Goal: Task Accomplishment & Management: Complete application form

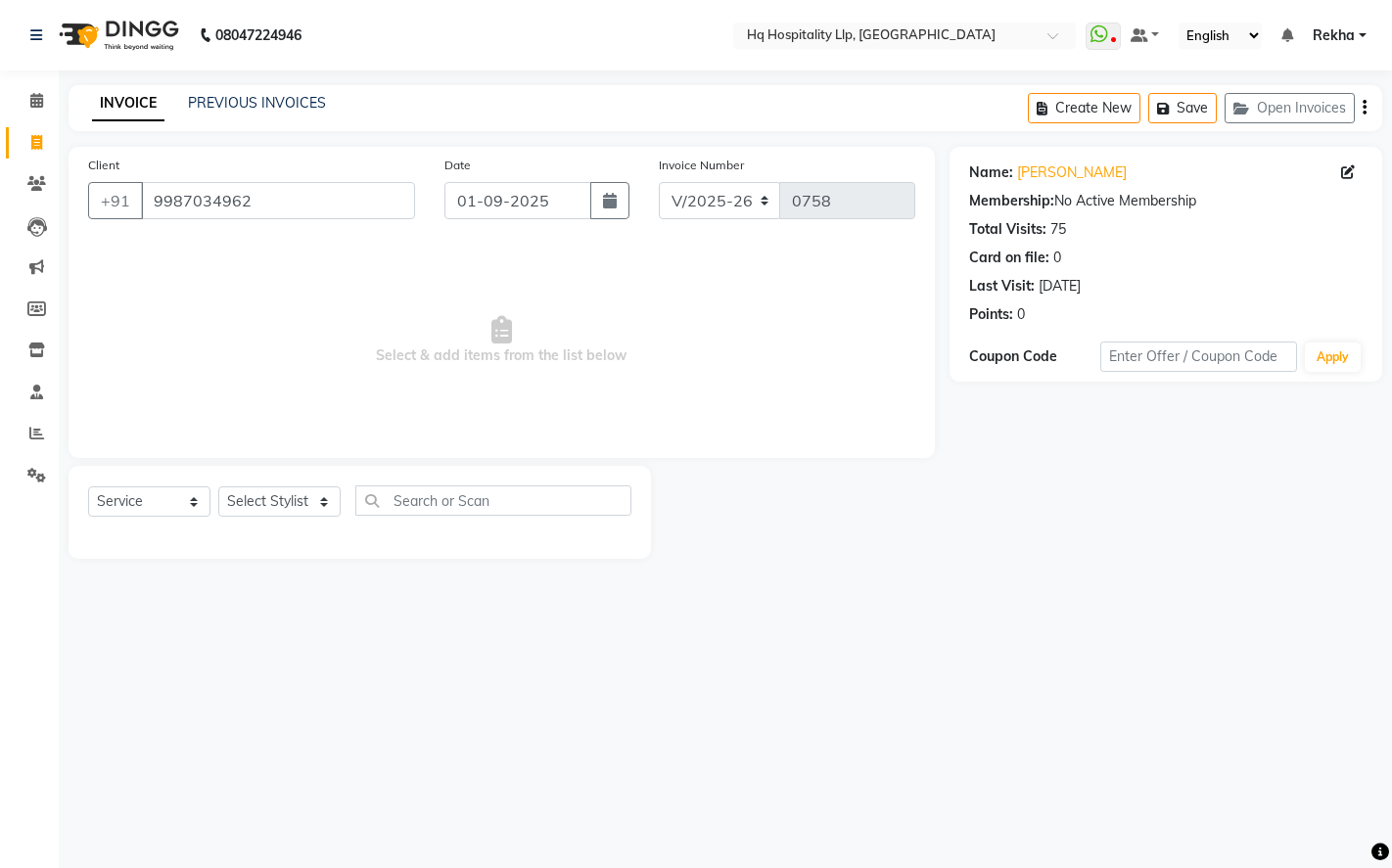
select select "7197"
select select "service"
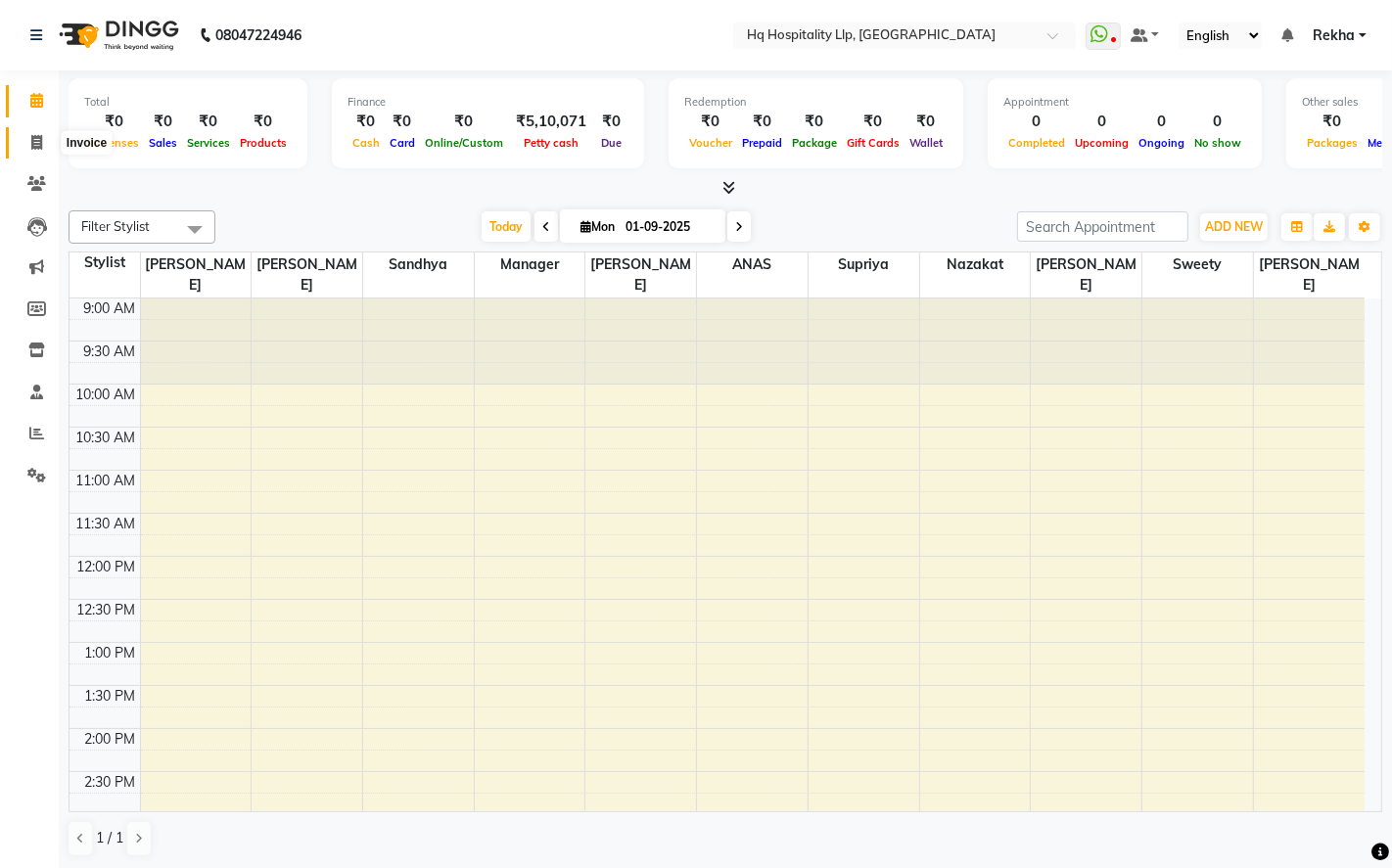
click at [31, 145] on icon at bounding box center [36, 142] width 11 height 15
select select "7197"
select select "service"
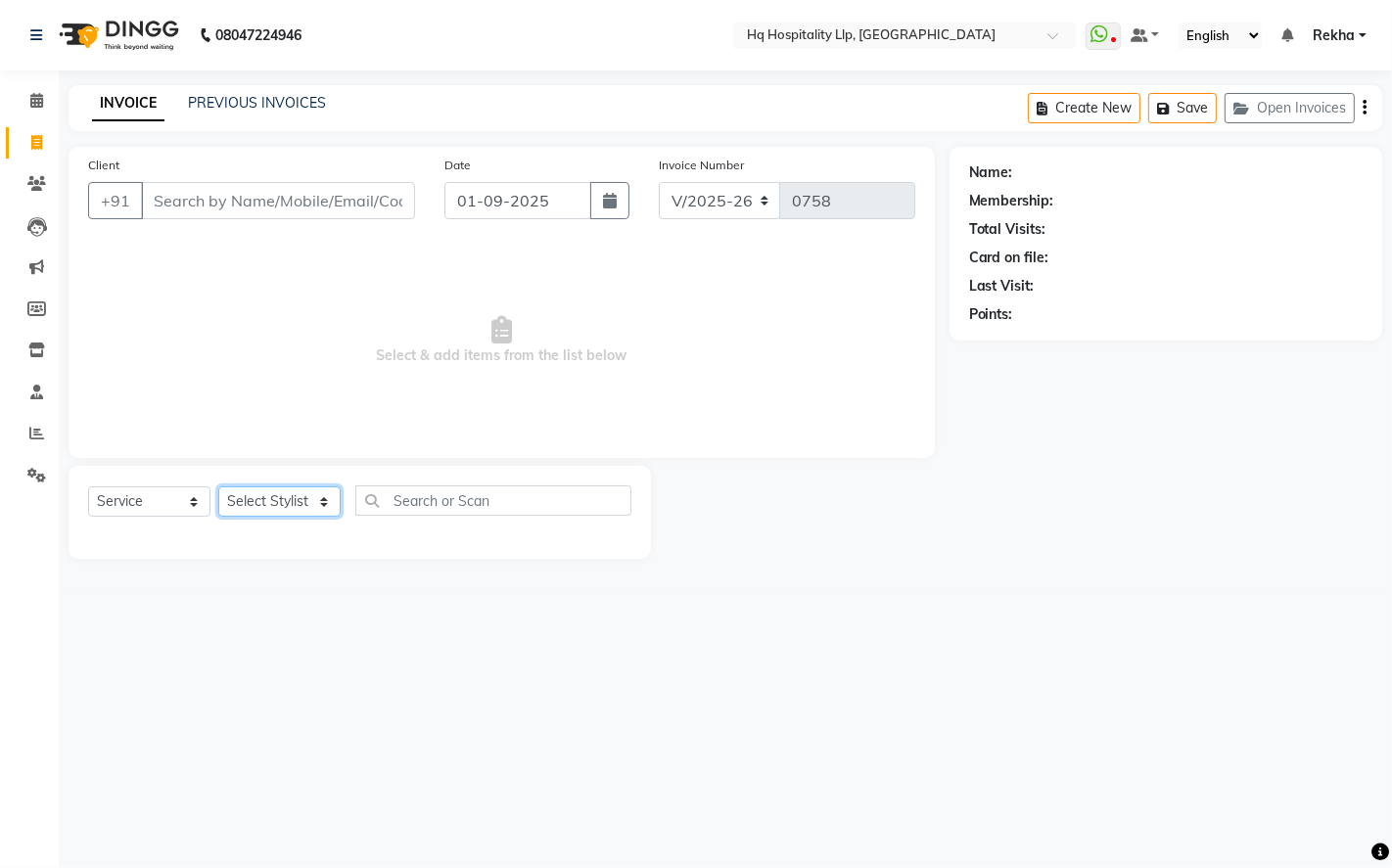
click at [289, 503] on select "Select Stylist ANAS Manager [PERSON_NAME] Staff [PERSON_NAME] Sandhya [PERSON_N…" at bounding box center [279, 501] width 123 height 30
select select "87140"
click at [218, 487] on select "Select Stylist ANAS Manager [PERSON_NAME] Staff [PERSON_NAME] Sandhya [PERSON_N…" at bounding box center [279, 501] width 123 height 30
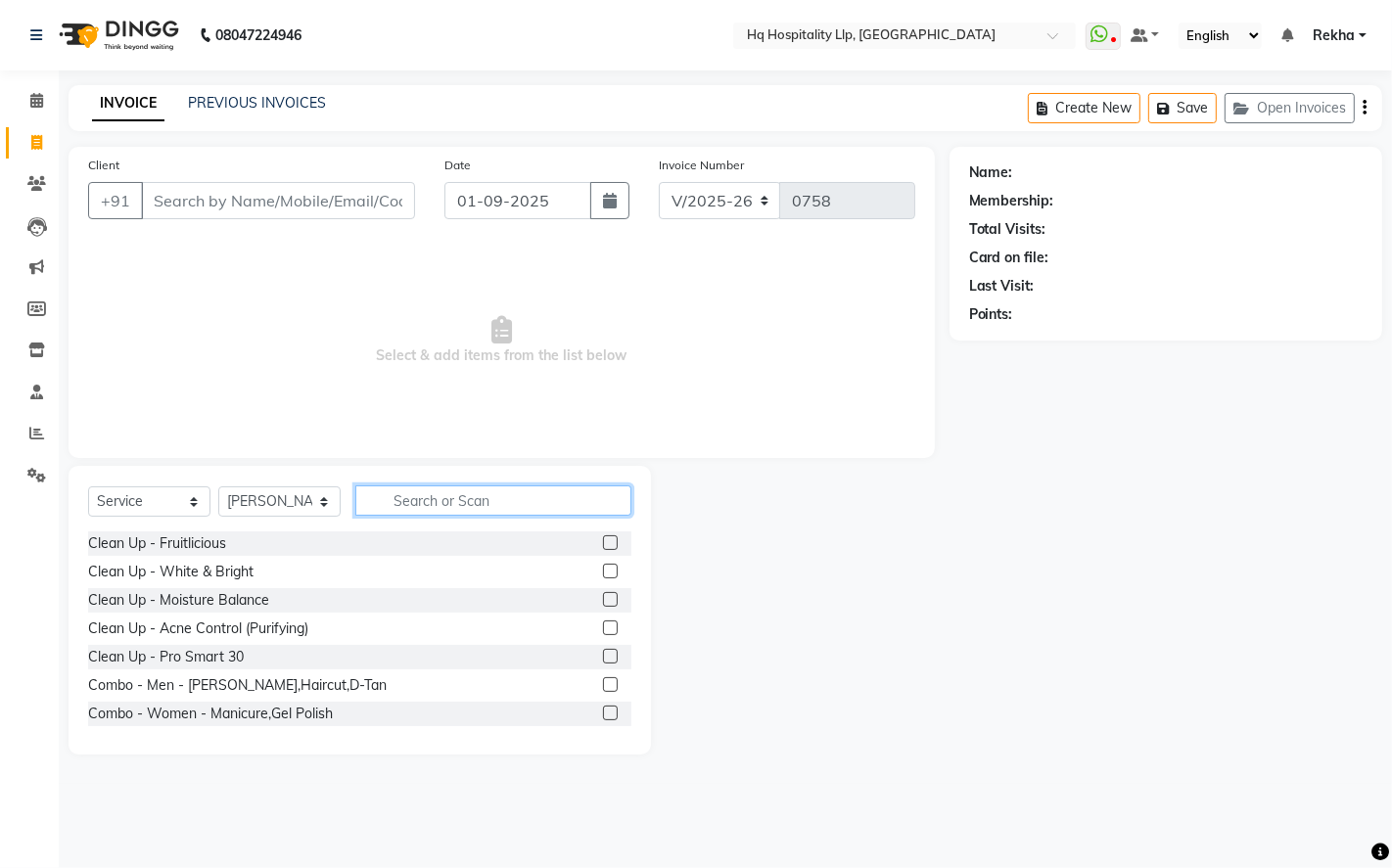
click at [424, 500] on input "text" at bounding box center [493, 500] width 276 height 30
type input "wax"
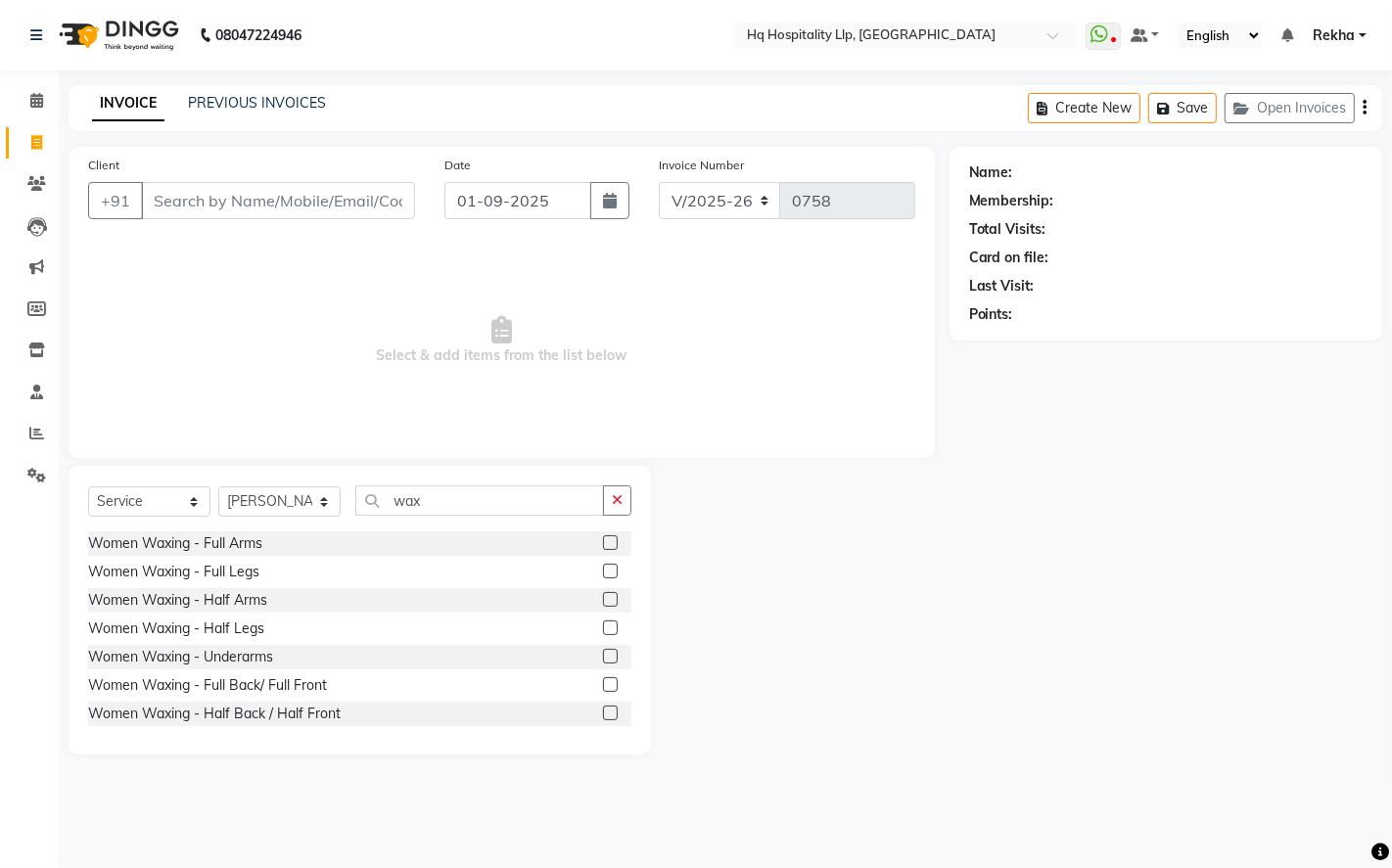
click at [603, 544] on label at bounding box center [610, 542] width 15 height 15
click at [603, 544] on input "checkbox" at bounding box center [609, 543] width 13 height 13
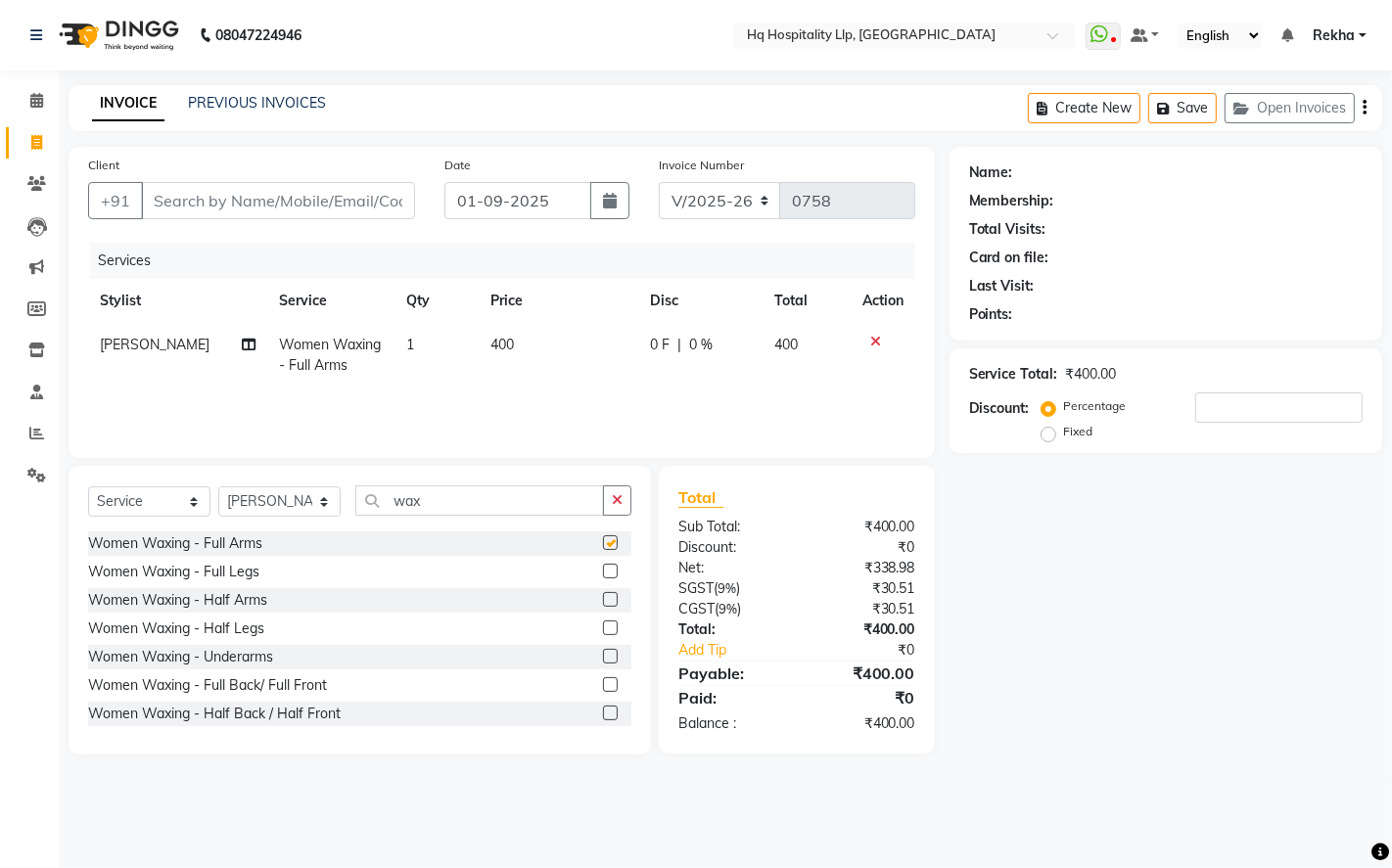
checkbox input "false"
click at [603, 573] on label at bounding box center [610, 570] width 15 height 15
click at [603, 573] on input "checkbox" at bounding box center [609, 571] width 13 height 13
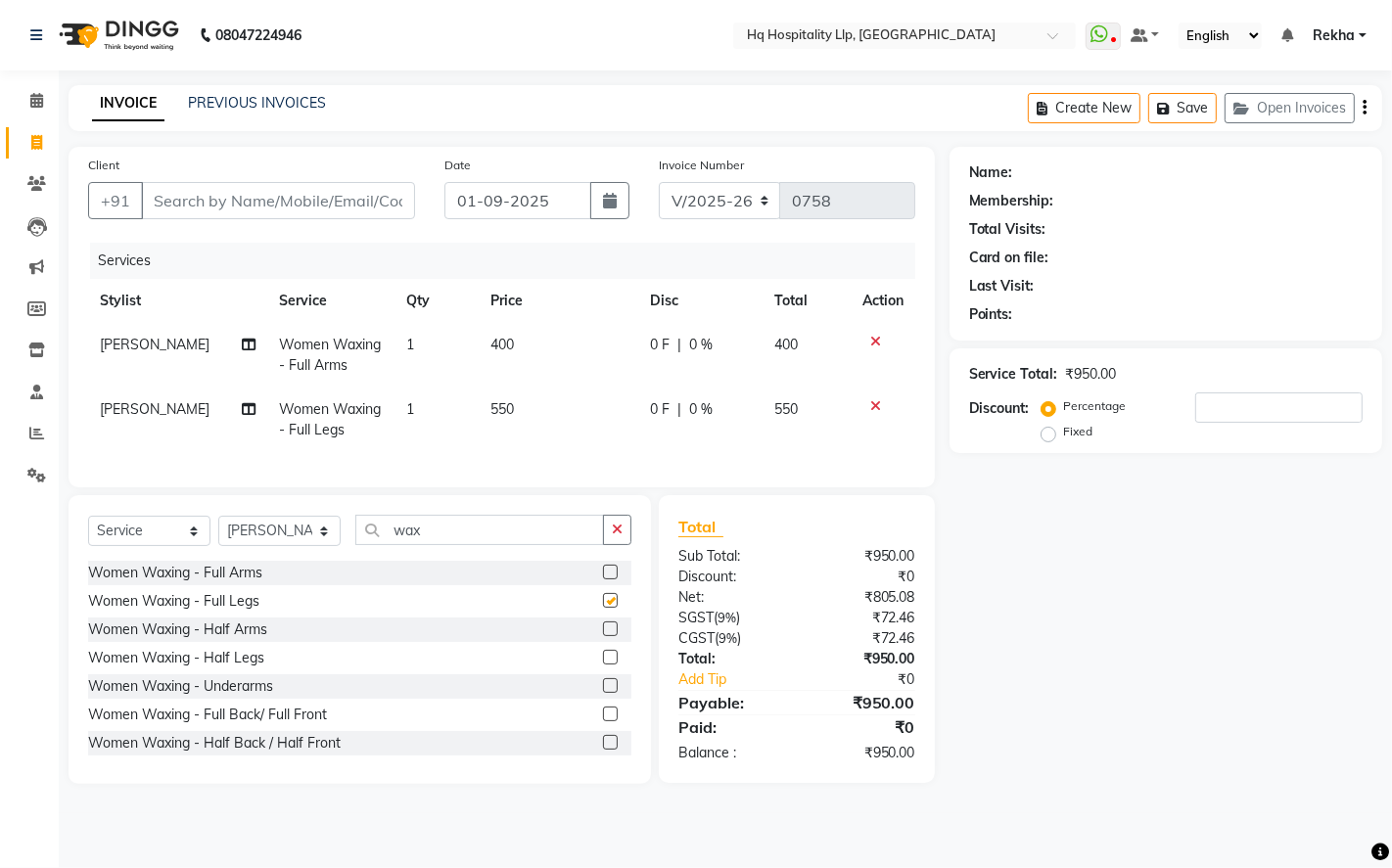
checkbox input "false"
click at [603, 693] on label at bounding box center [610, 685] width 15 height 15
click at [603, 693] on input "checkbox" at bounding box center [609, 686] width 13 height 13
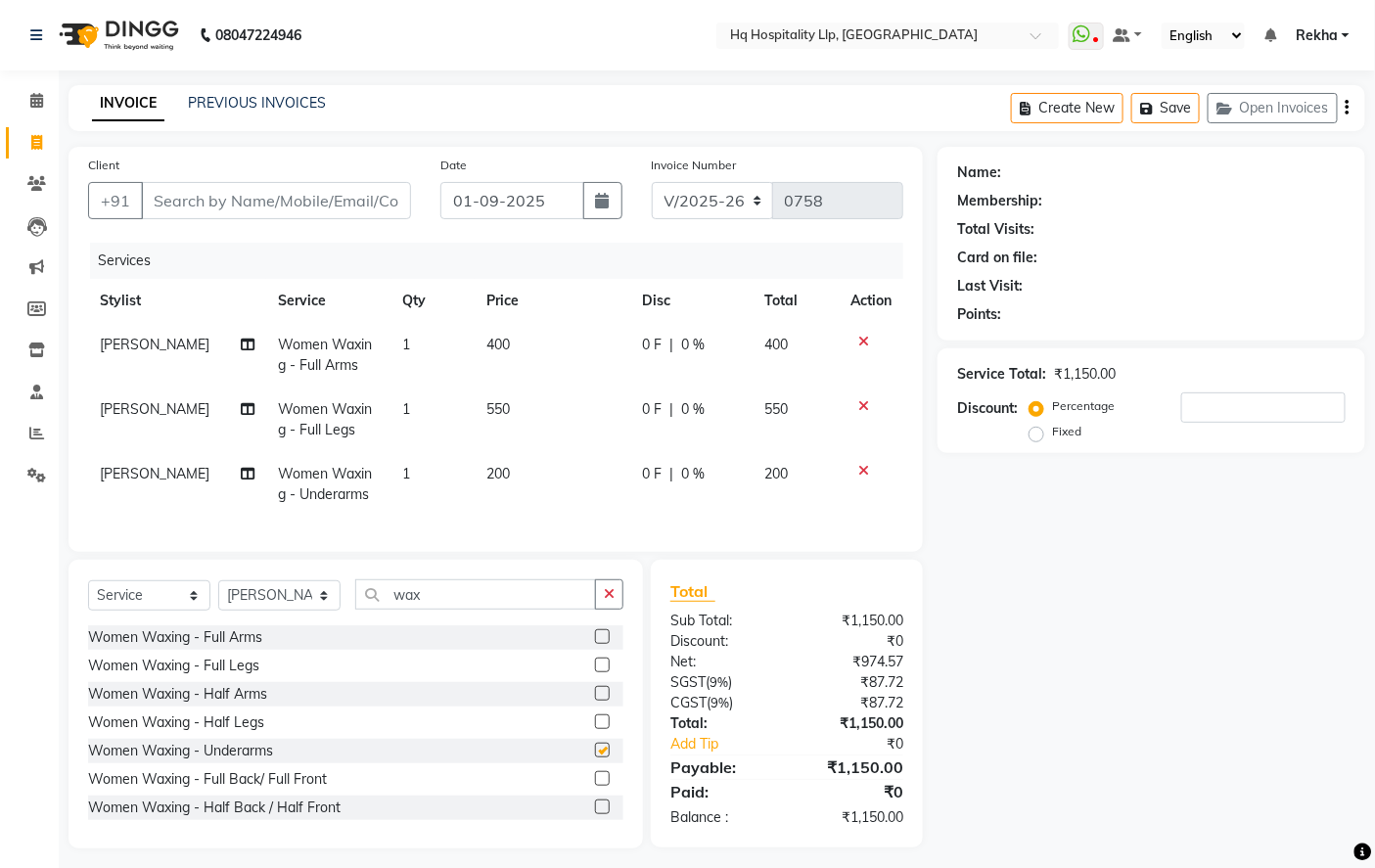
checkbox input "false"
click at [501, 509] on td "200" at bounding box center [552, 485] width 155 height 65
select select "87140"
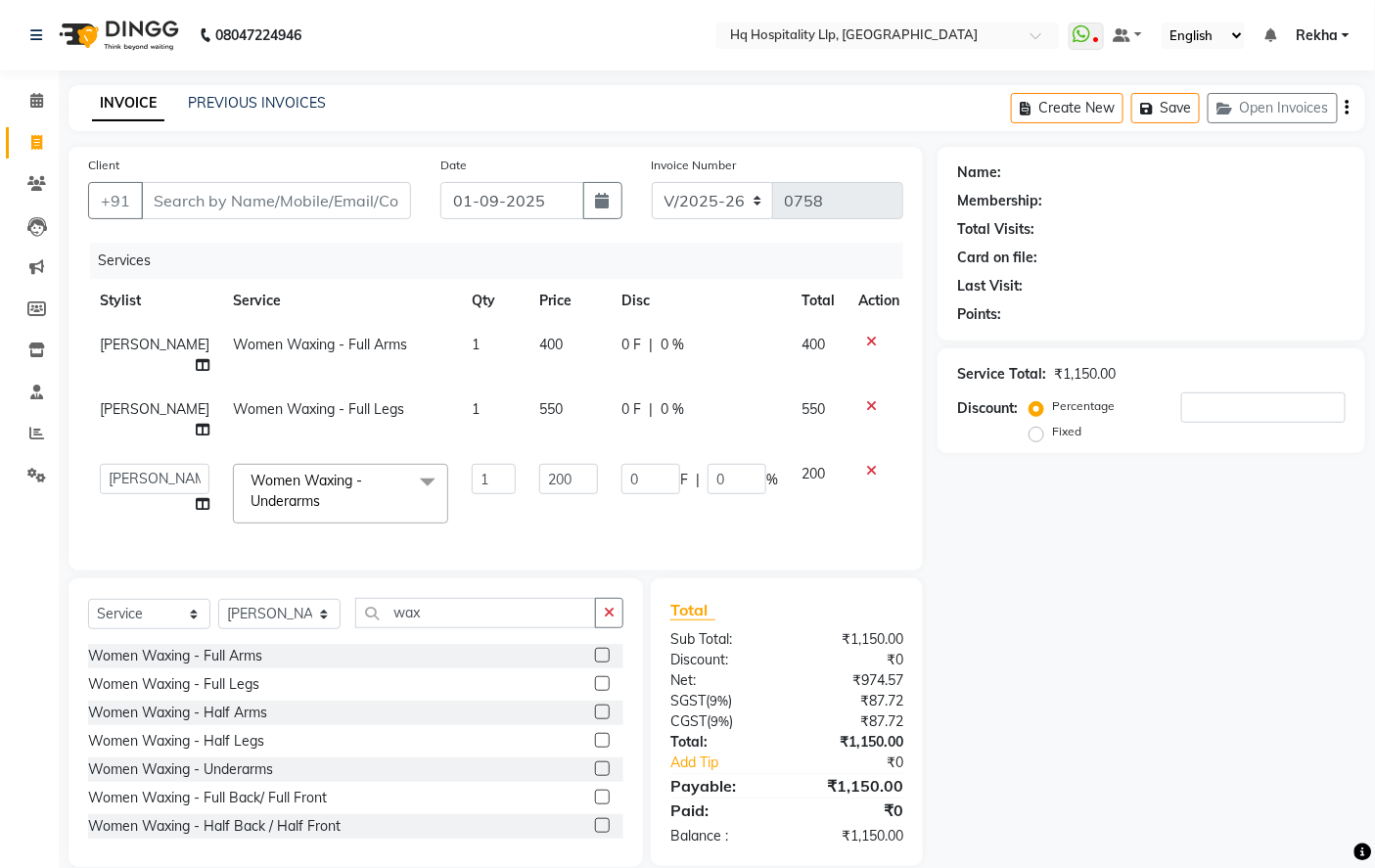
click at [538, 425] on td "550" at bounding box center [569, 420] width 82 height 65
select select "87140"
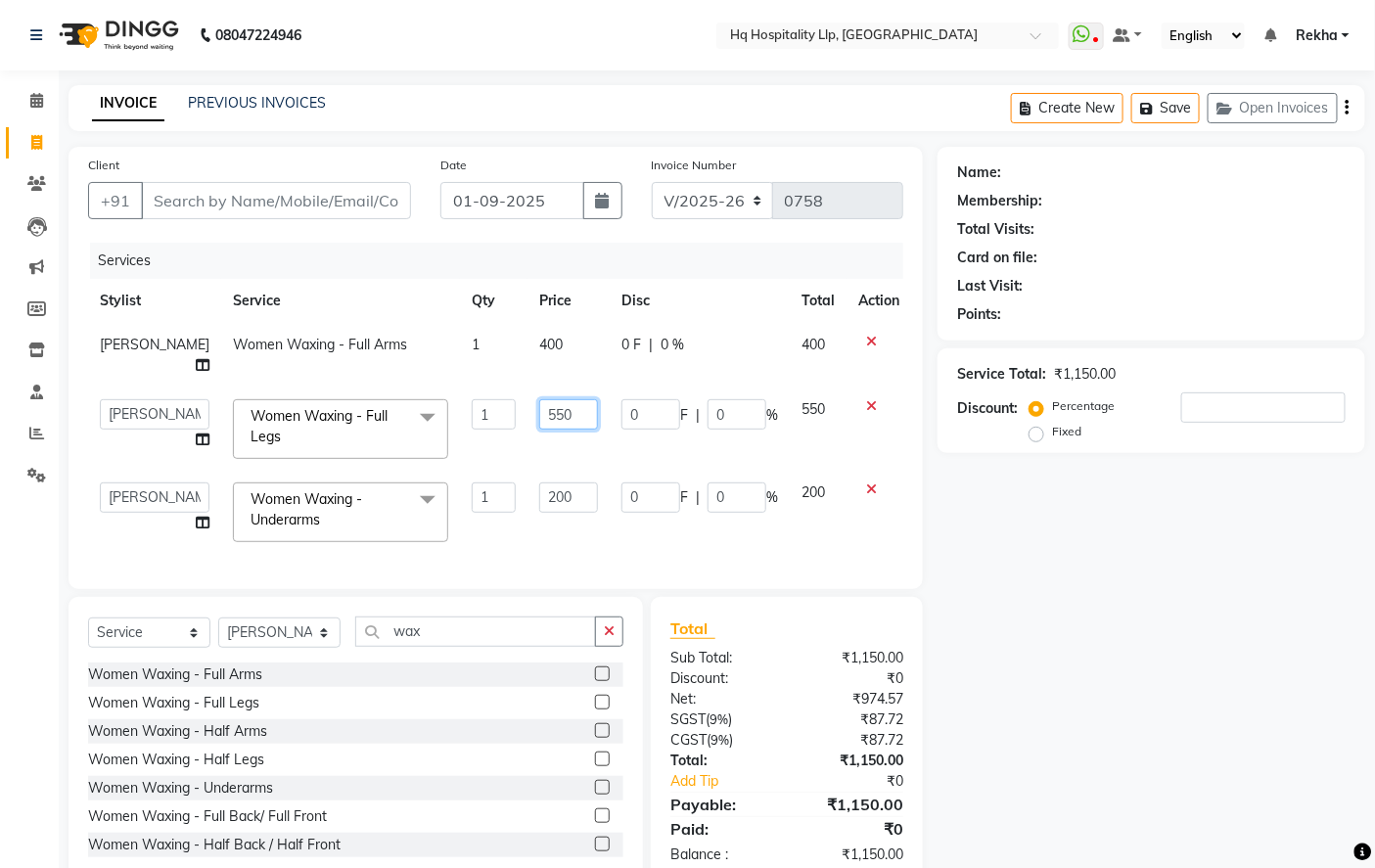
click at [546, 413] on input "550" at bounding box center [569, 414] width 59 height 30
type input "5"
type input "649"
click at [527, 367] on td "400" at bounding box center [569, 355] width 82 height 65
select select "87140"
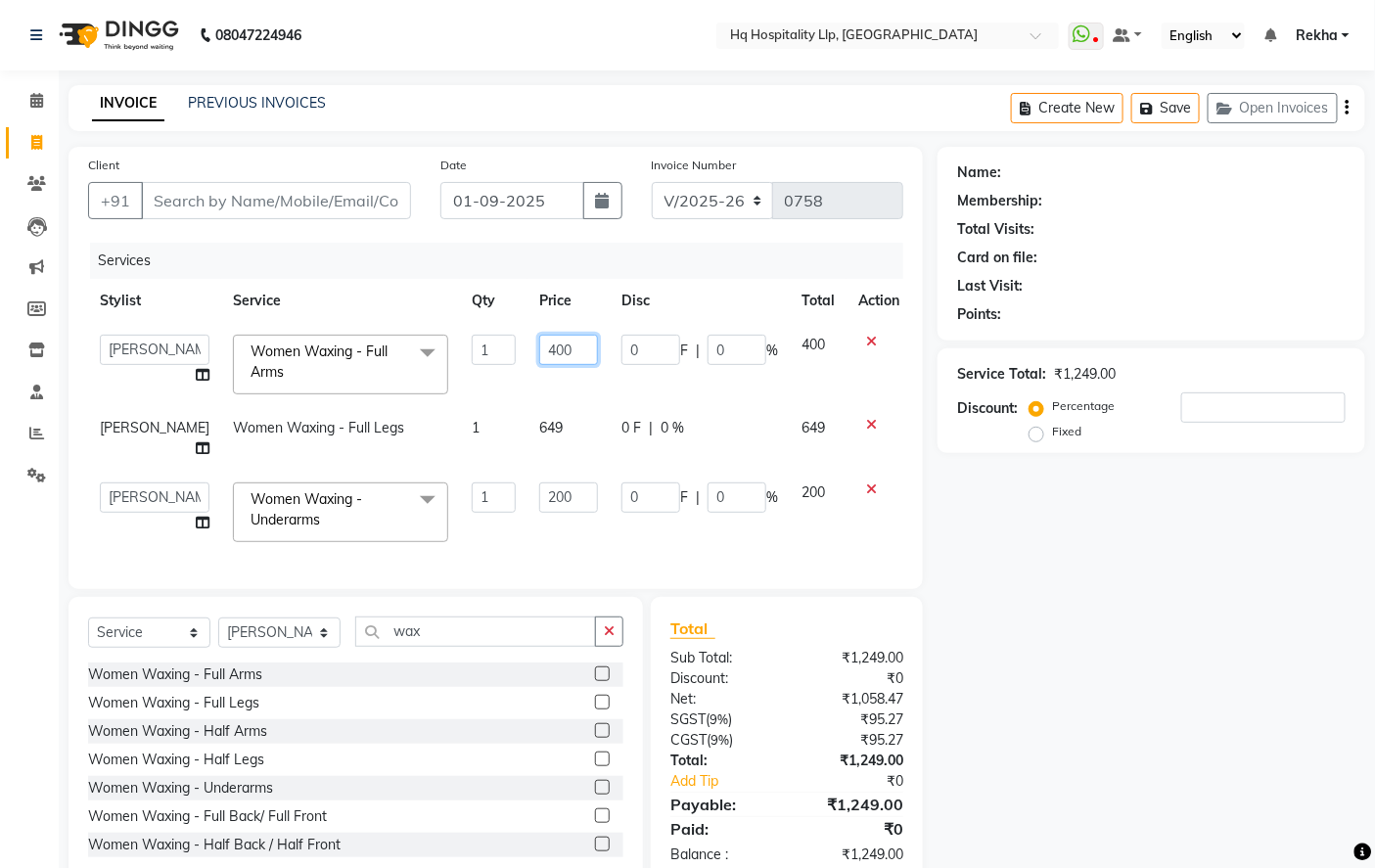
click at [543, 347] on input "400" at bounding box center [569, 350] width 59 height 30
type input "472"
click at [582, 535] on div "Services Stylist Service Qty Price Disc Total Action ANAS Manager Nazakat NOOR …" at bounding box center [496, 406] width 815 height 327
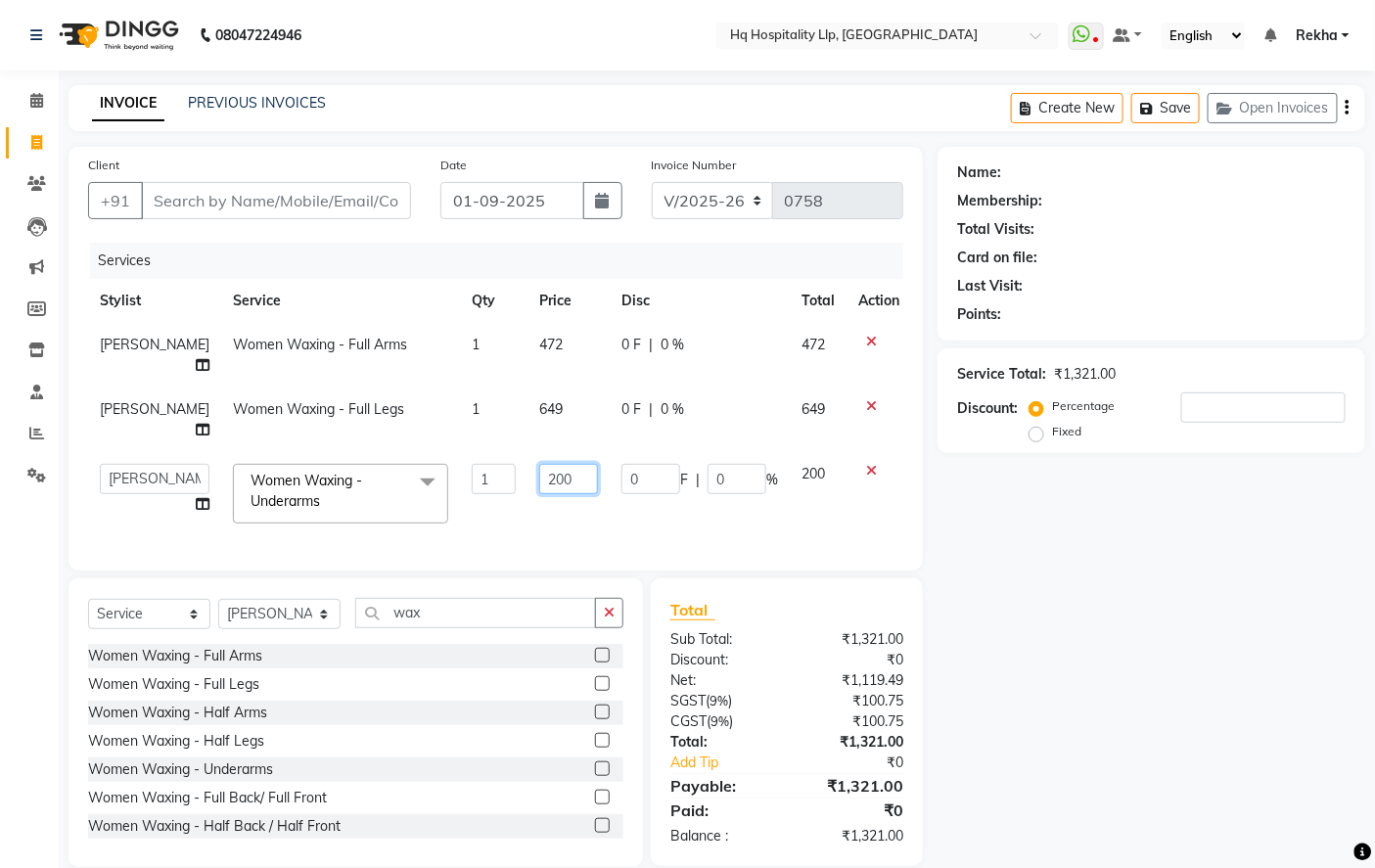
click at [560, 479] on input "200" at bounding box center [569, 478] width 59 height 30
type input "295"
click at [576, 516] on div "Services Stylist Service Qty Price Disc Total Action Preeti Gaud Women Waxing -…" at bounding box center [496, 397] width 815 height 308
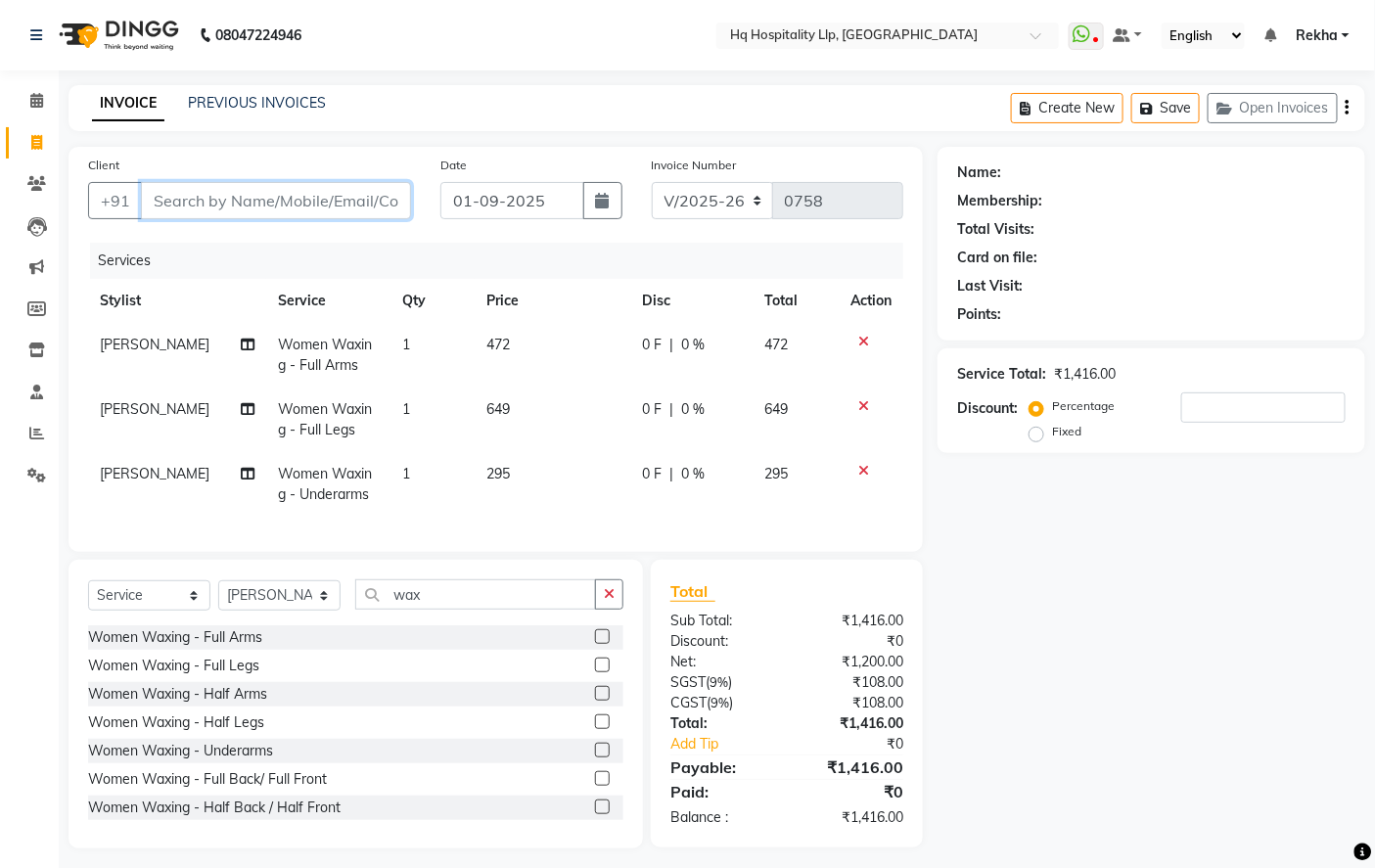
click at [340, 202] on input "Client" at bounding box center [276, 200] width 270 height 37
click at [355, 199] on input "Client" at bounding box center [276, 200] width 270 height 37
type input "9"
type input "0"
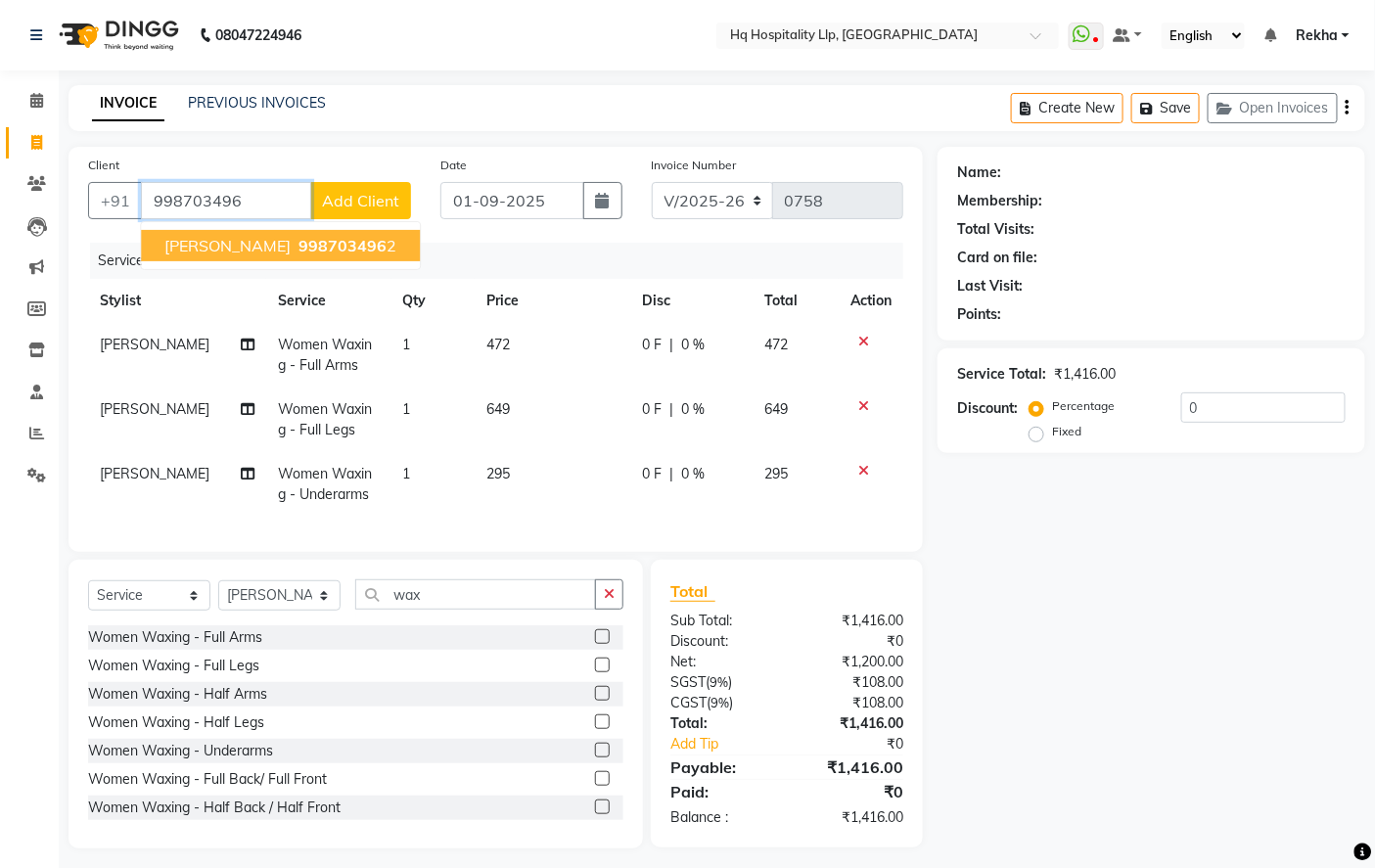
click at [358, 245] on ngb-highlight "998703496 2" at bounding box center [346, 245] width 102 height 20
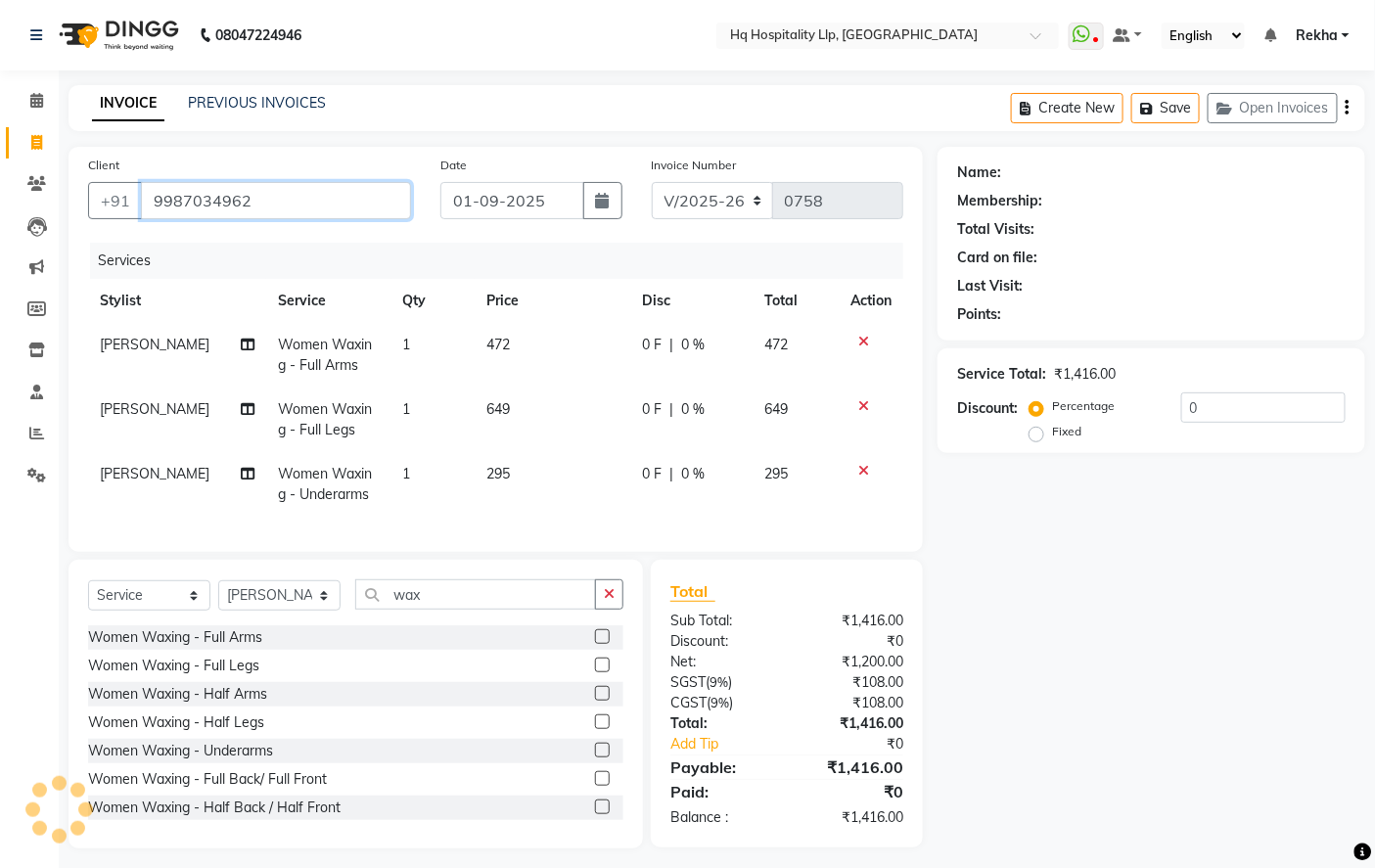
type input "9987034962"
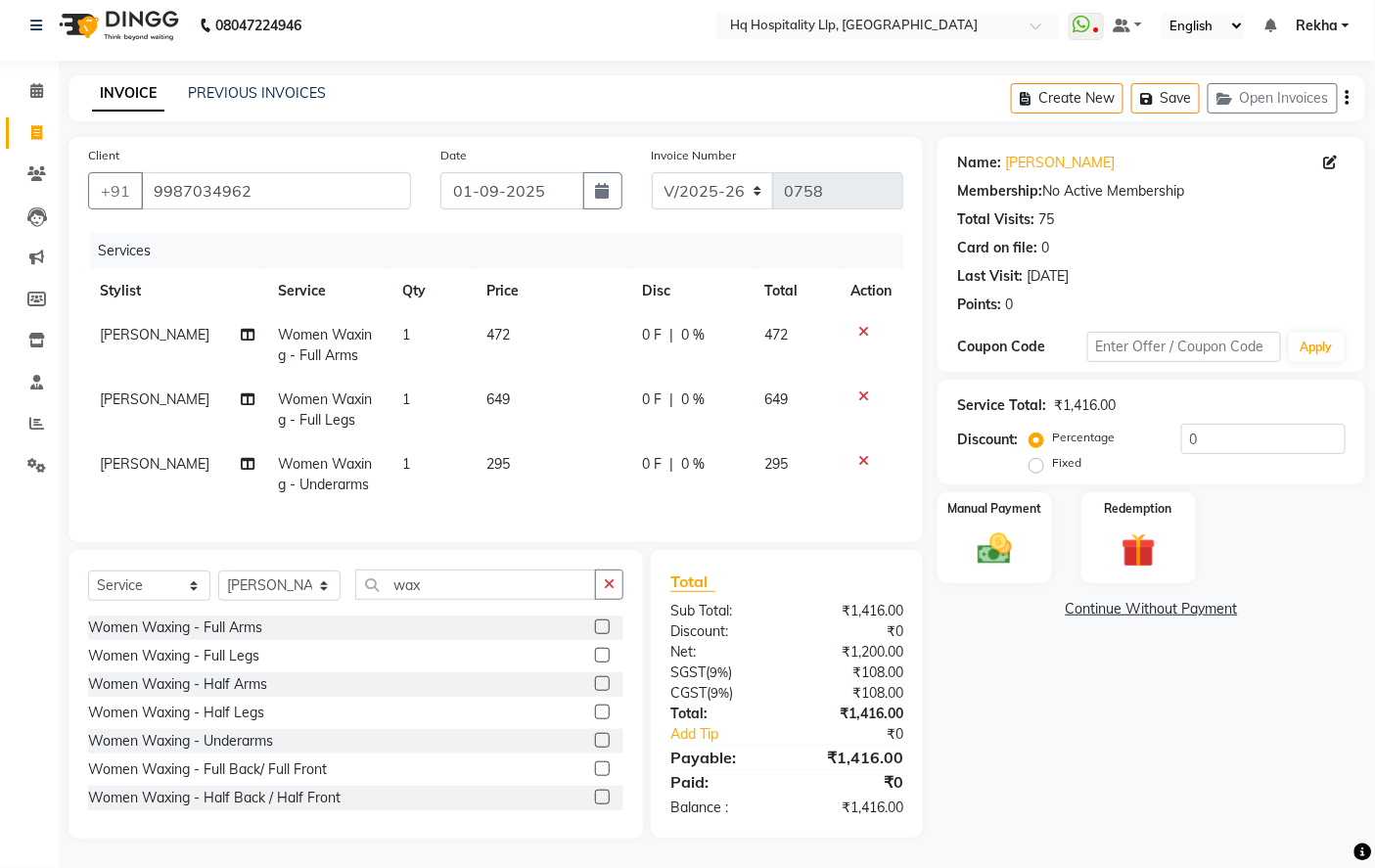
scroll to position [26, 0]
click at [1018, 538] on img at bounding box center [996, 549] width 59 height 41
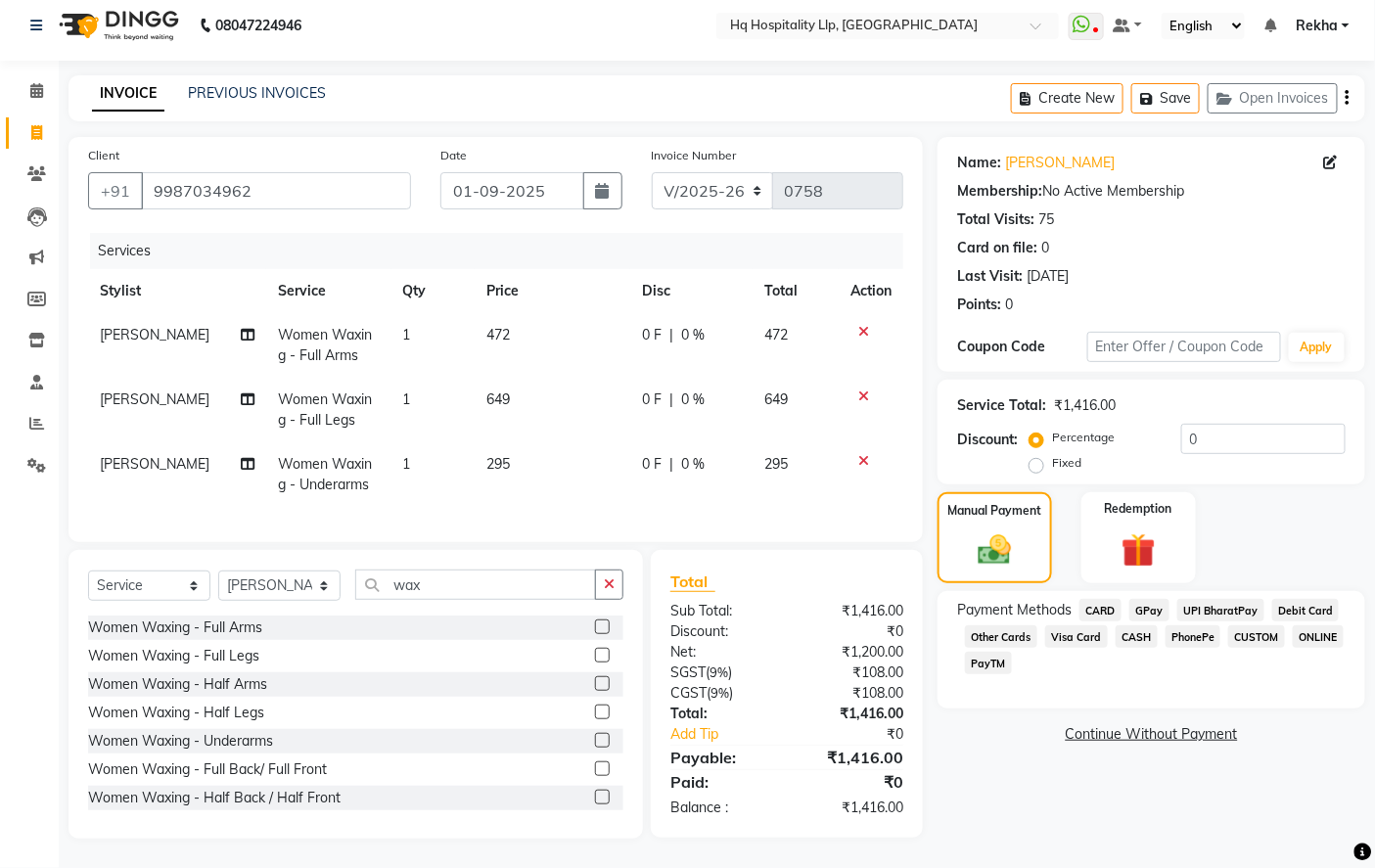
click at [1157, 599] on span "GPay" at bounding box center [1149, 610] width 40 height 23
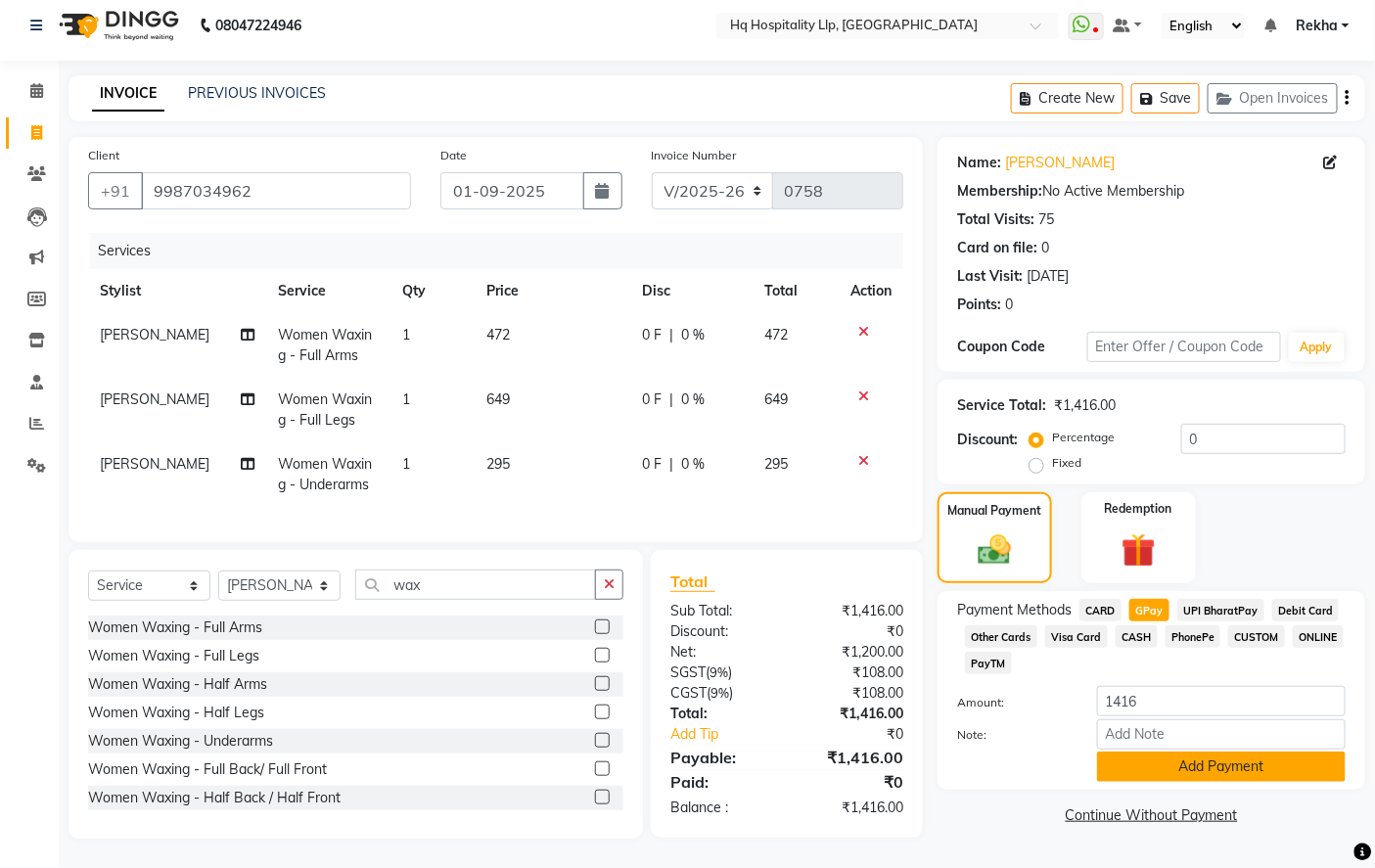
click at [1161, 752] on button "Add Payment" at bounding box center [1221, 767] width 248 height 30
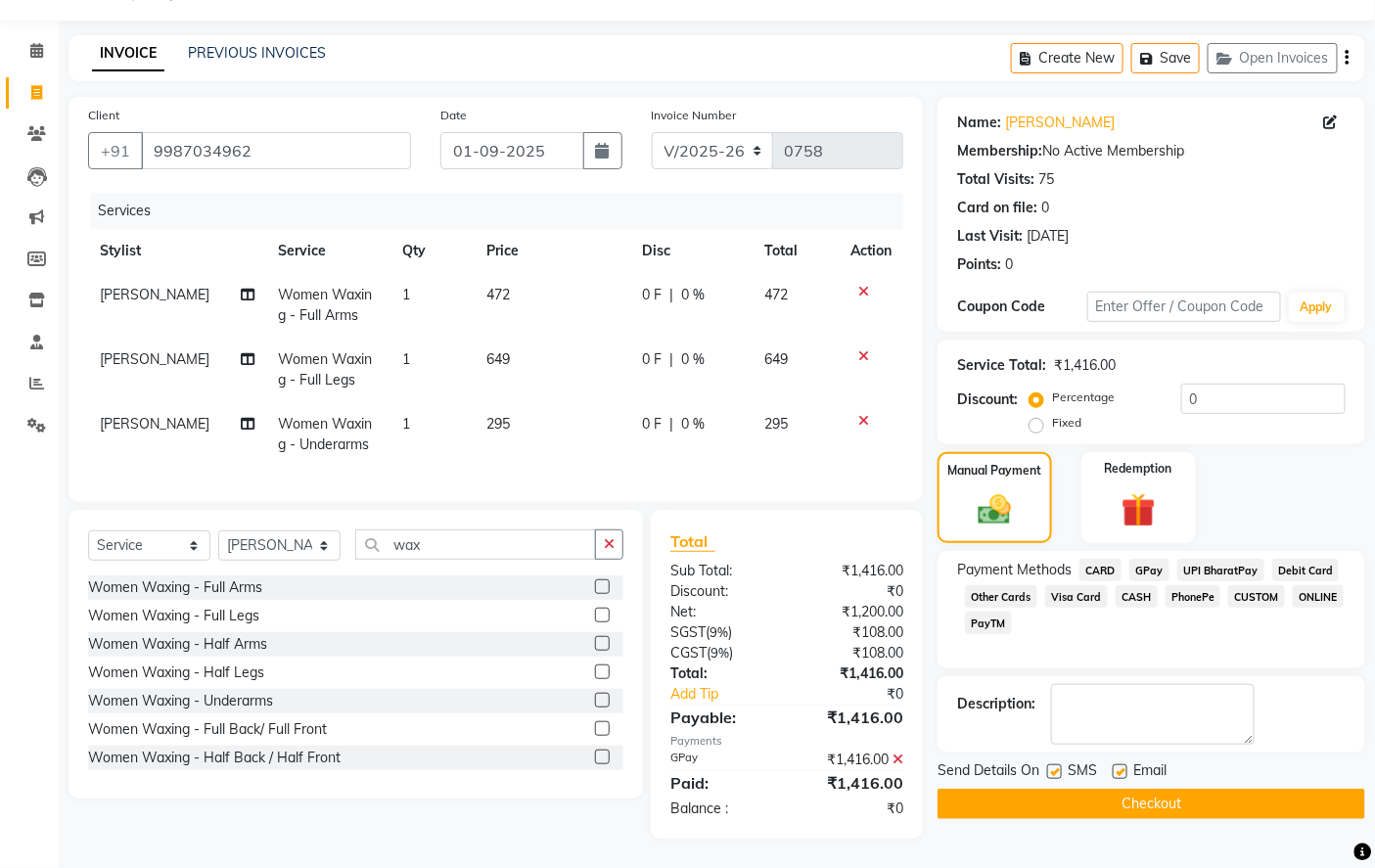
scroll to position [65, 0]
click at [1054, 788] on button "Checkout" at bounding box center [1152, 803] width 428 height 30
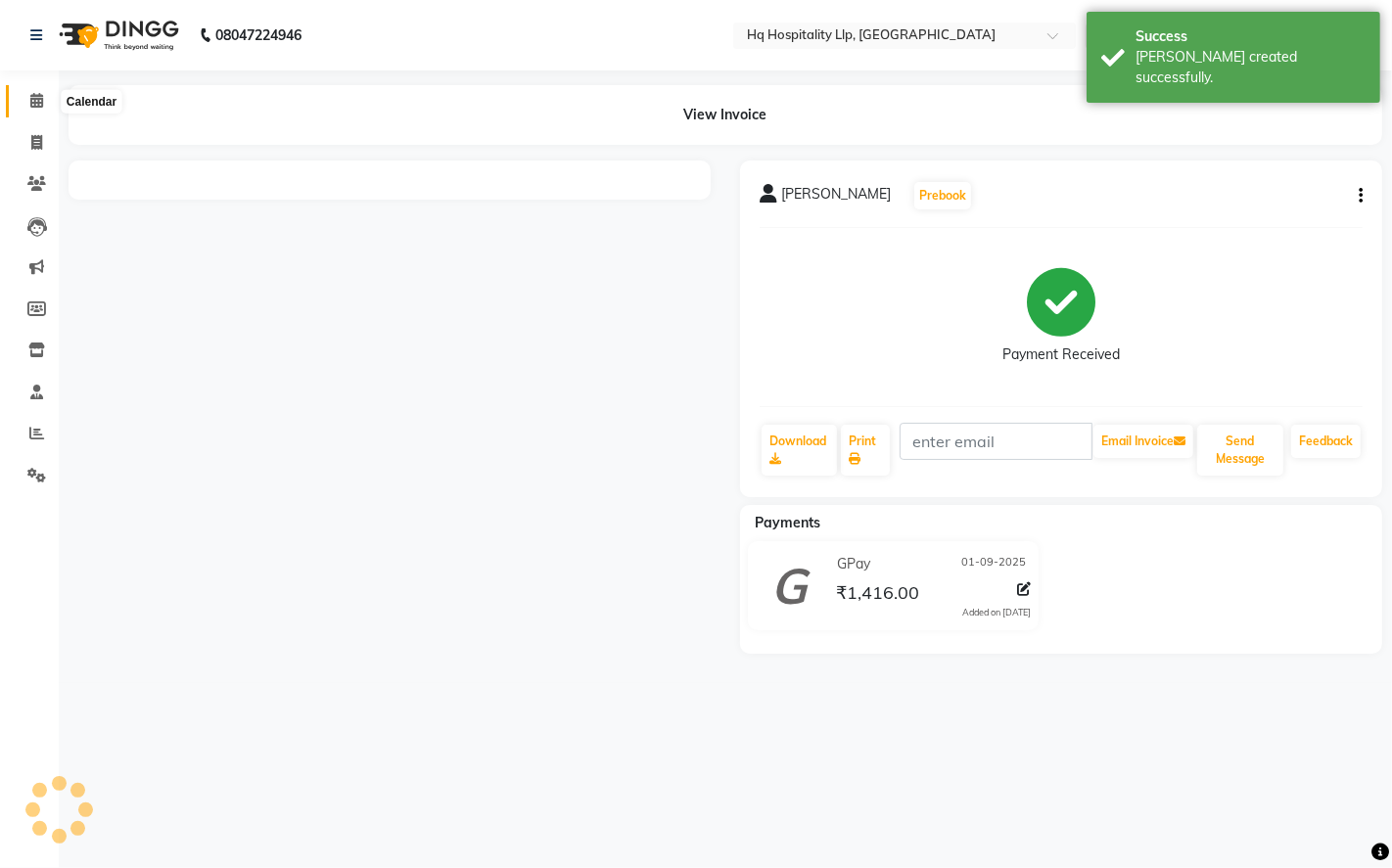
click at [32, 110] on span at bounding box center [36, 101] width 34 height 23
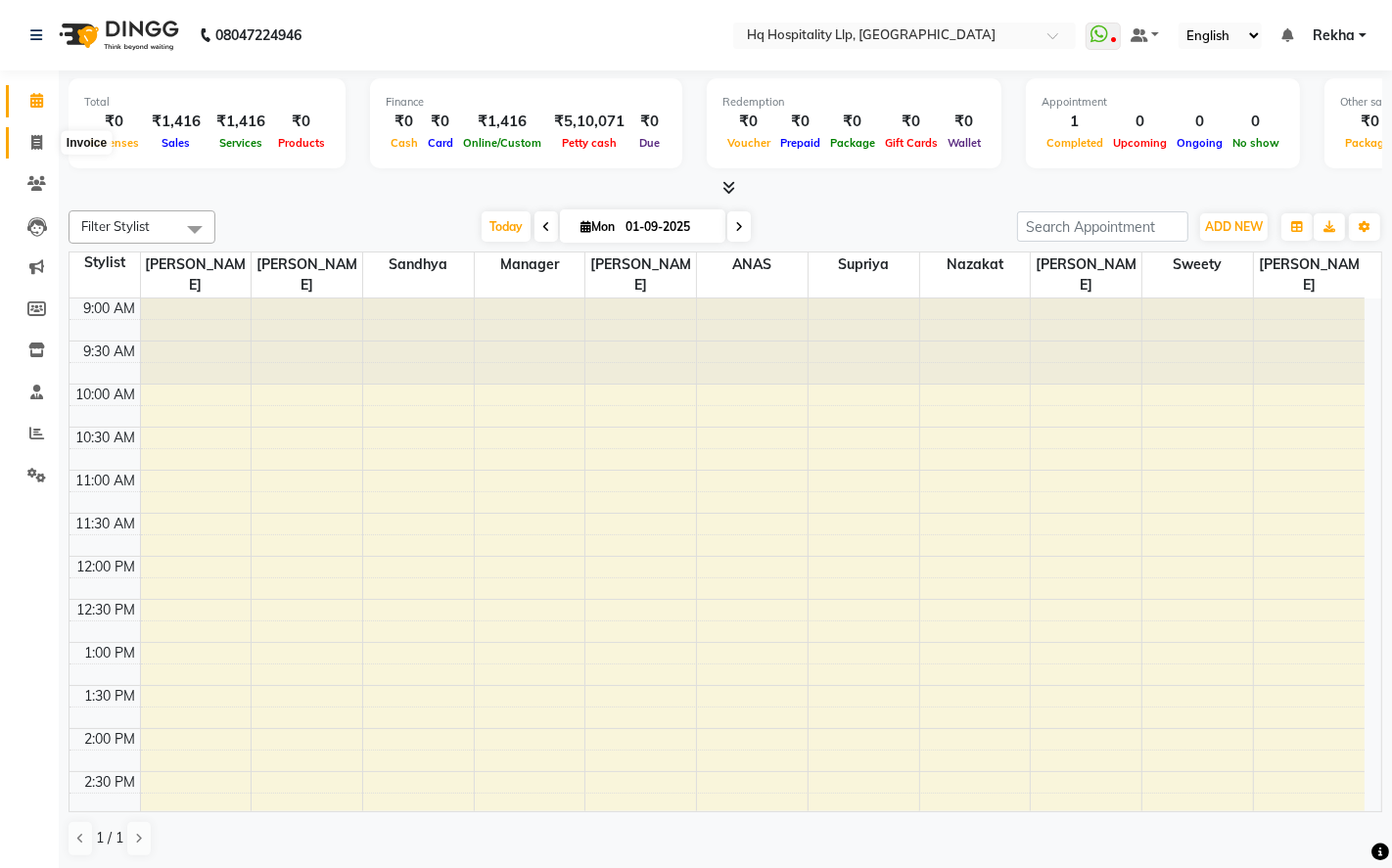
click at [33, 147] on icon at bounding box center [36, 142] width 11 height 15
select select "service"
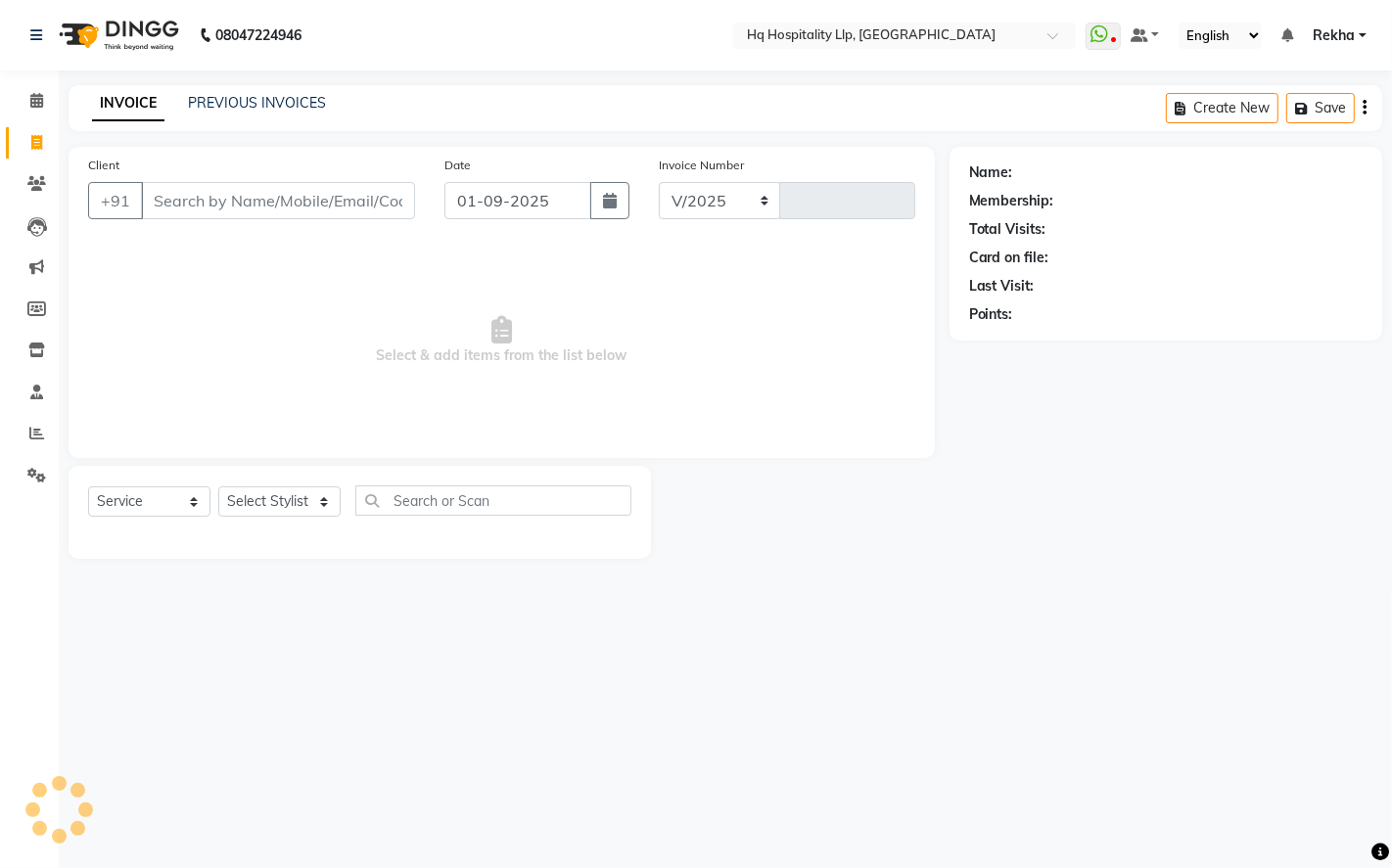
select select "7197"
type input "0759"
click at [260, 209] on input "Client" at bounding box center [278, 200] width 274 height 37
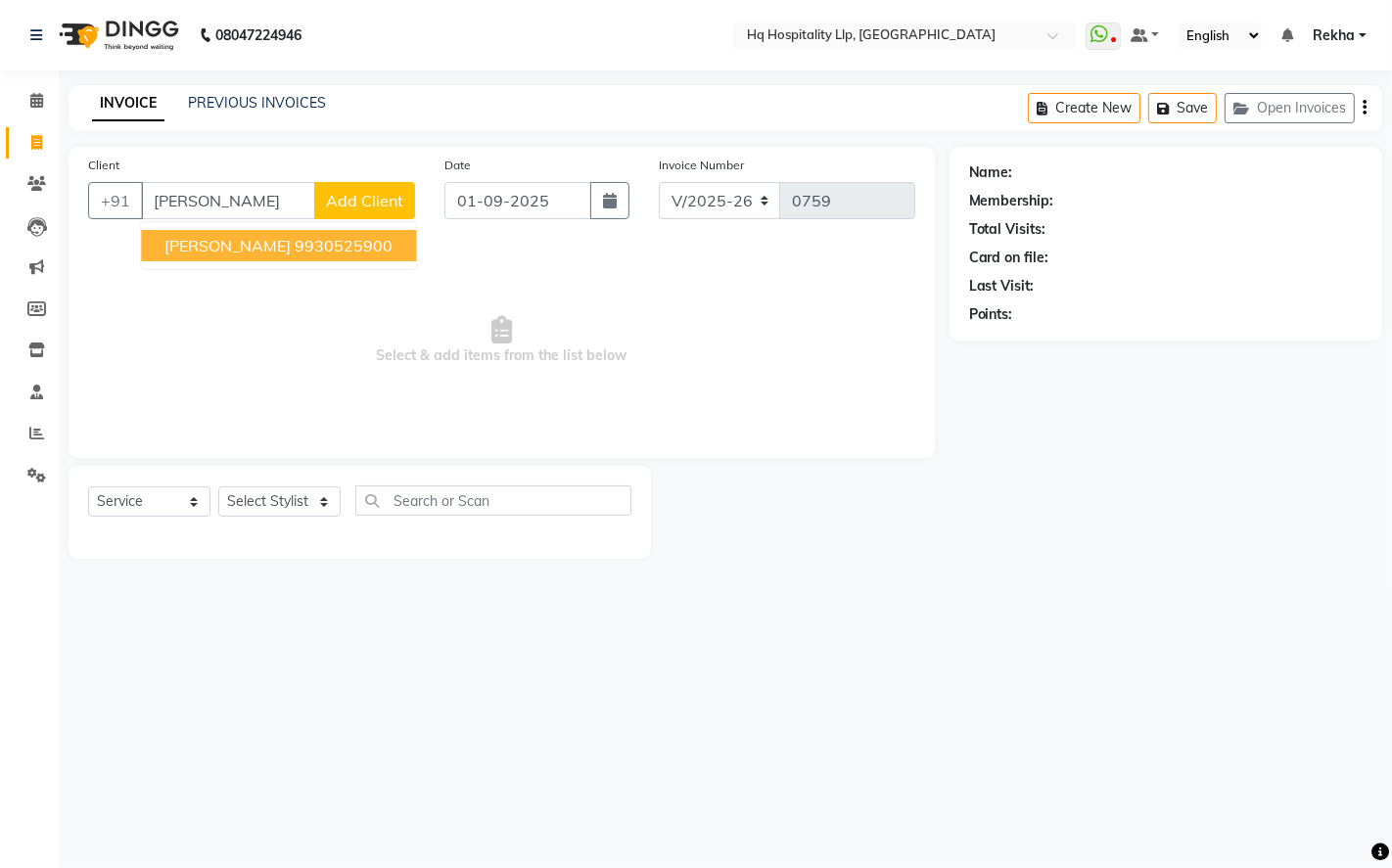
click at [363, 242] on ngb-highlight "9930525900" at bounding box center [344, 245] width 98 height 20
type input "9930525900"
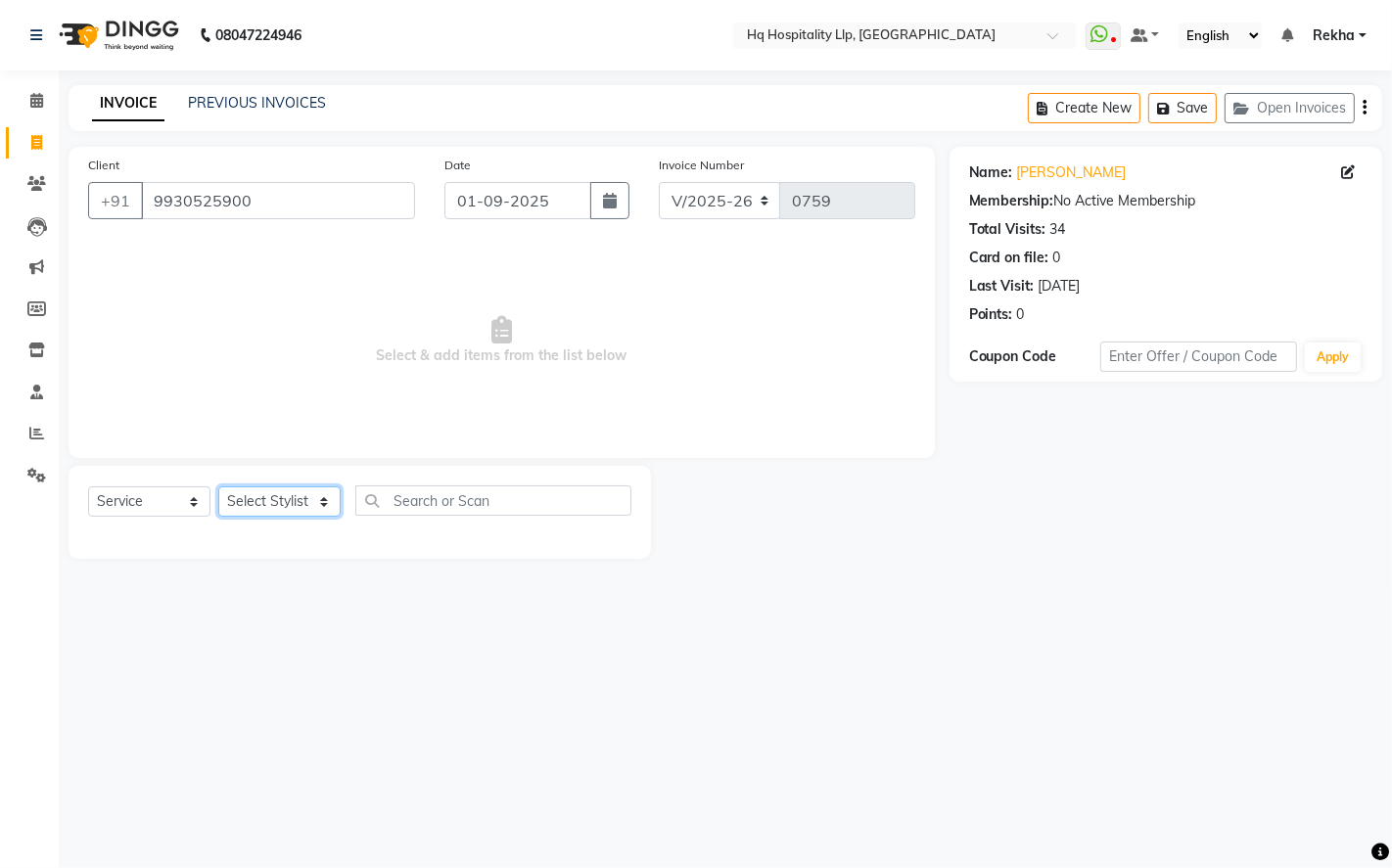
click at [302, 506] on select "Select Stylist ANAS Manager [PERSON_NAME] Staff [PERSON_NAME] Sandhya [PERSON_N…" at bounding box center [279, 501] width 123 height 30
click at [307, 502] on select "Select Stylist ANAS Manager [PERSON_NAME] Staff [PERSON_NAME] Sandhya [PERSON_N…" at bounding box center [279, 501] width 123 height 30
click at [337, 500] on select "Select Stylist ANAS Manager [PERSON_NAME] Staff [PERSON_NAME] Sandhya [PERSON_N…" at bounding box center [279, 501] width 123 height 30
select select "61253"
click at [218, 487] on select "Select Stylist ANAS Manager [PERSON_NAME] Staff [PERSON_NAME] Sandhya [PERSON_N…" at bounding box center [279, 501] width 123 height 30
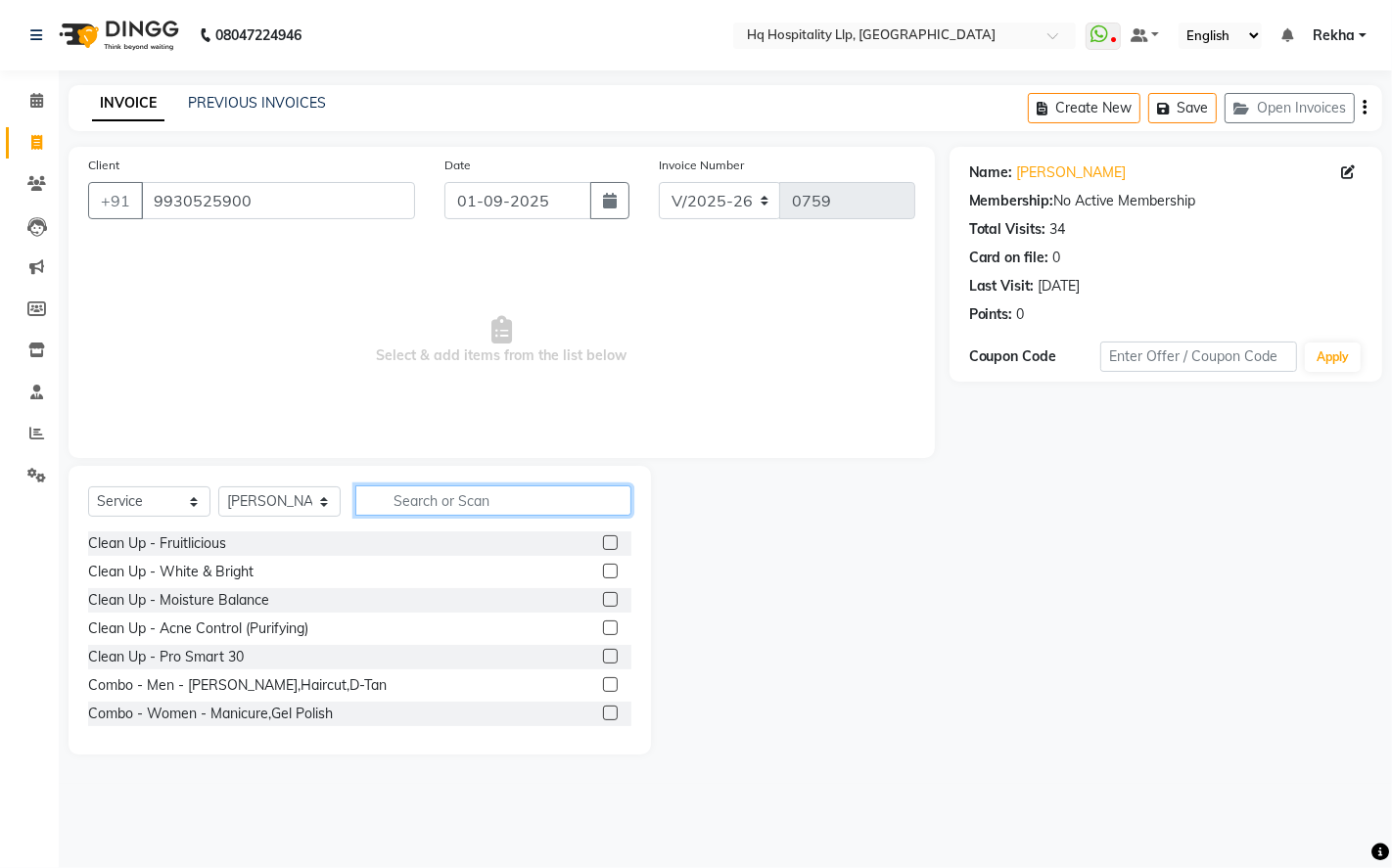
click at [473, 497] on input "text" at bounding box center [493, 500] width 276 height 30
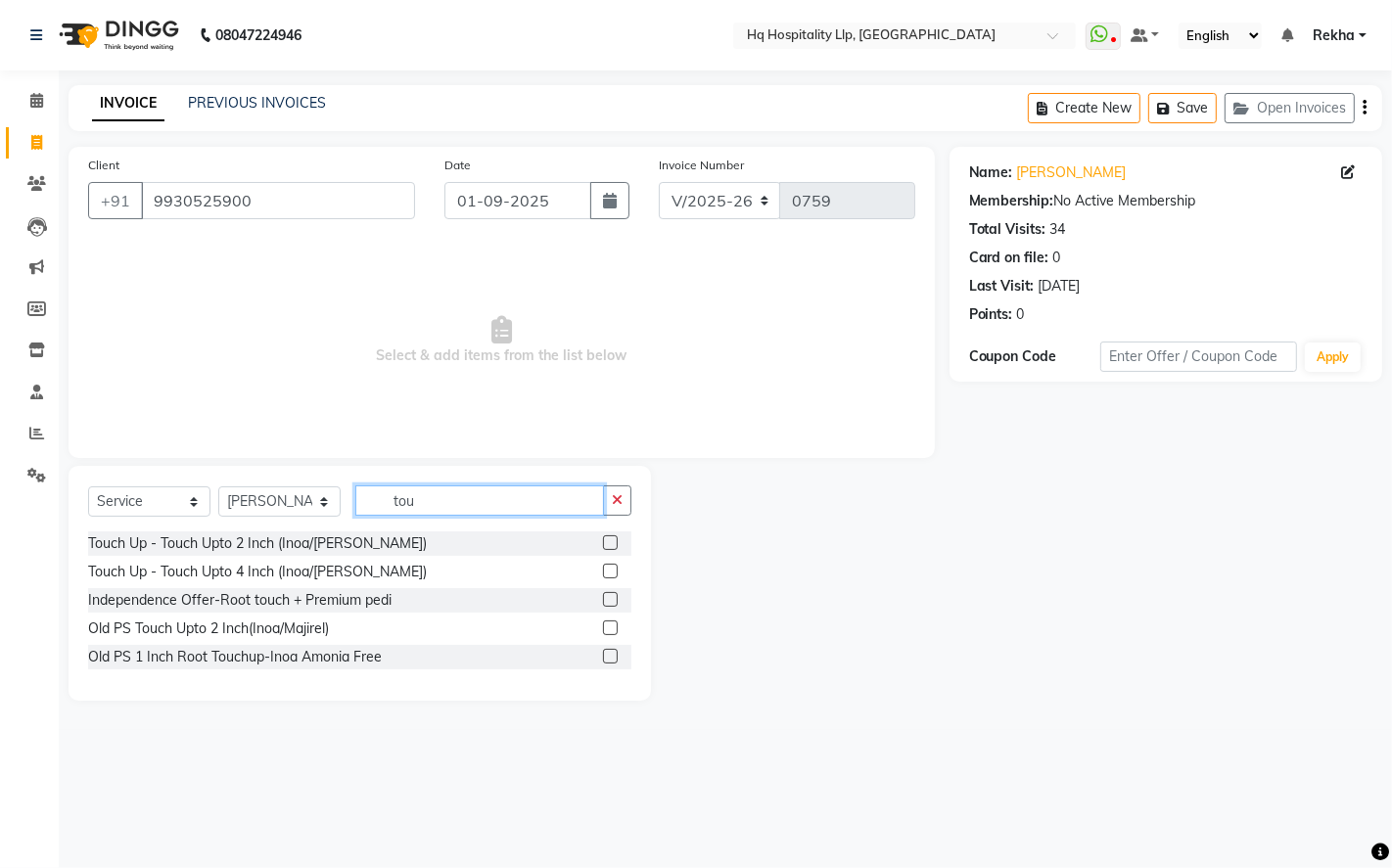
type input "tou"
click at [609, 543] on label at bounding box center [610, 542] width 15 height 15
click at [609, 543] on input "checkbox" at bounding box center [609, 543] width 13 height 13
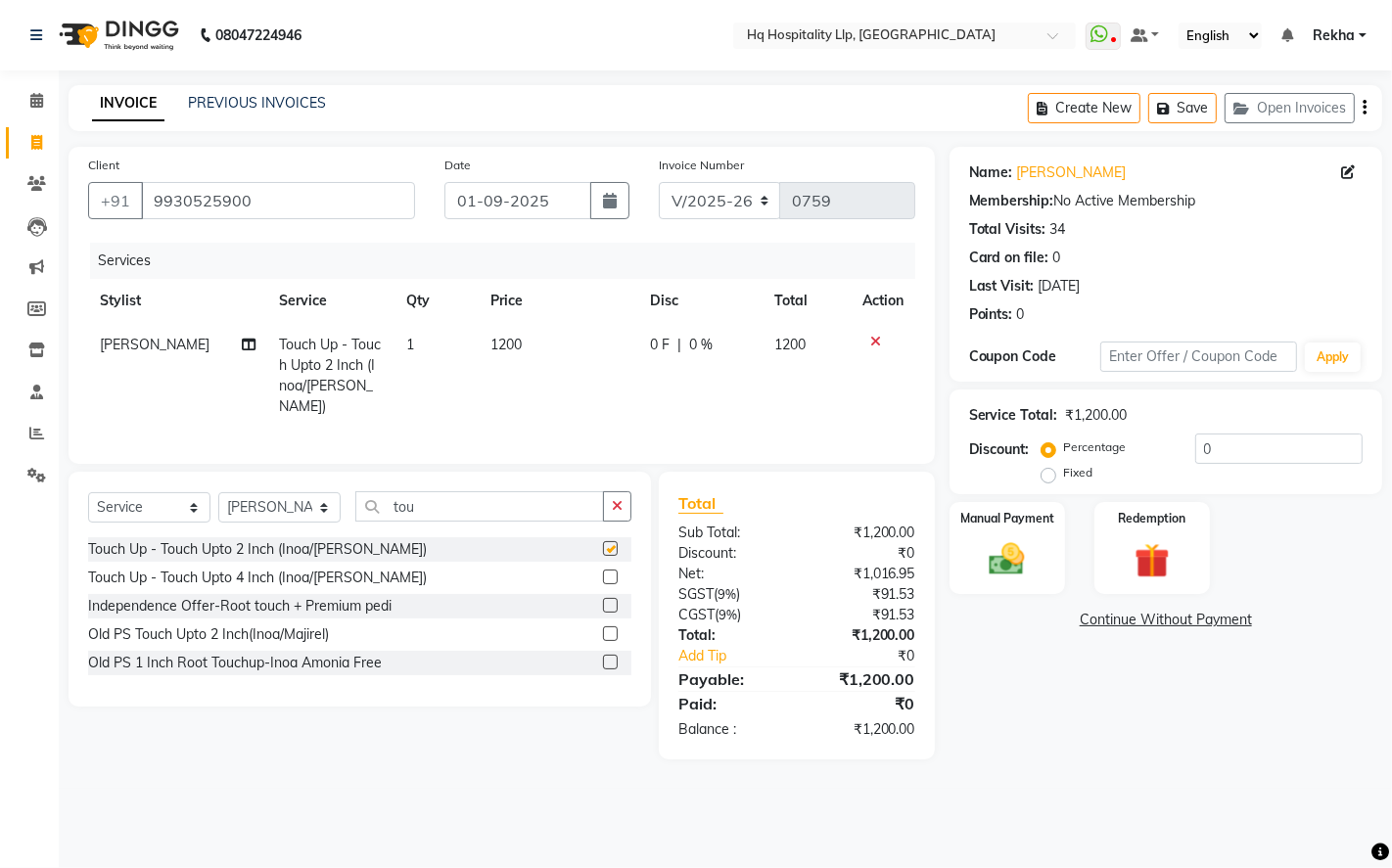
checkbox input "false"
click at [543, 350] on td "1200" at bounding box center [559, 376] width 159 height 106
select select "61253"
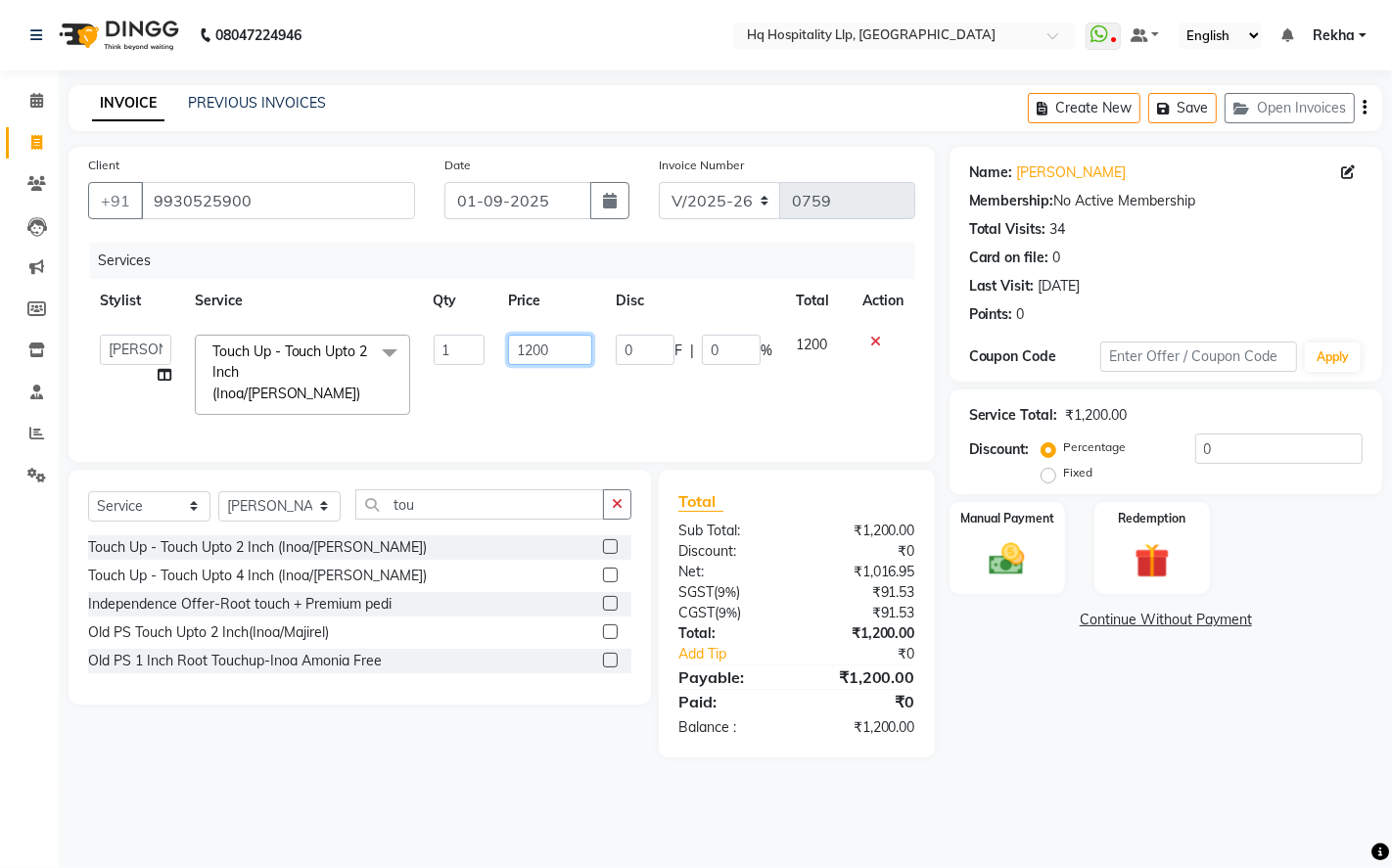
click at [580, 345] on input "1200" at bounding box center [550, 350] width 84 height 30
type input "1416"
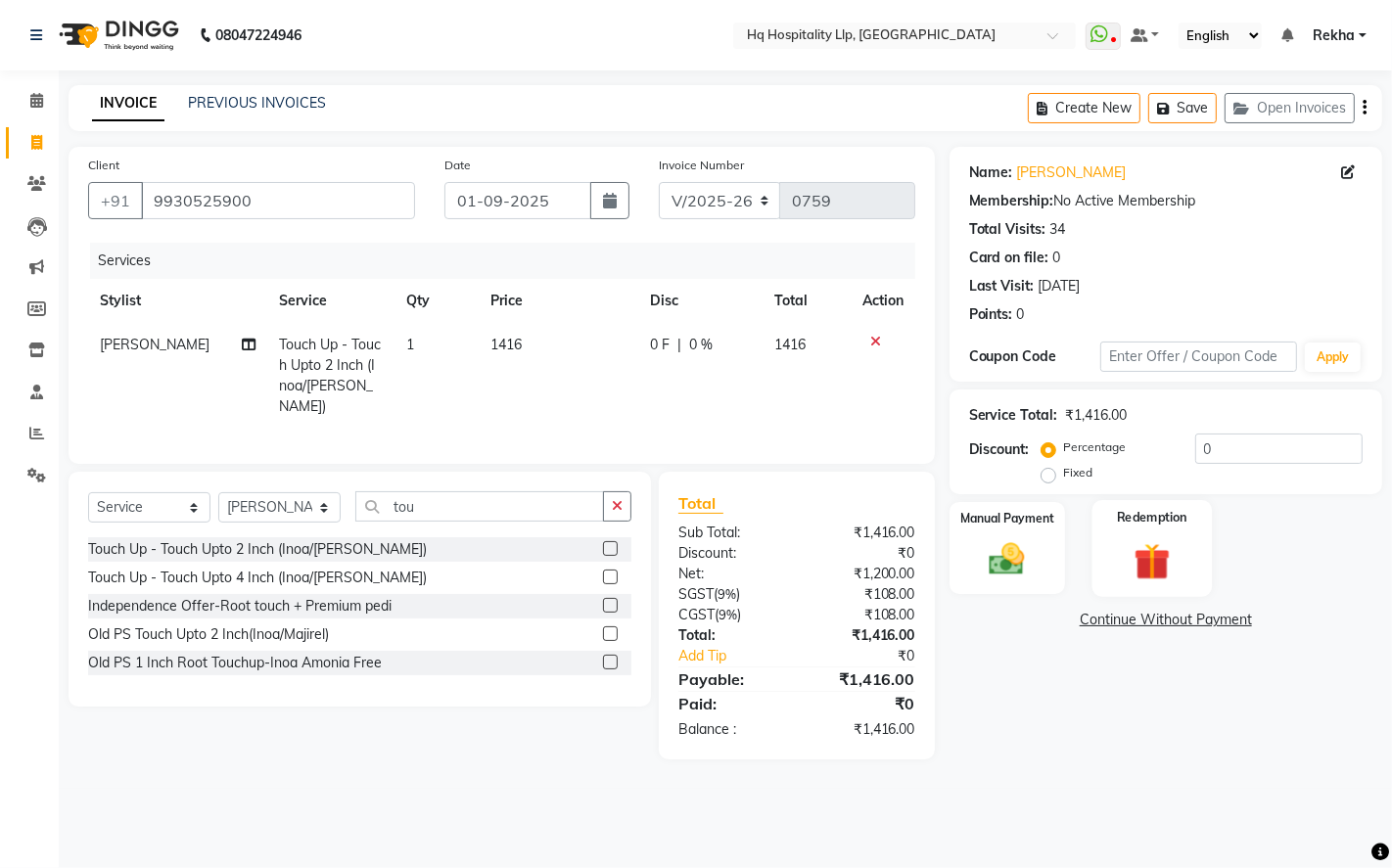
click at [1142, 536] on div "Redemption" at bounding box center [1151, 548] width 121 height 97
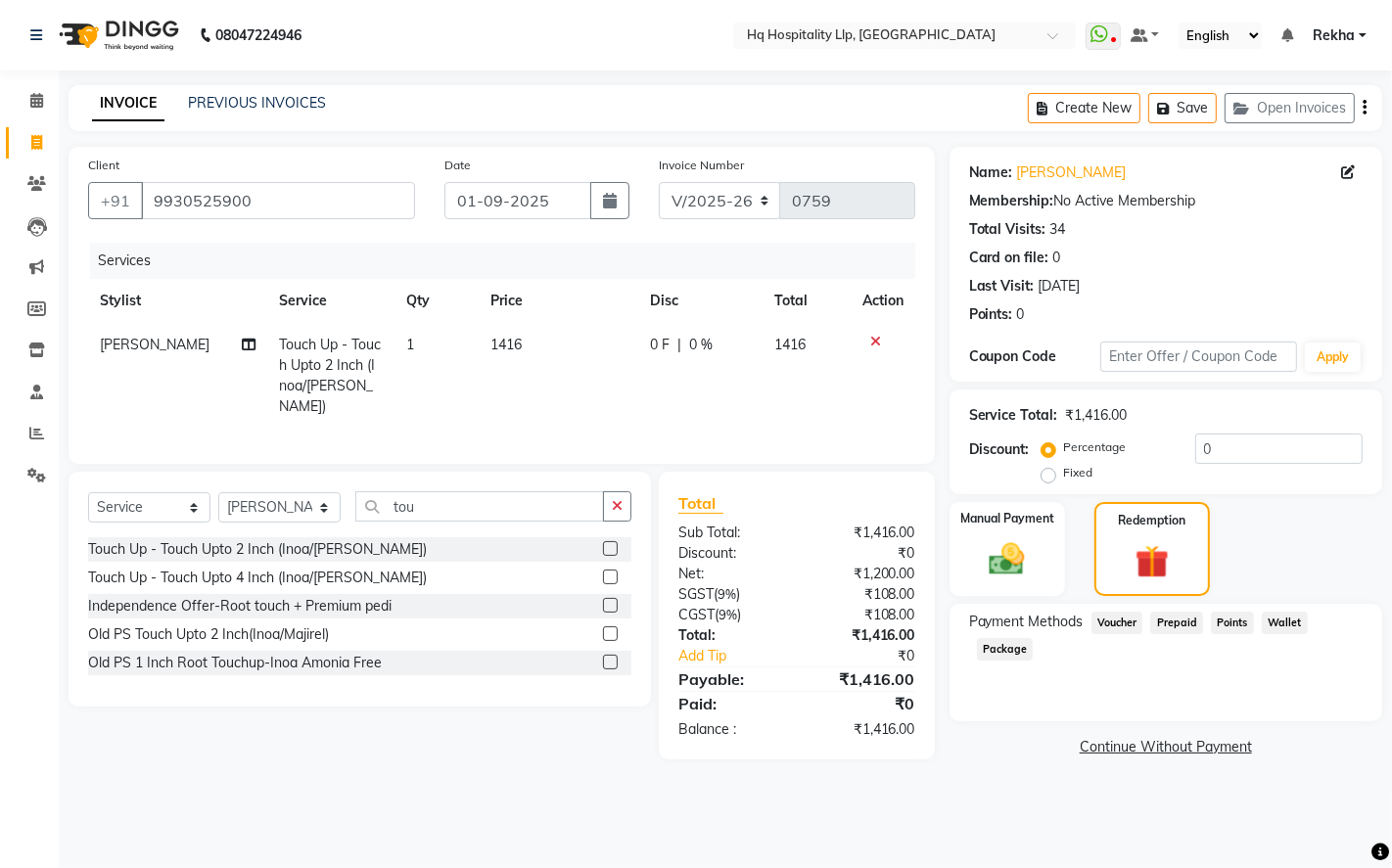
click at [1178, 620] on span "Prepaid" at bounding box center [1177, 623] width 53 height 23
click at [1218, 624] on span "Points" at bounding box center [1233, 623] width 43 height 23
click at [1108, 624] on span "Voucher" at bounding box center [1117, 623] width 52 height 23
click at [1297, 624] on span "Wallet" at bounding box center [1285, 623] width 46 height 23
click at [35, 187] on icon at bounding box center [36, 183] width 19 height 15
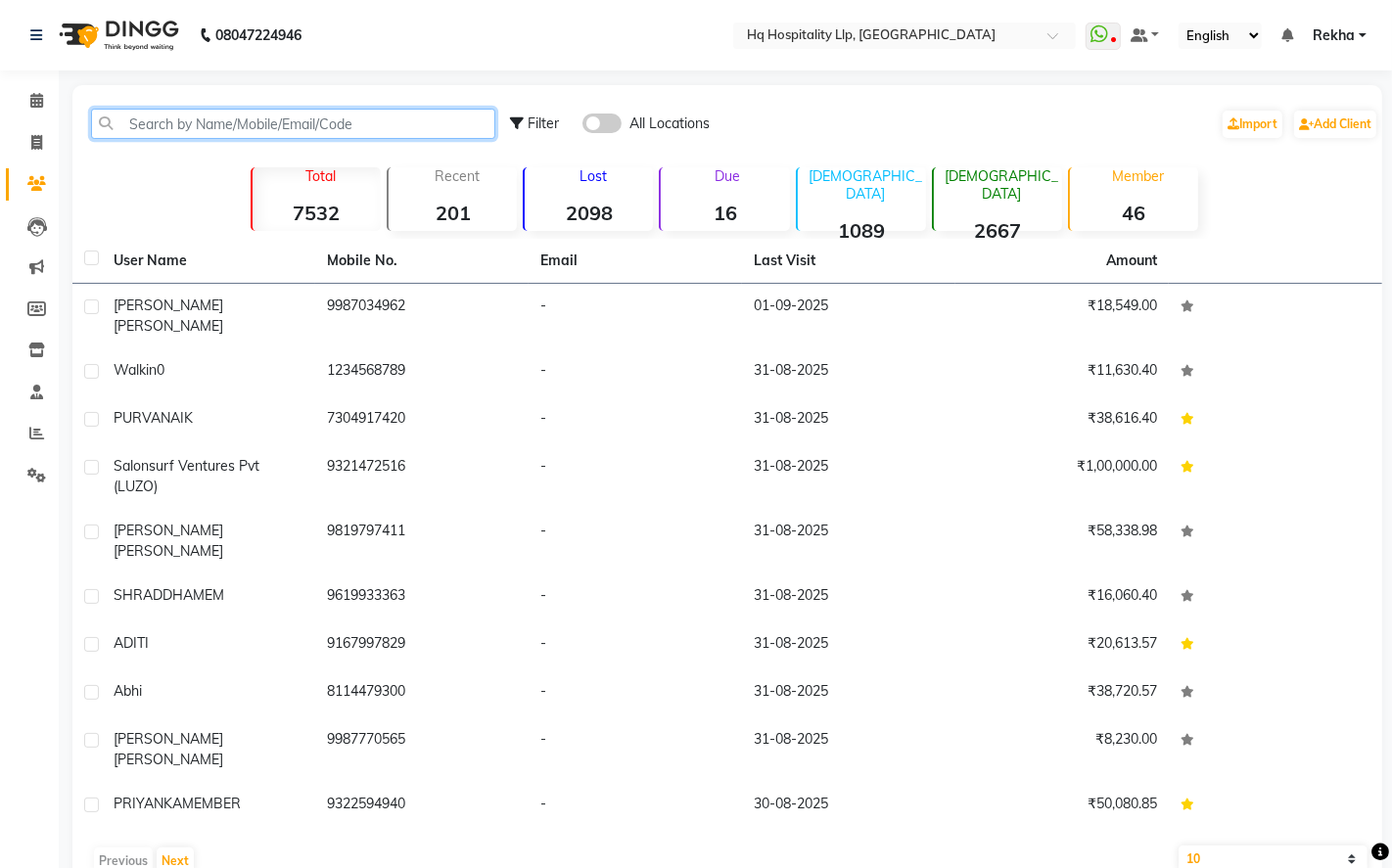
click at [207, 128] on input "text" at bounding box center [294, 124] width 405 height 30
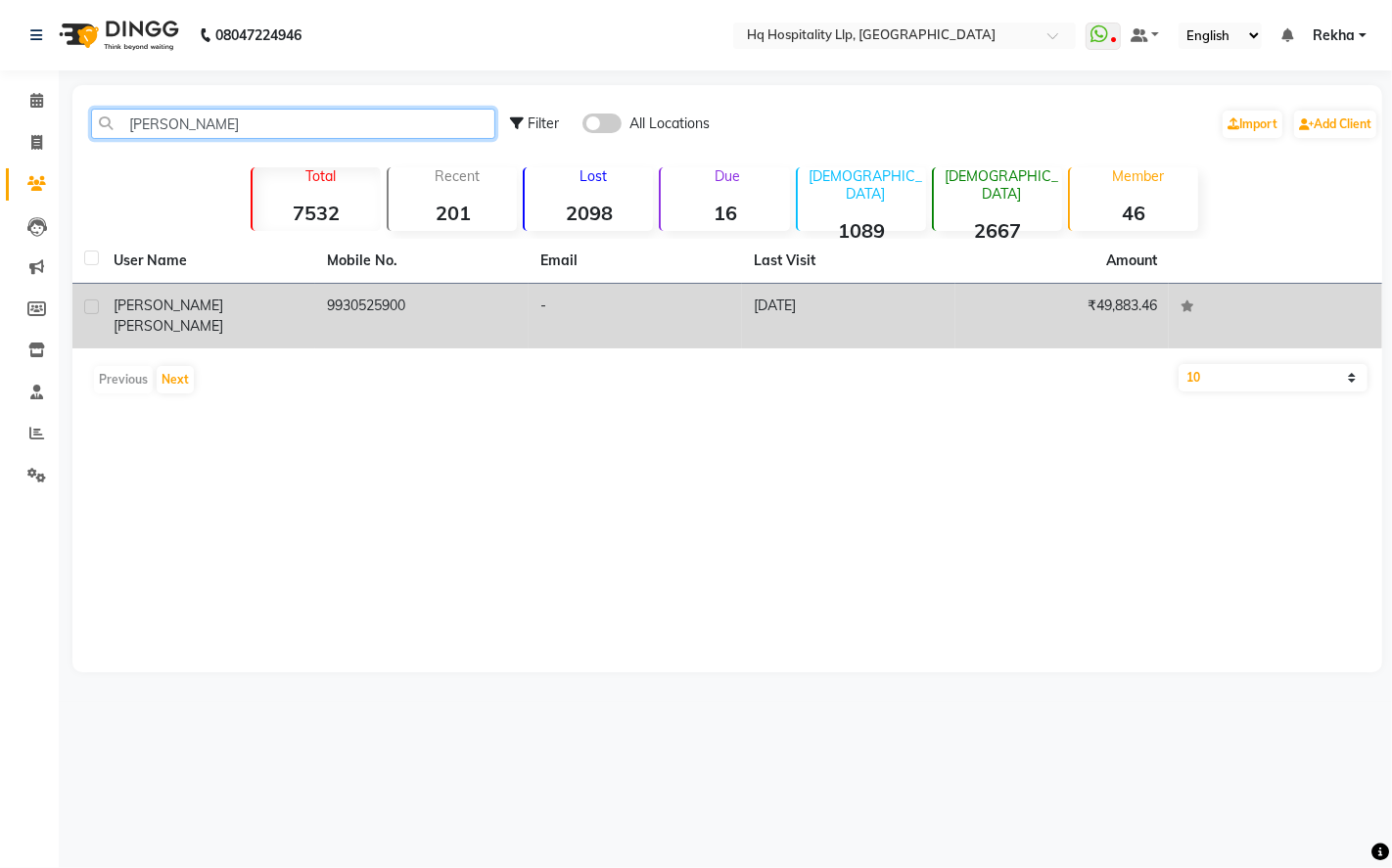
type input "anita ras"
click at [325, 307] on td "9930525900" at bounding box center [421, 316] width 213 height 65
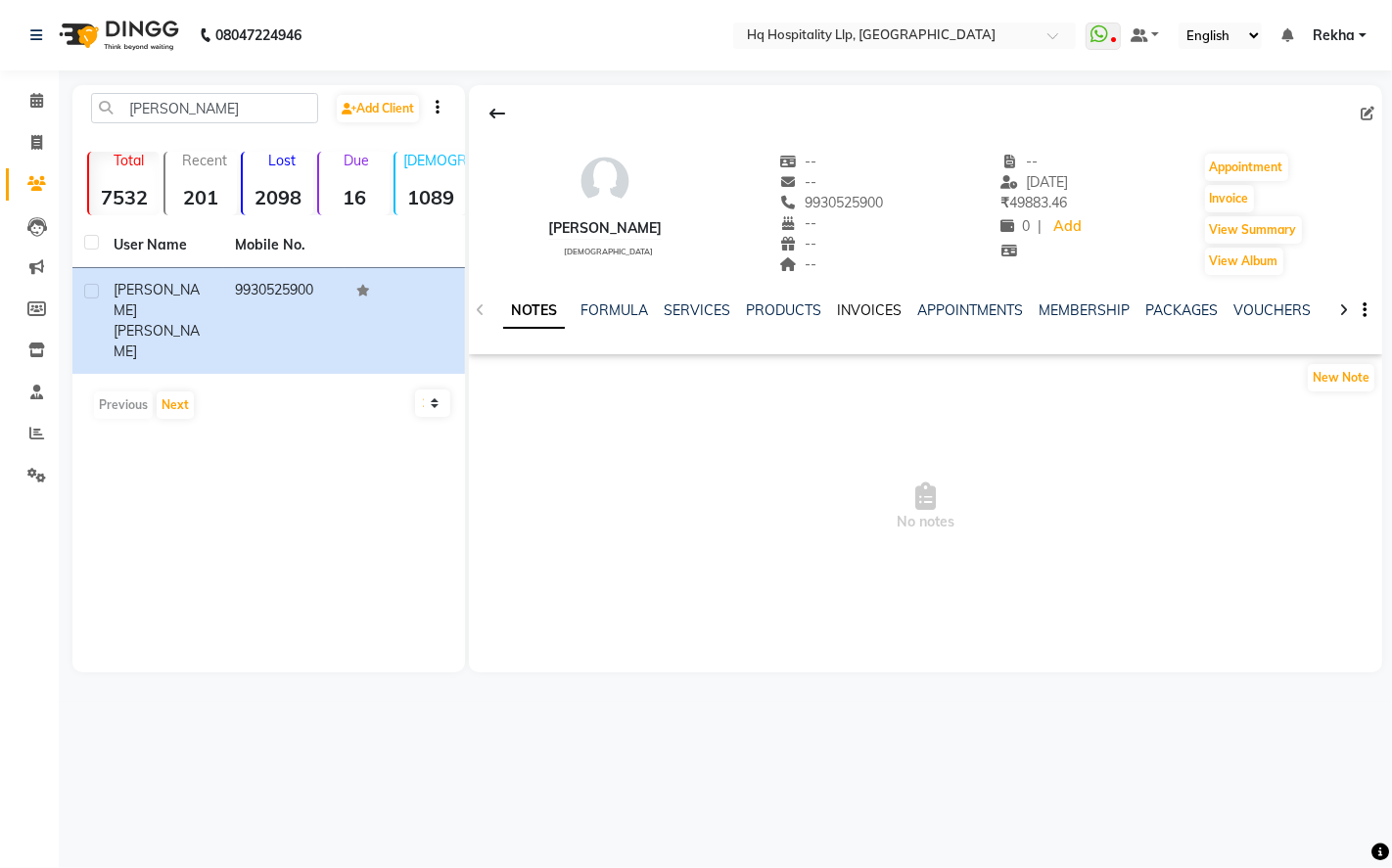
click at [881, 309] on link "INVOICES" at bounding box center [869, 310] width 65 height 18
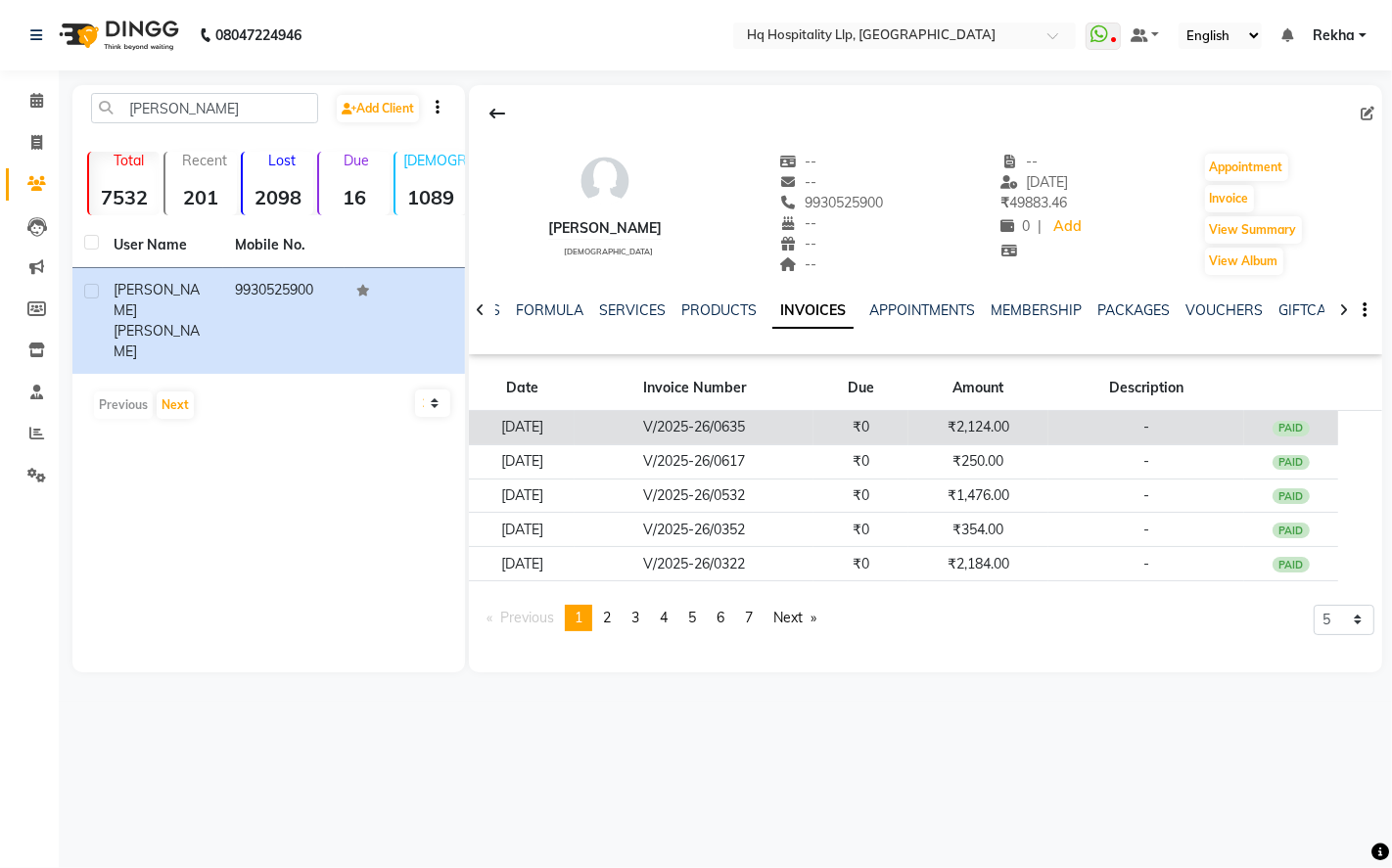
click at [908, 427] on td "₹0" at bounding box center [861, 428] width 94 height 34
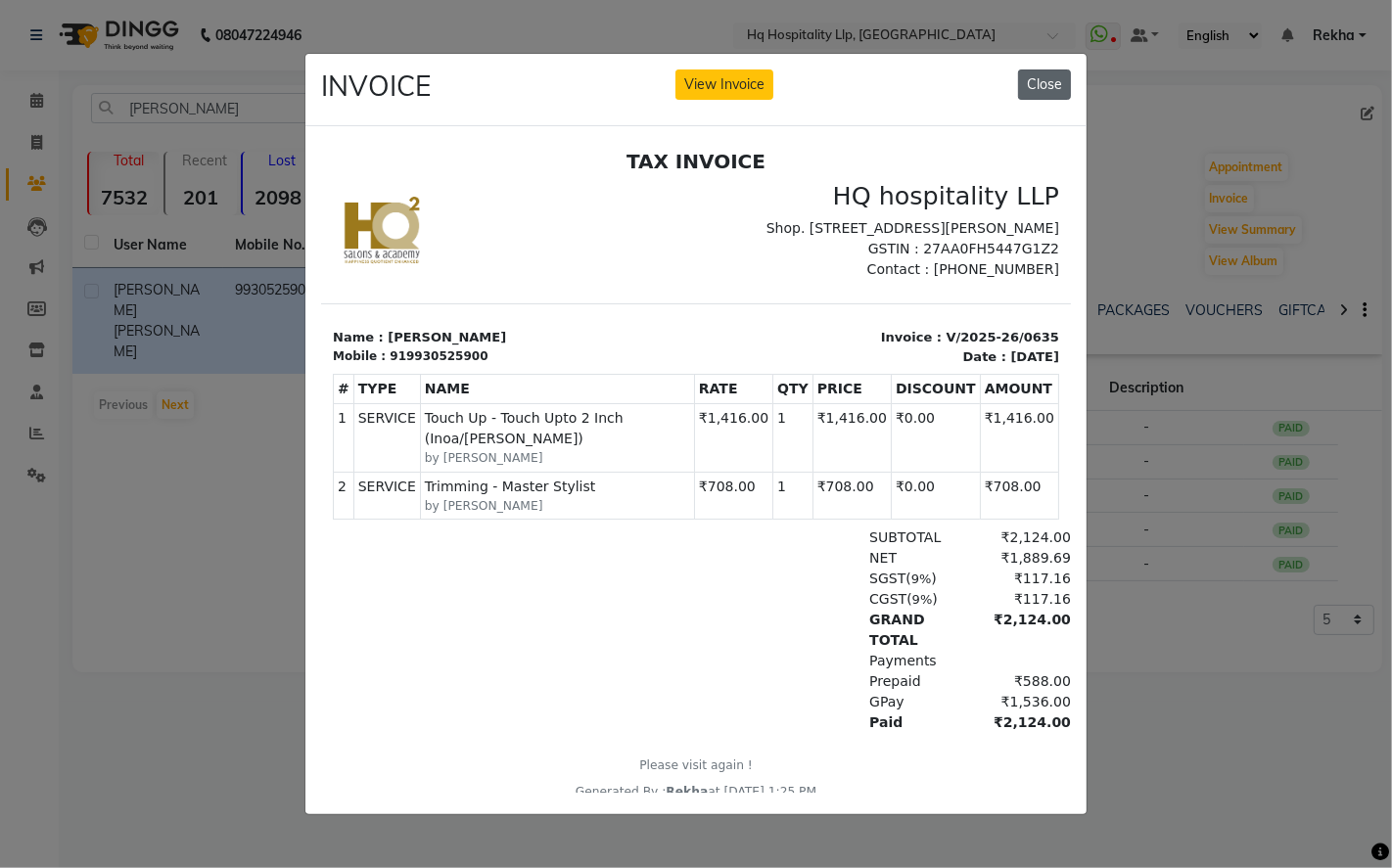
click at [1049, 70] on button "Close" at bounding box center [1045, 84] width 53 height 30
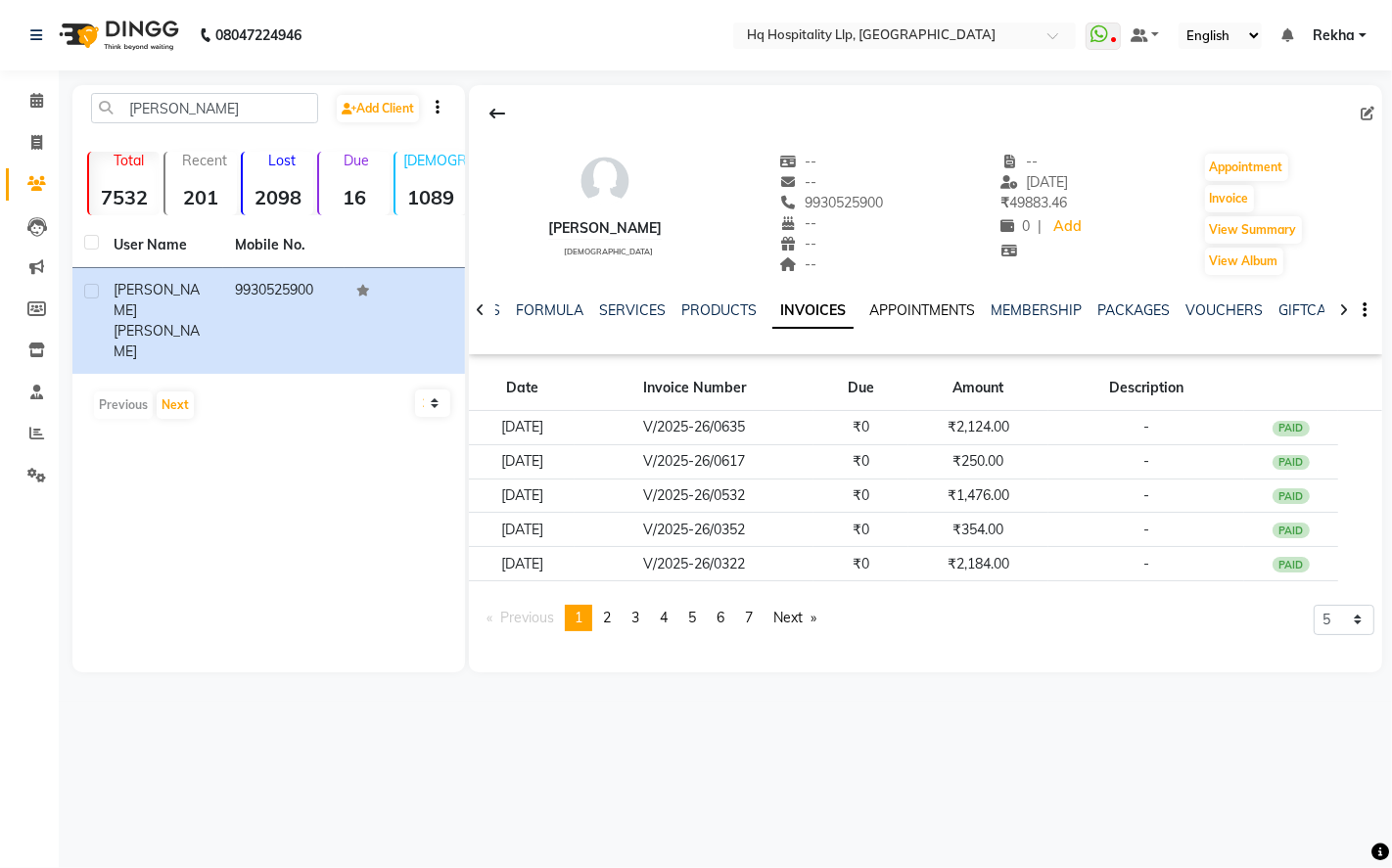
click at [924, 304] on link "APPOINTMENTS" at bounding box center [922, 310] width 106 height 18
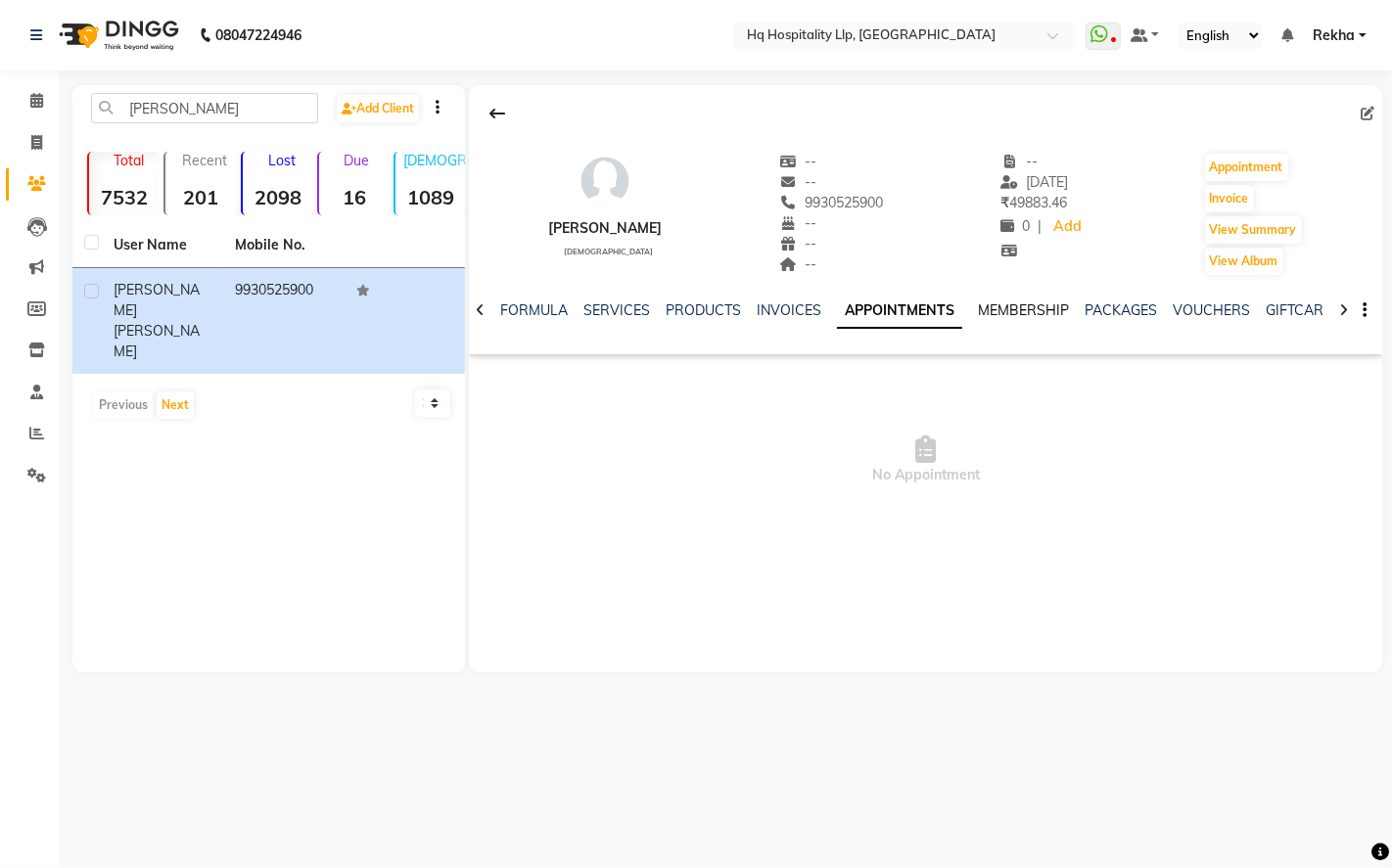
click at [983, 315] on link "MEMBERSHIP" at bounding box center [1024, 310] width 91 height 18
click at [1075, 317] on link "PACKAGES" at bounding box center [1101, 310] width 73 height 18
click at [1162, 308] on link "VOUCHERS" at bounding box center [1176, 310] width 78 height 18
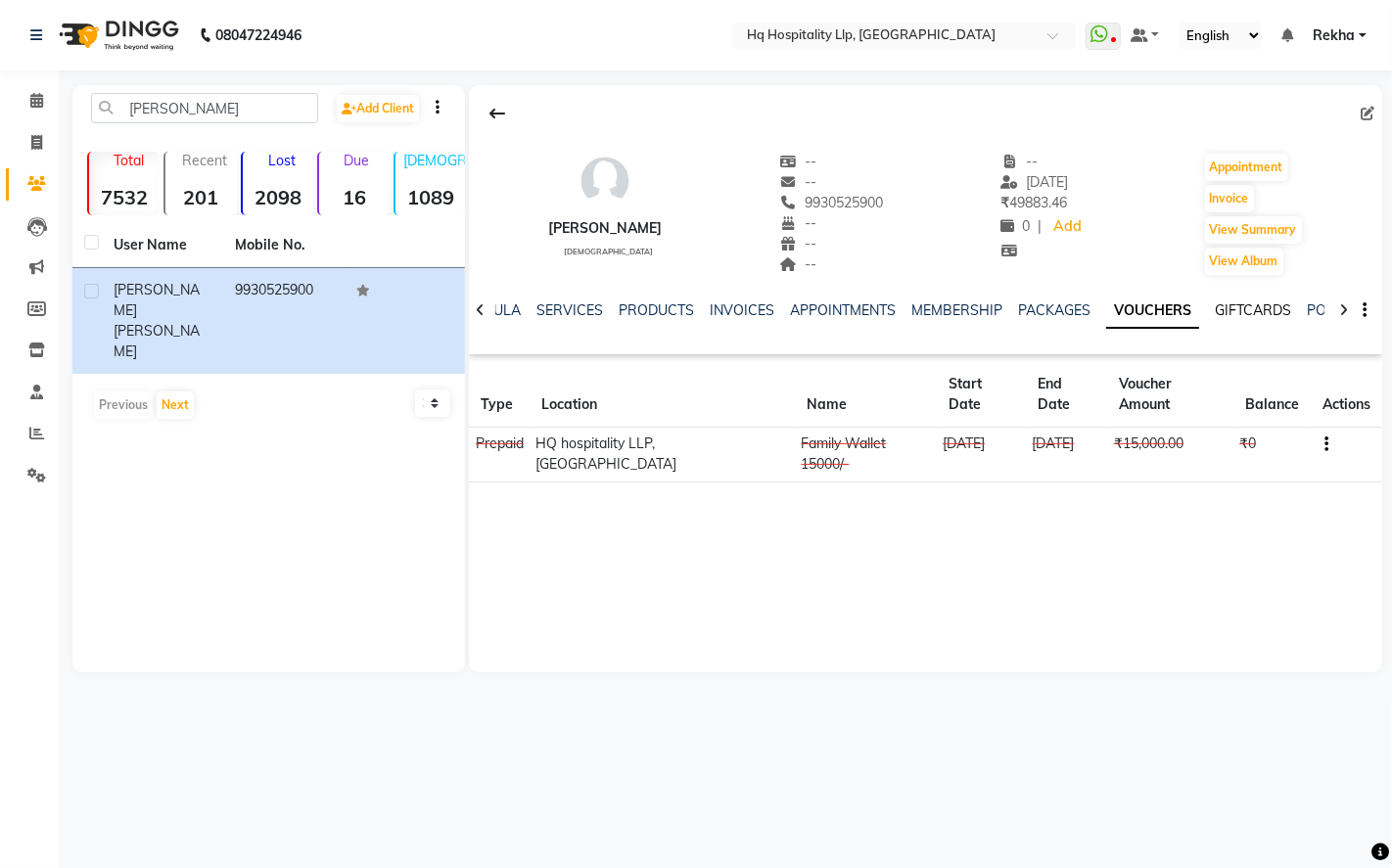
click at [1237, 306] on link "GIFTCARDS" at bounding box center [1253, 310] width 77 height 18
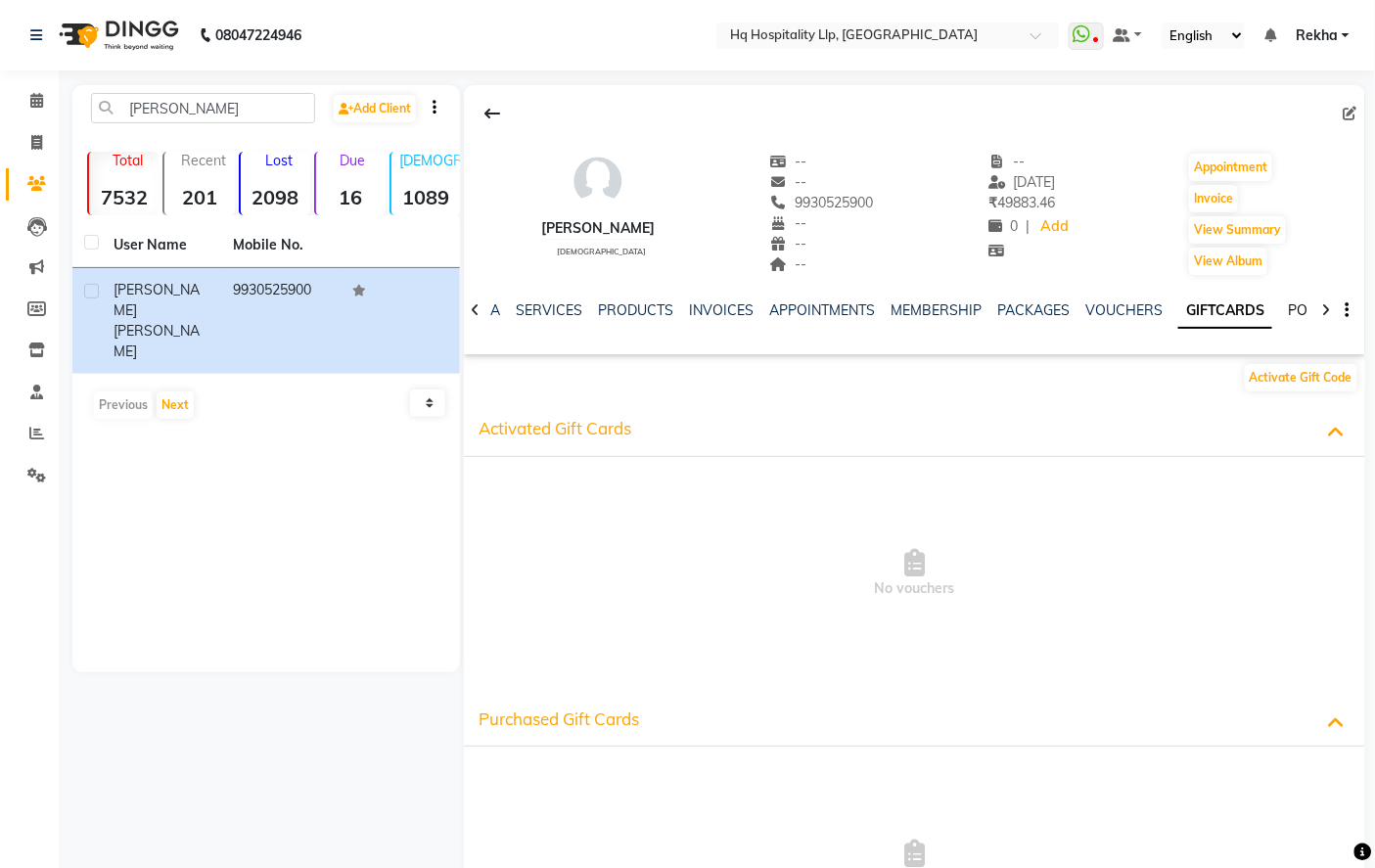
click at [1289, 305] on link "POINTS" at bounding box center [1313, 310] width 50 height 18
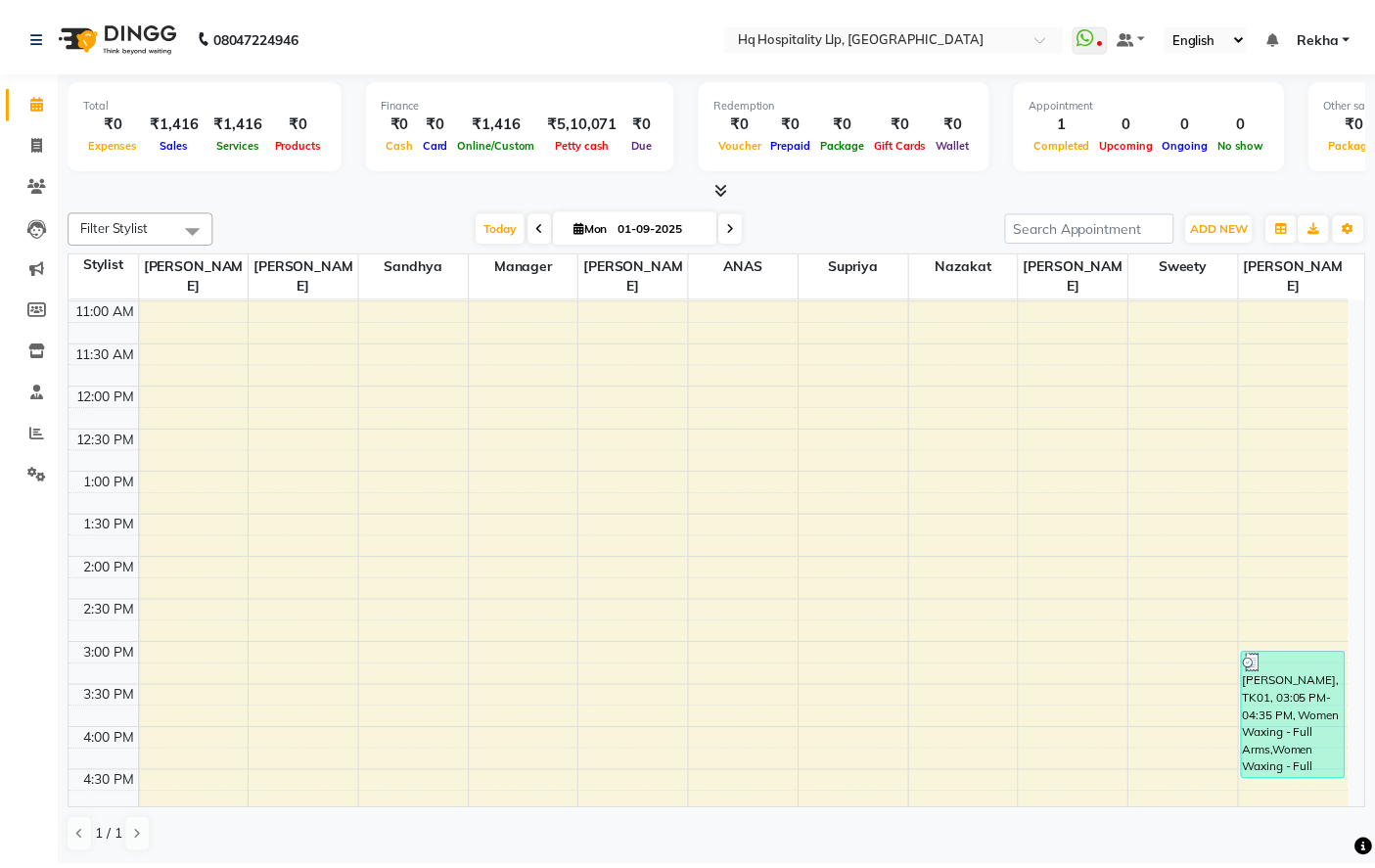
scroll to position [156, 0]
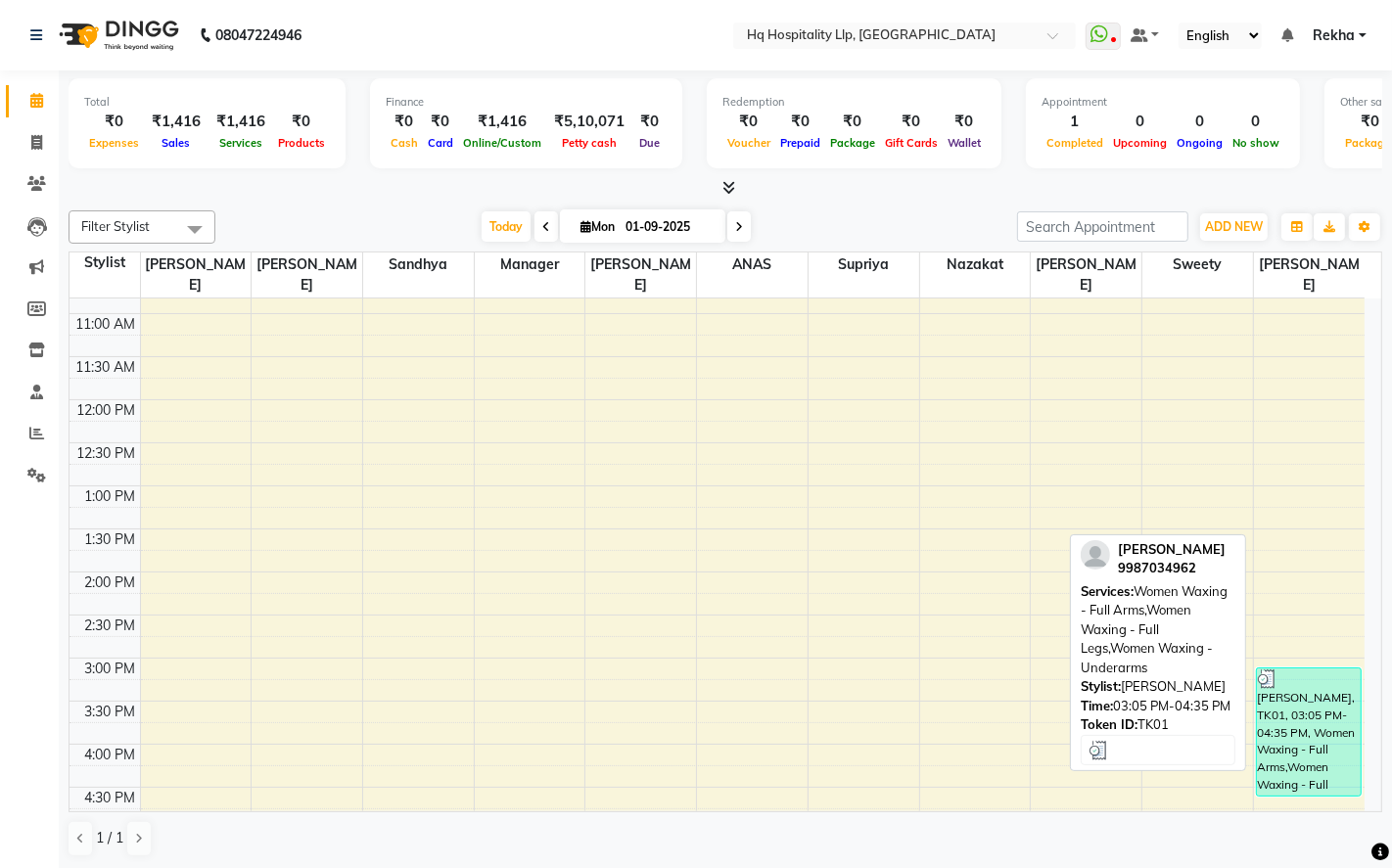
click at [1308, 707] on div "[PERSON_NAME], TK01, 03:05 PM-04:35 PM, Women Waxing - Full Arms,Women Waxing -…" at bounding box center [1309, 732] width 104 height 128
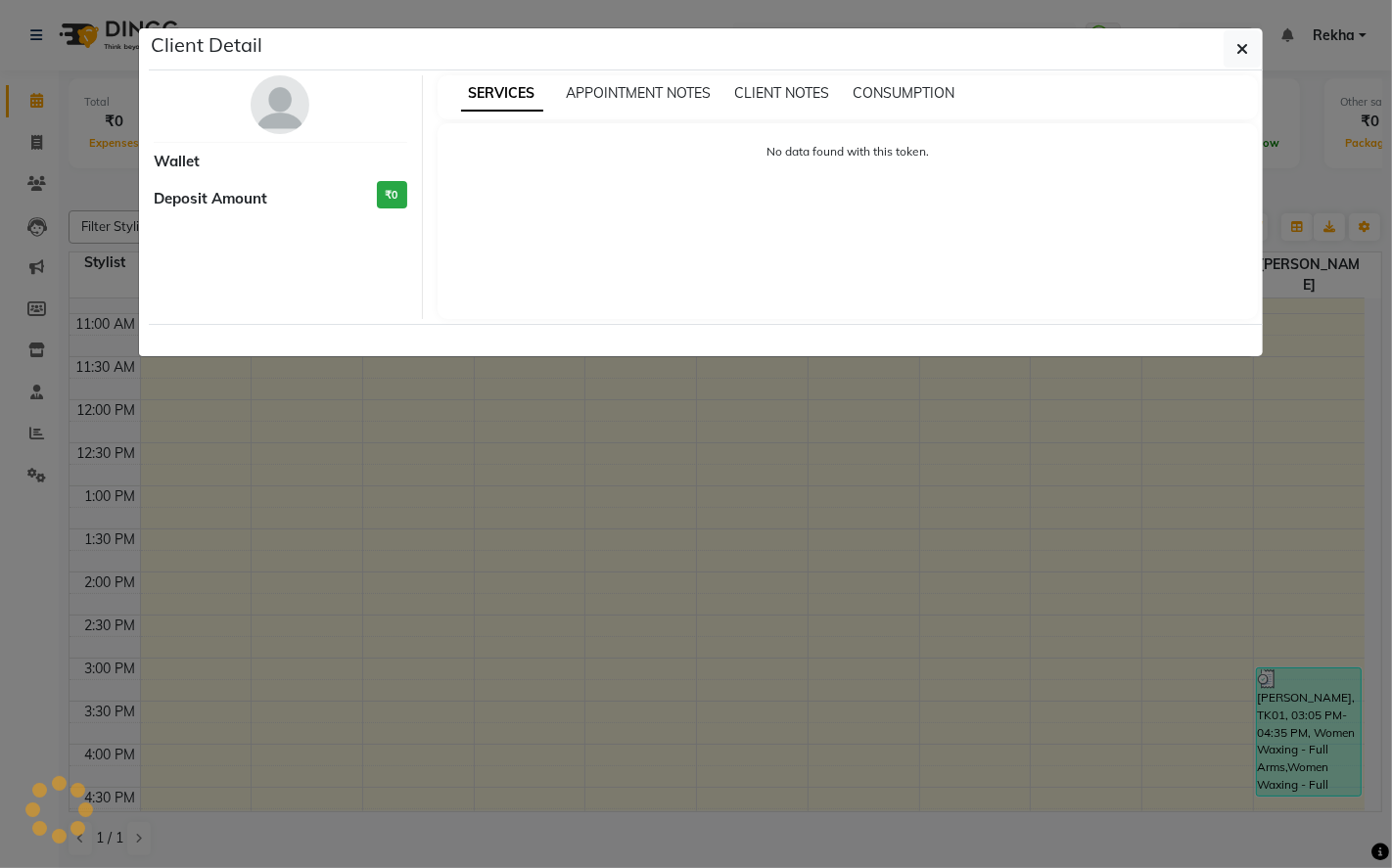
select select "3"
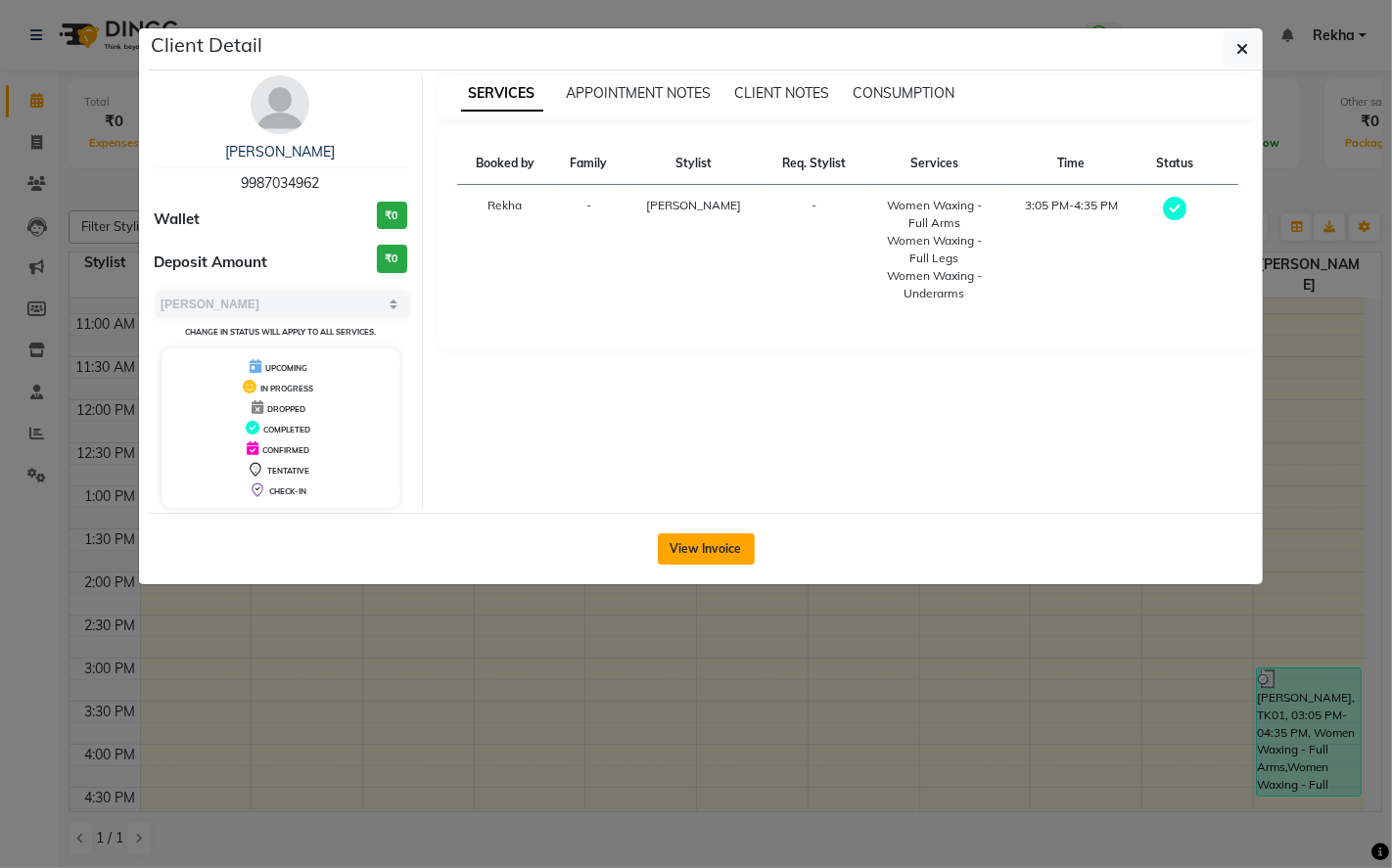
click at [720, 553] on button "View Invoice" at bounding box center [706, 549] width 97 height 31
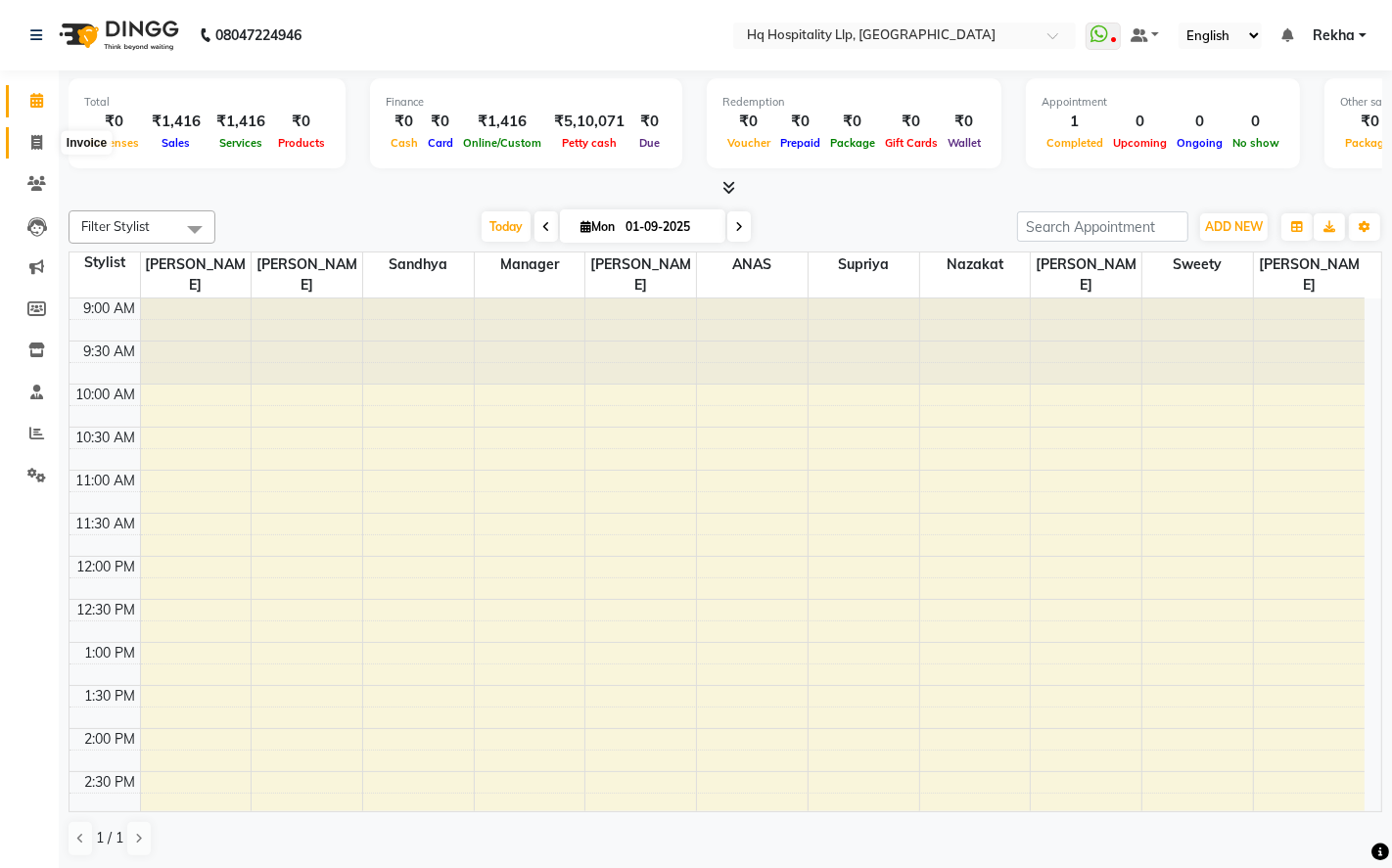
click at [40, 147] on icon at bounding box center [36, 142] width 11 height 15
select select "service"
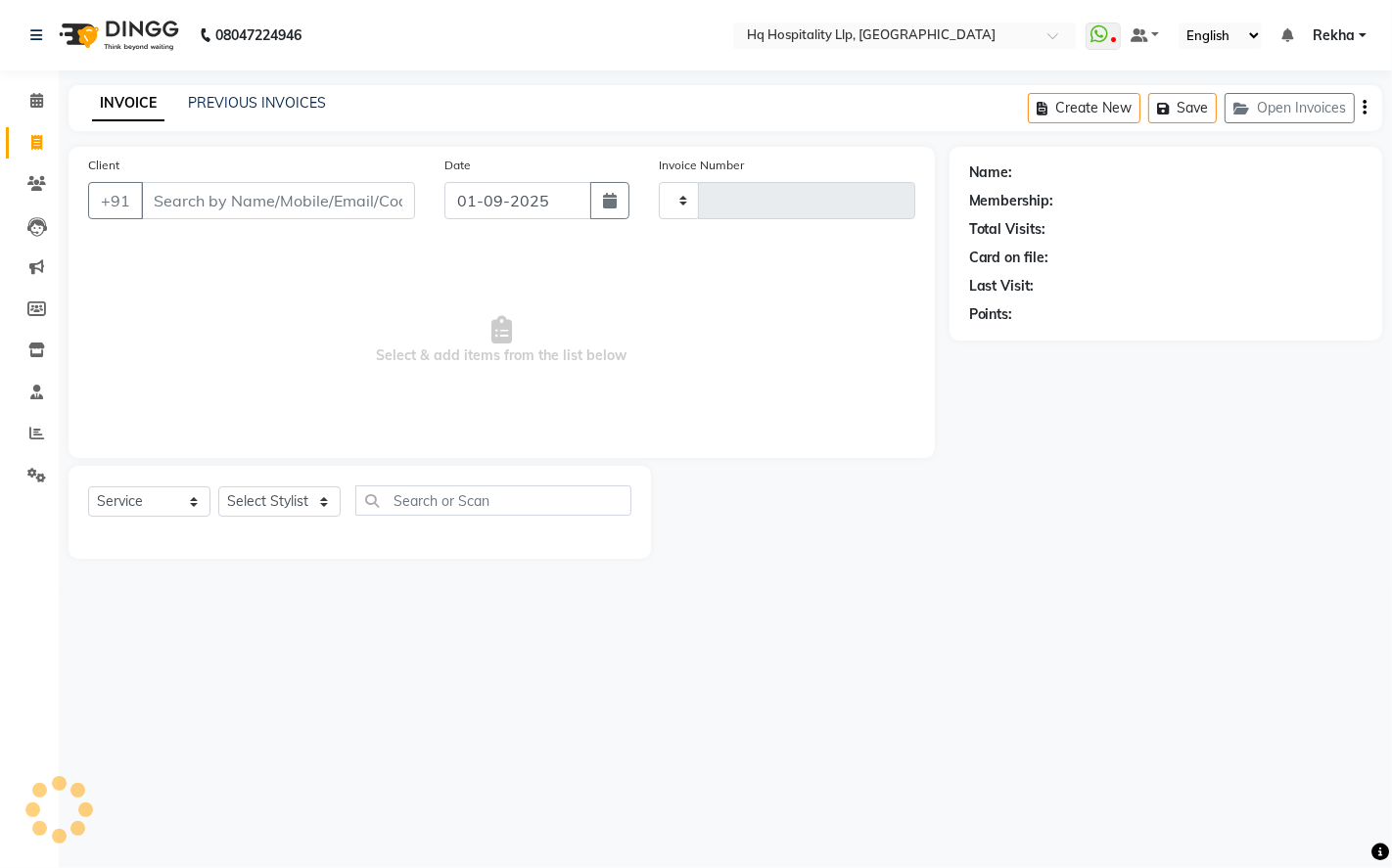
type input "0759"
select select "7197"
click at [309, 206] on input "Client" at bounding box center [278, 200] width 274 height 37
drag, startPoint x: 372, startPoint y: 203, endPoint x: 327, endPoint y: 215, distance: 46.6
click at [370, 203] on input "Client" at bounding box center [278, 200] width 274 height 37
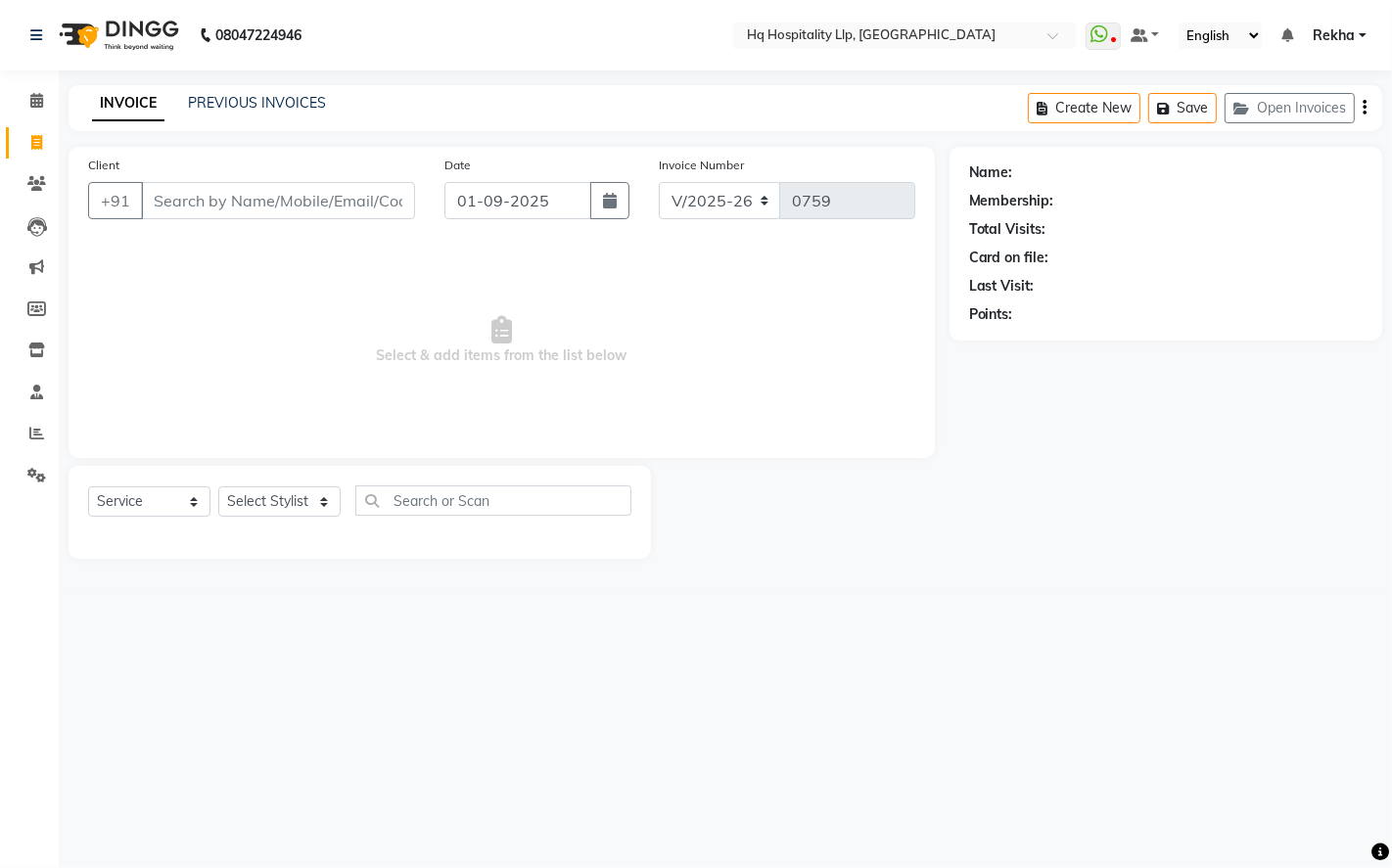
click at [314, 197] on input "Client" at bounding box center [278, 200] width 274 height 37
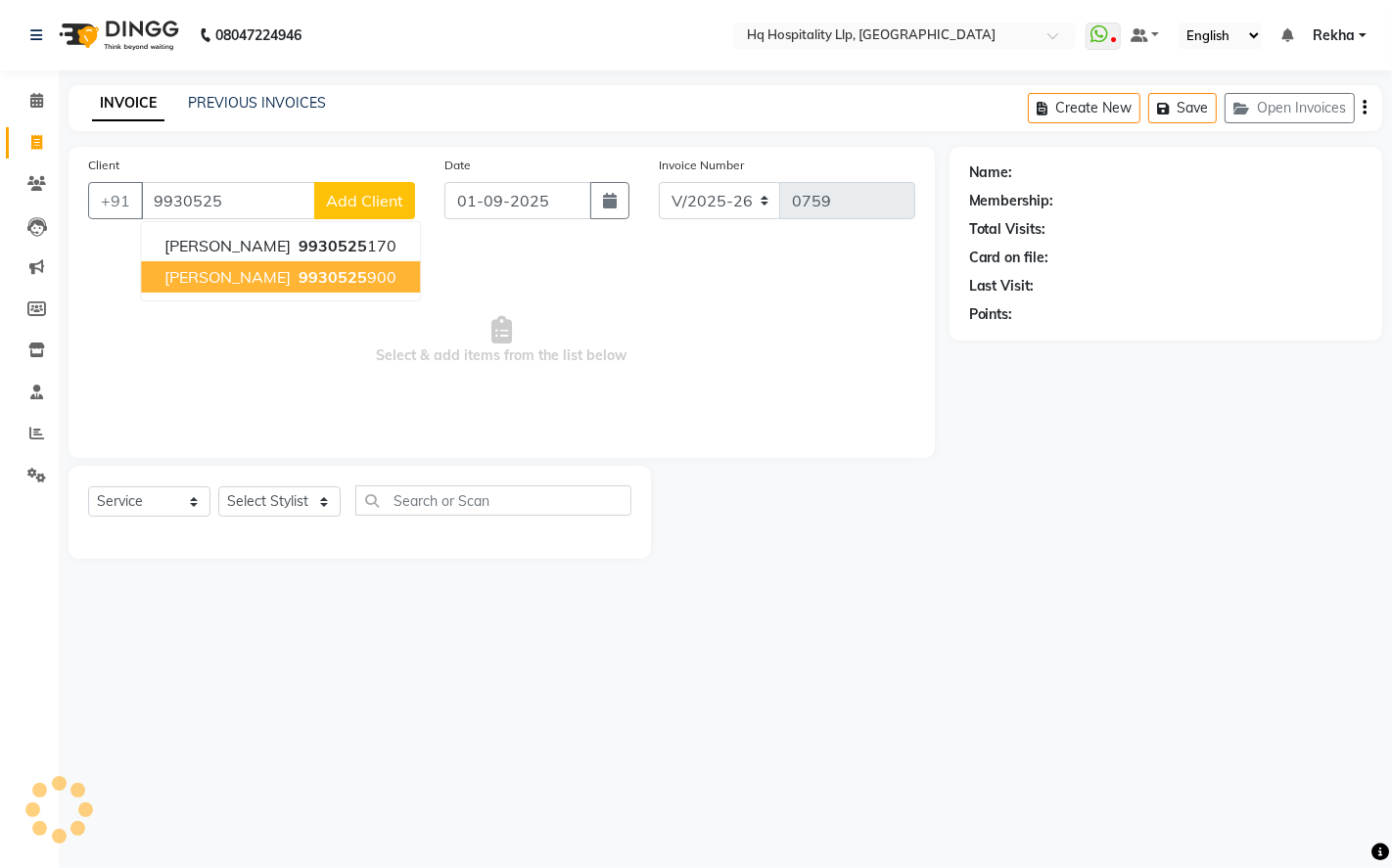
click at [339, 276] on span "9930525" at bounding box center [333, 277] width 69 height 20
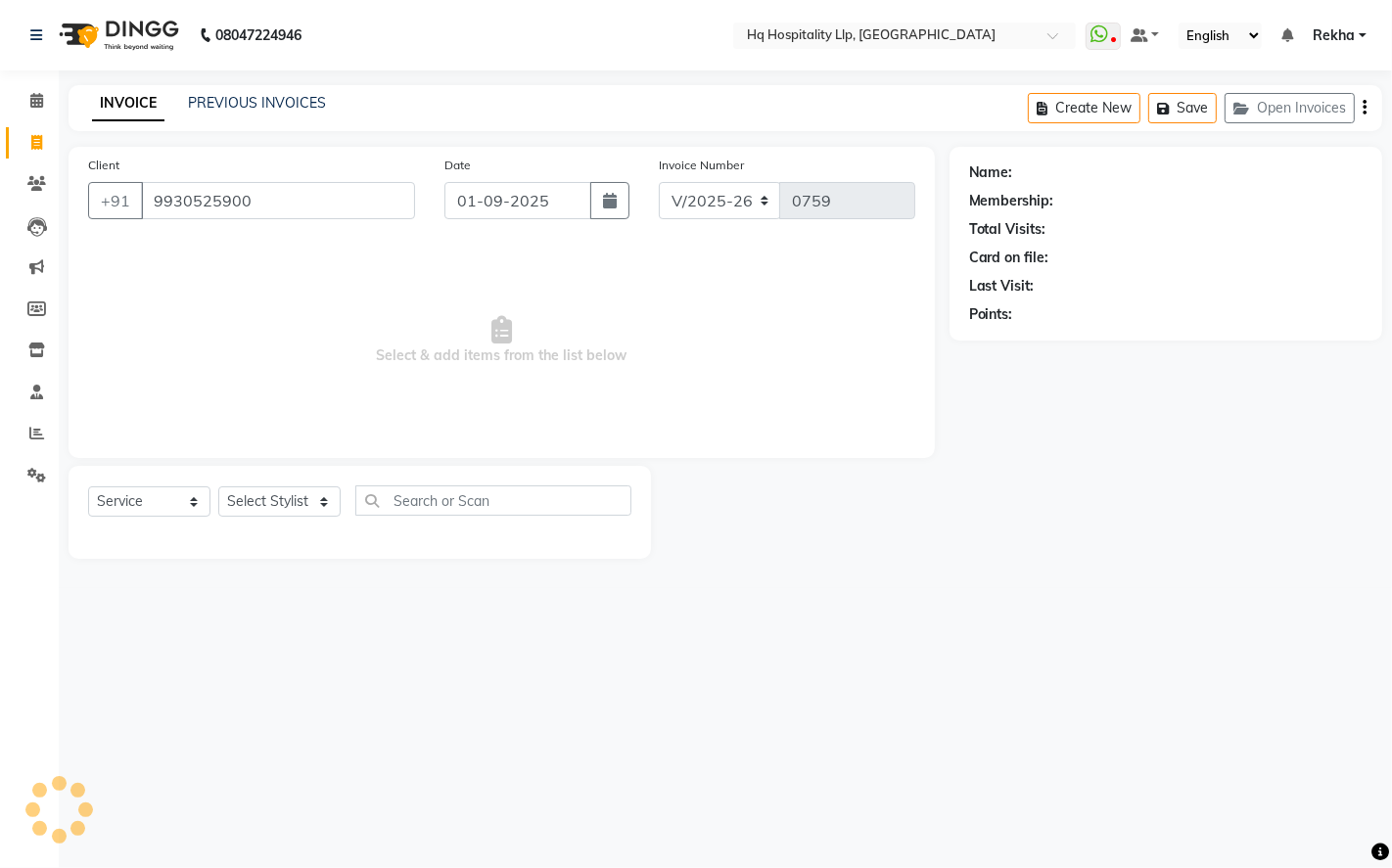
type input "9930525900"
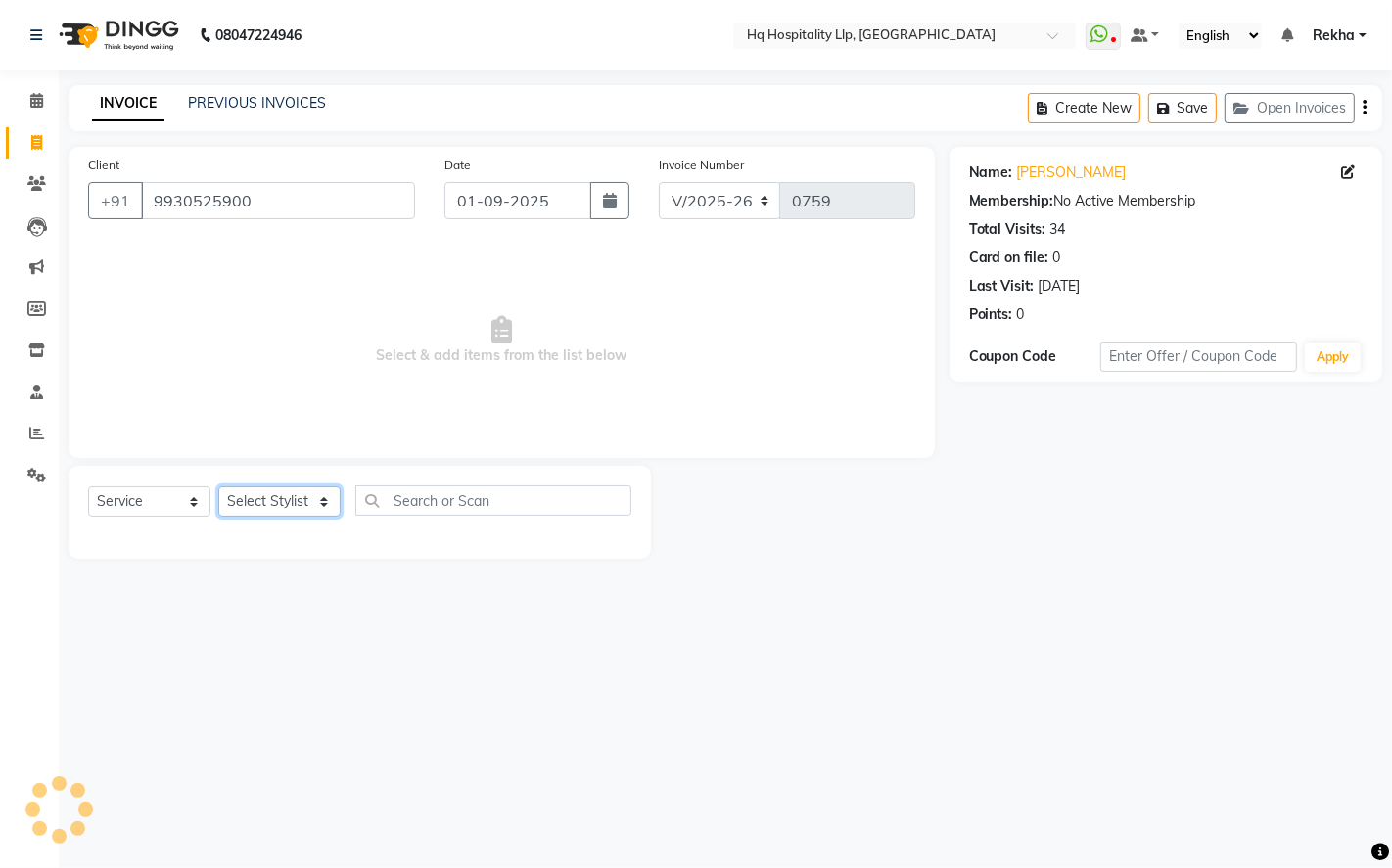
click at [326, 494] on select "Select Stylist ANAS Manager [PERSON_NAME] Staff [PERSON_NAME] Sandhya [PERSON_N…" at bounding box center [279, 501] width 123 height 30
select select "61253"
click at [218, 487] on select "Select Stylist ANAS Manager [PERSON_NAME] Staff [PERSON_NAME] Sandhya [PERSON_N…" at bounding box center [279, 501] width 123 height 30
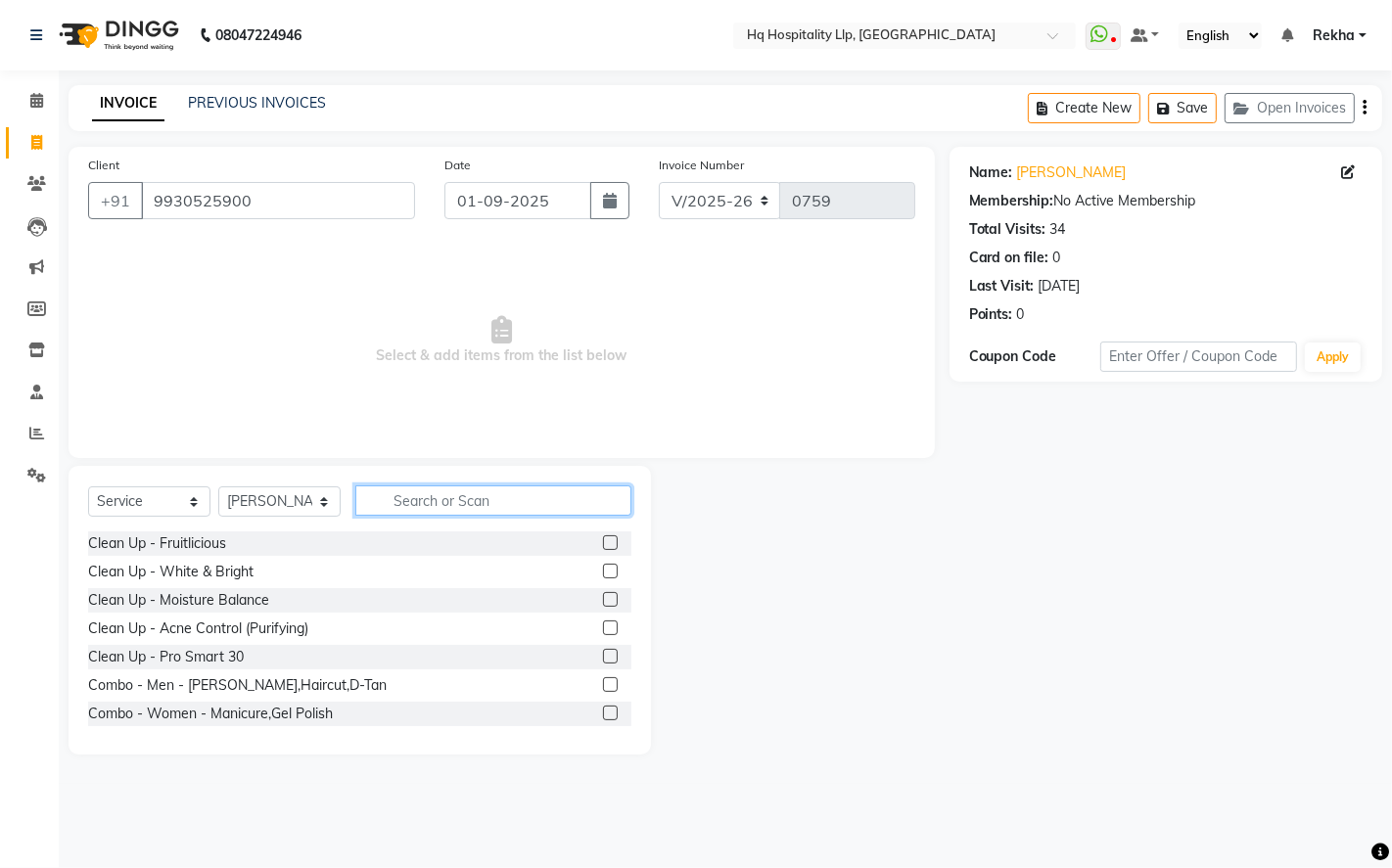
click at [511, 491] on input "text" at bounding box center [493, 500] width 276 height 30
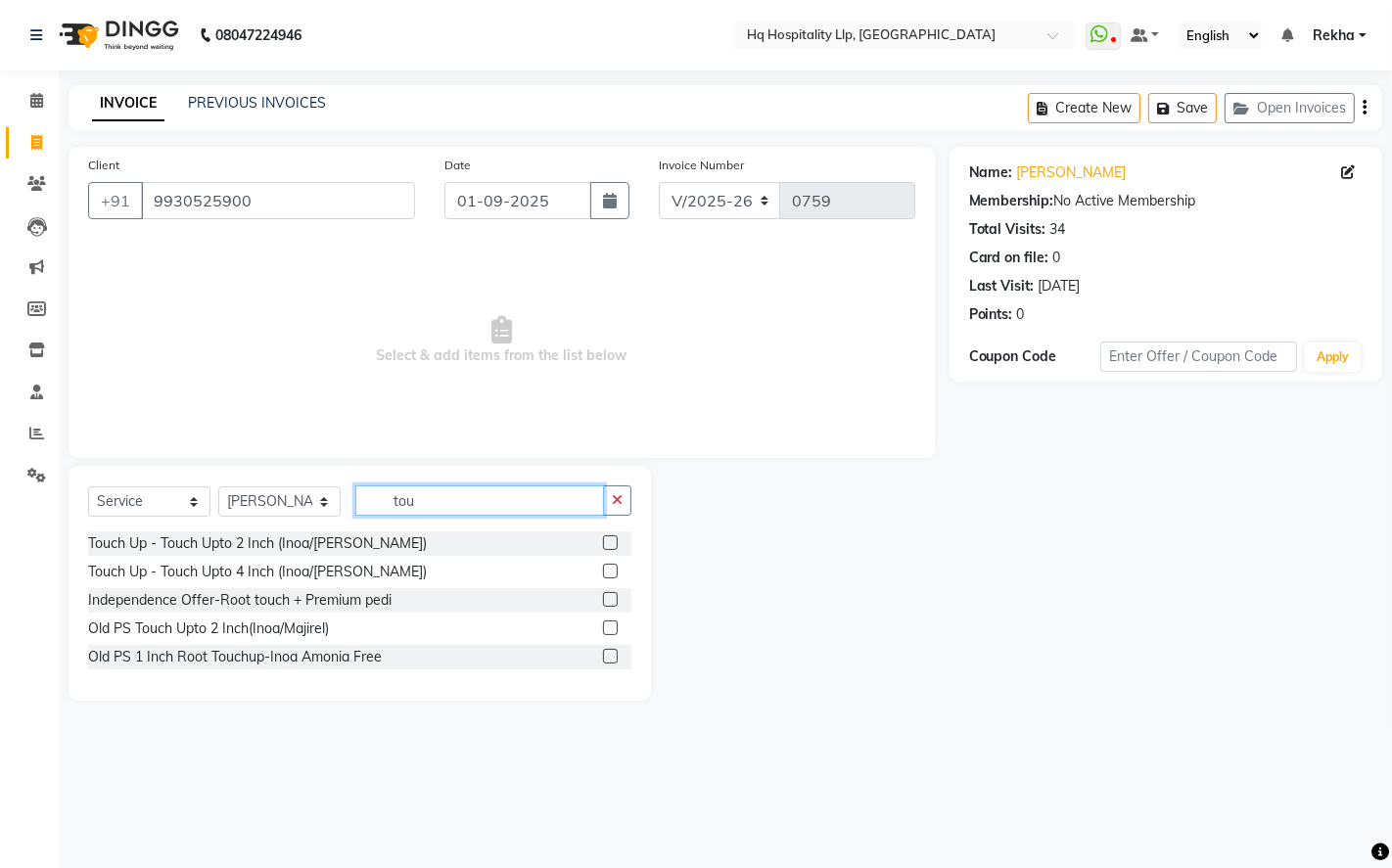
type input "tou"
click at [609, 546] on label at bounding box center [610, 542] width 15 height 15
click at [609, 546] on input "checkbox" at bounding box center [609, 543] width 13 height 13
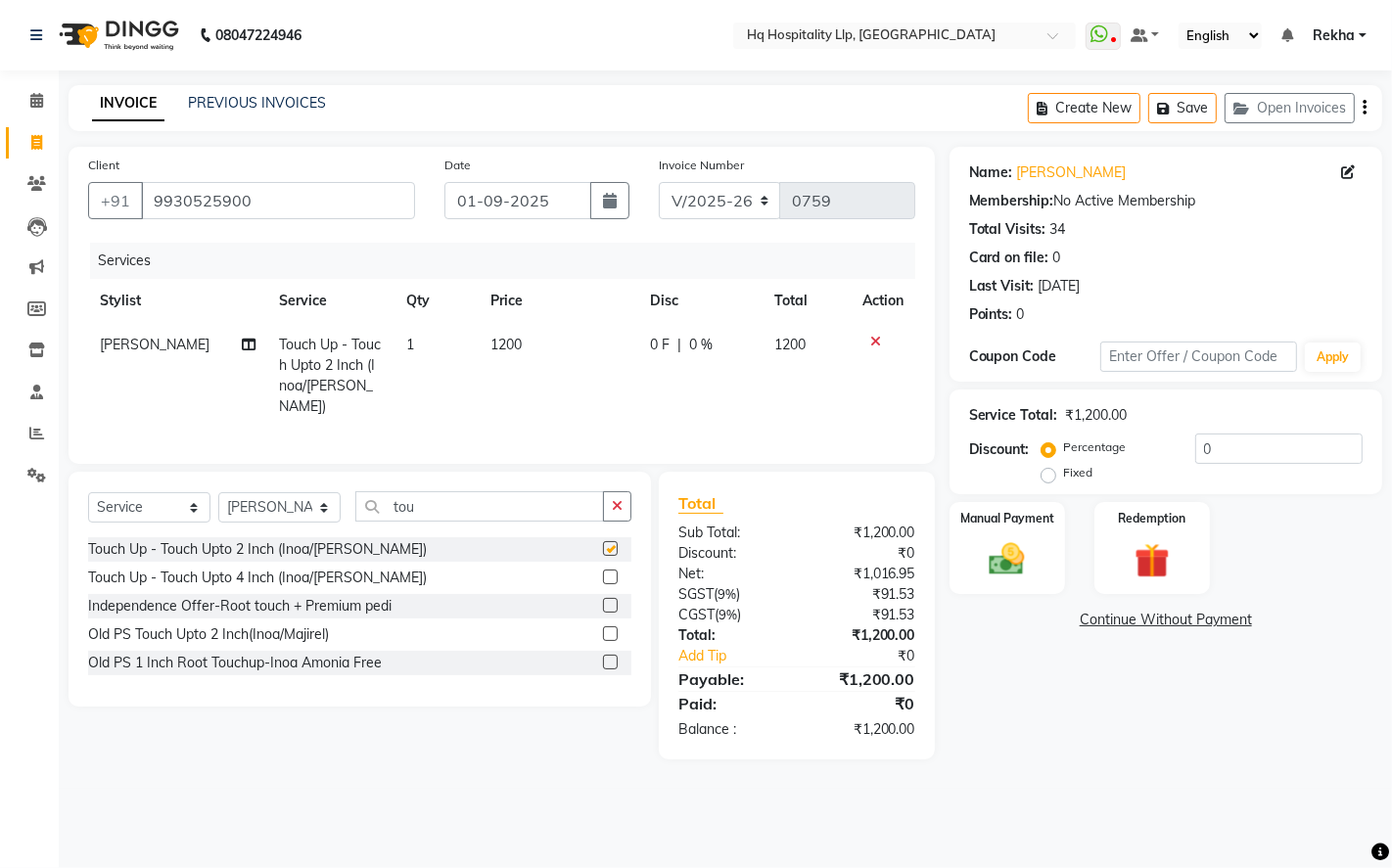
checkbox input "false"
click at [542, 347] on td "1200" at bounding box center [559, 376] width 159 height 106
select select "61253"
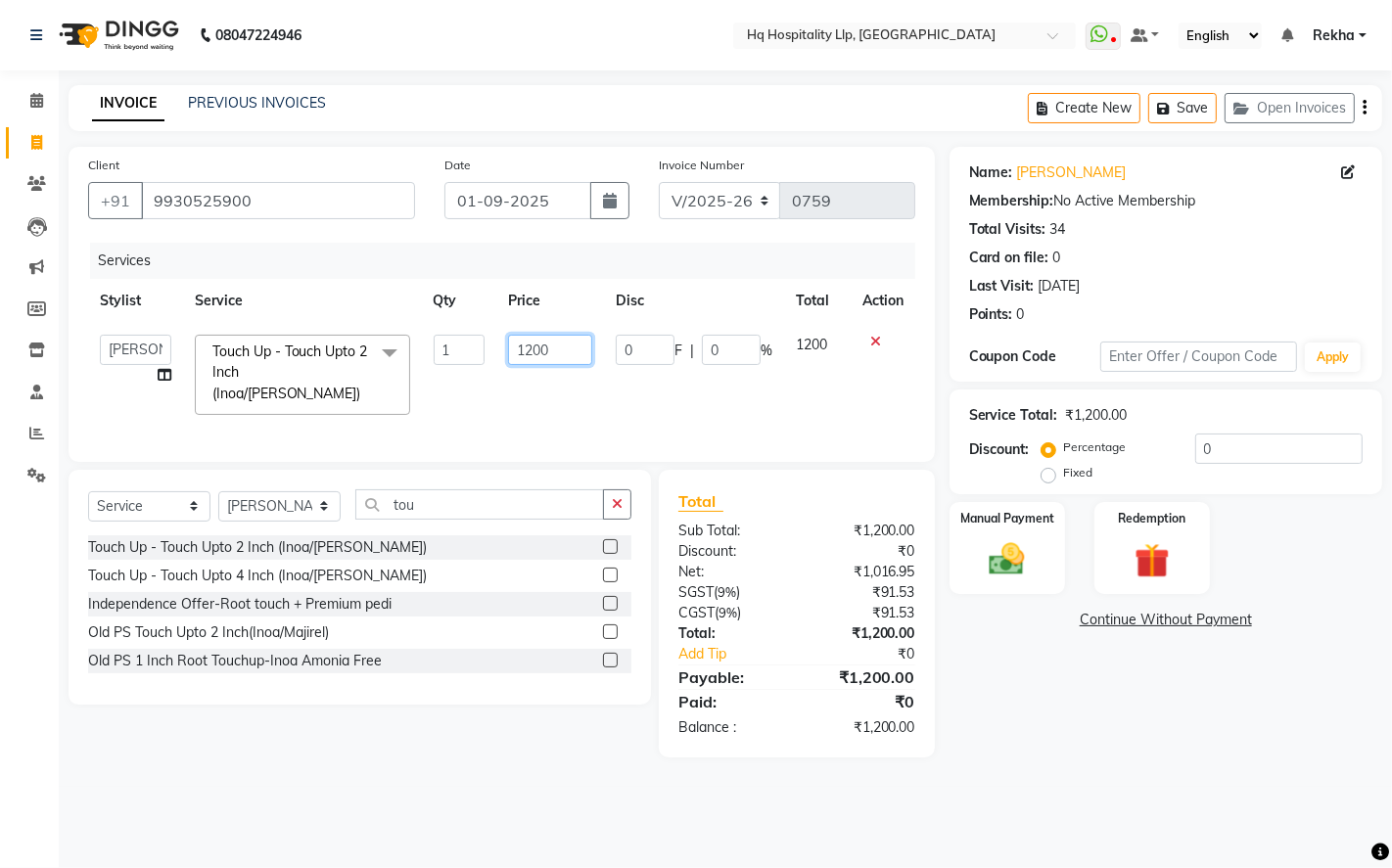
click at [556, 345] on input "1200" at bounding box center [550, 350] width 84 height 30
type input "1416"
click at [1031, 707] on div "Name: [PERSON_NAME] Membership: No Active Membership Total Visits: 34 Card on f…" at bounding box center [1174, 453] width 448 height 611
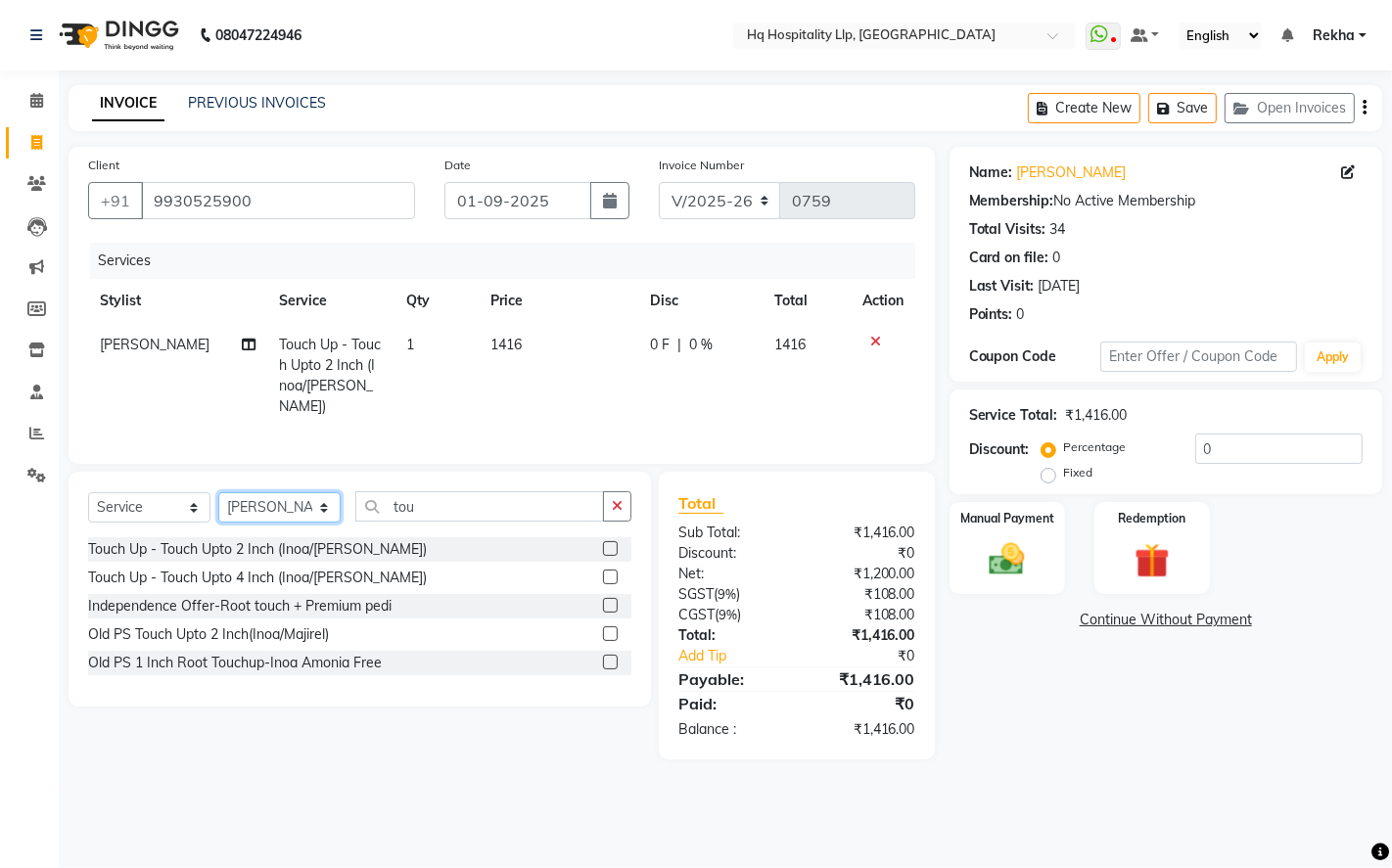
click at [305, 504] on select "Select Stylist ANAS Manager [PERSON_NAME] Staff [PERSON_NAME] Sandhya [PERSON_N…" at bounding box center [279, 507] width 123 height 30
select select "87140"
click at [218, 492] on select "Select Stylist ANAS Manager [PERSON_NAME] Staff [PERSON_NAME] Sandhya [PERSON_N…" at bounding box center [279, 507] width 123 height 30
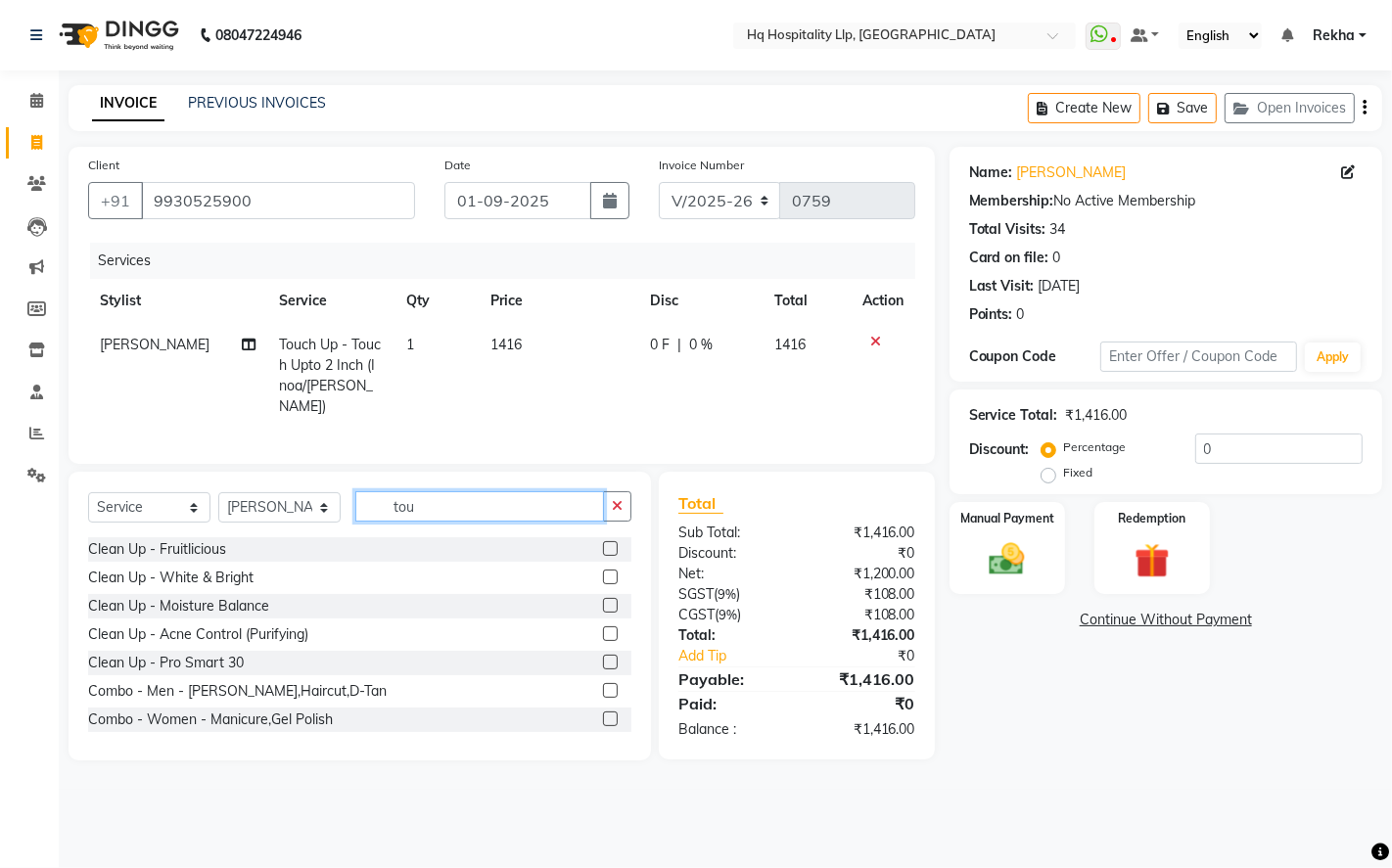
click at [499, 497] on input "tou" at bounding box center [479, 506] width 249 height 30
type input "t"
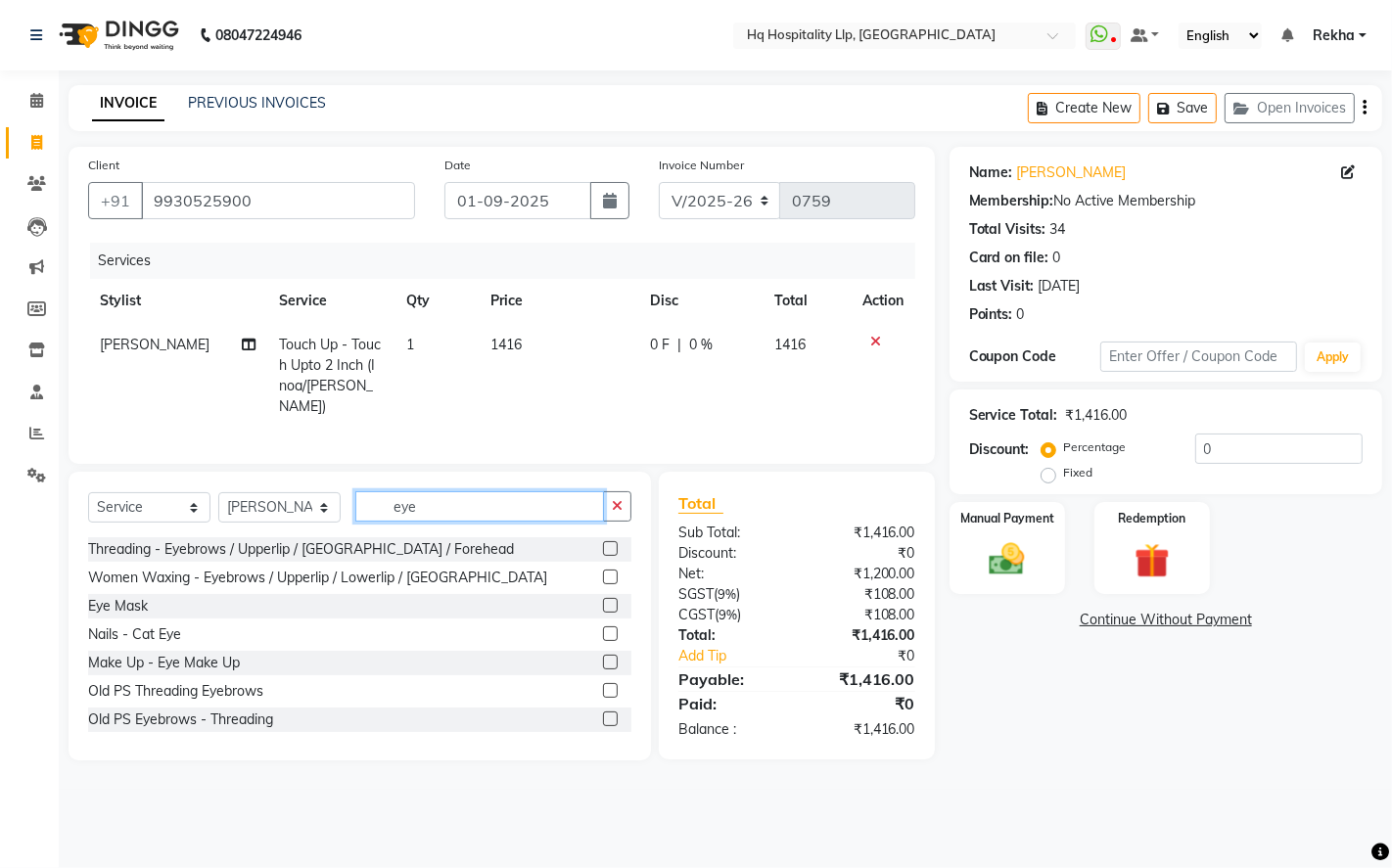
type input "eye"
click at [603, 541] on label at bounding box center [610, 548] width 15 height 15
click at [603, 543] on input "checkbox" at bounding box center [609, 549] width 13 height 13
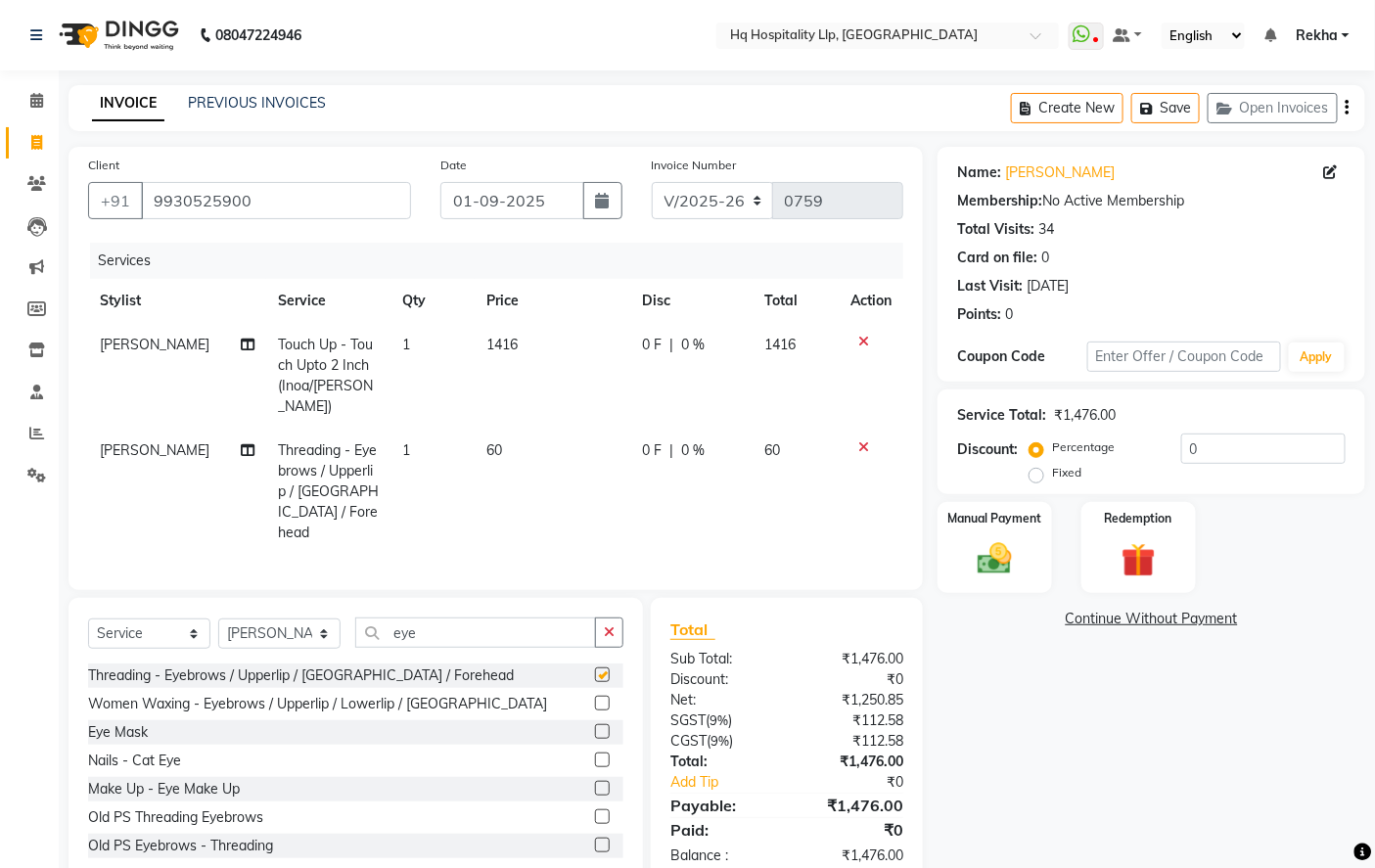
checkbox input "false"
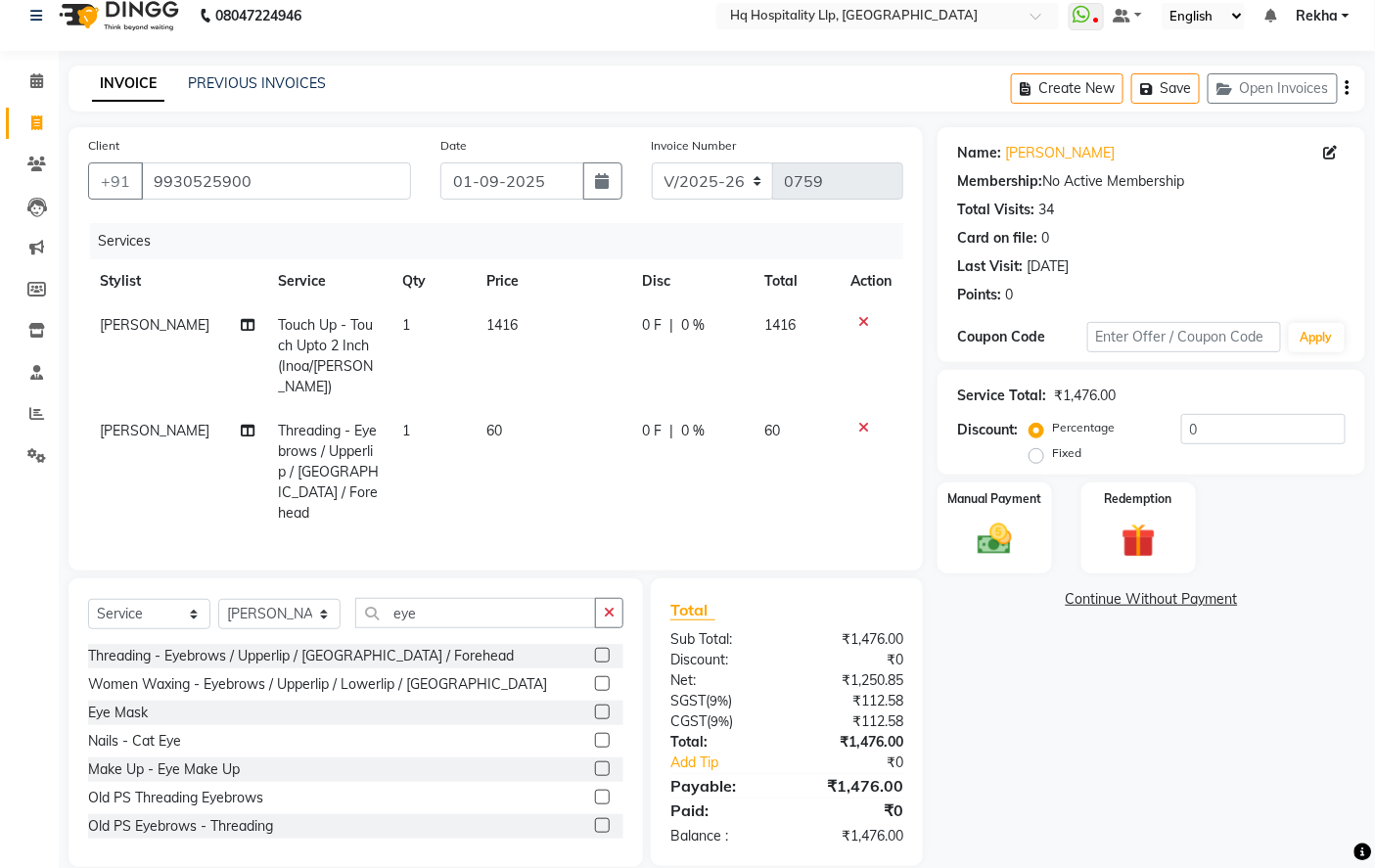
scroll to position [23, 0]
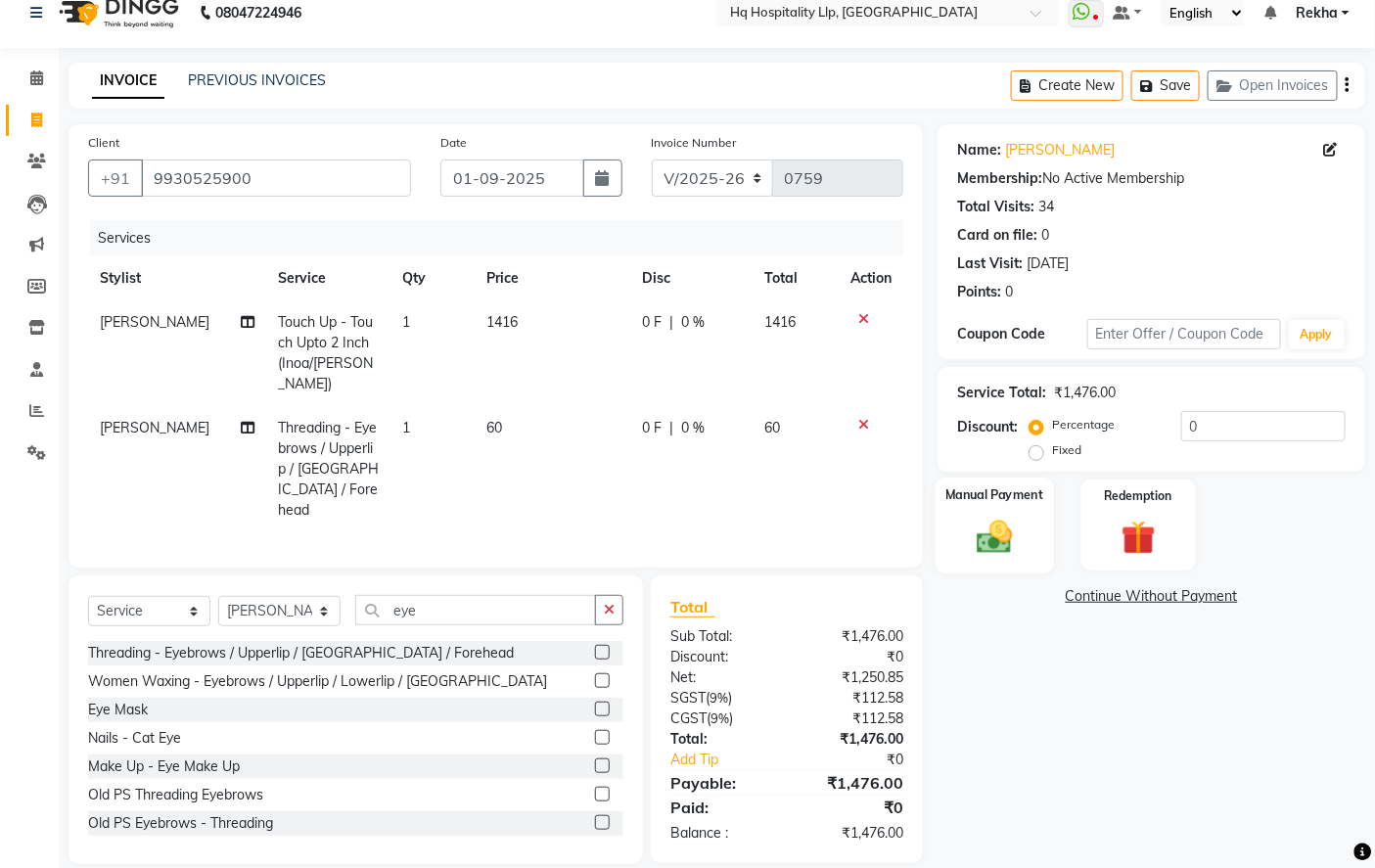
click at [1011, 524] on img at bounding box center [996, 536] width 59 height 41
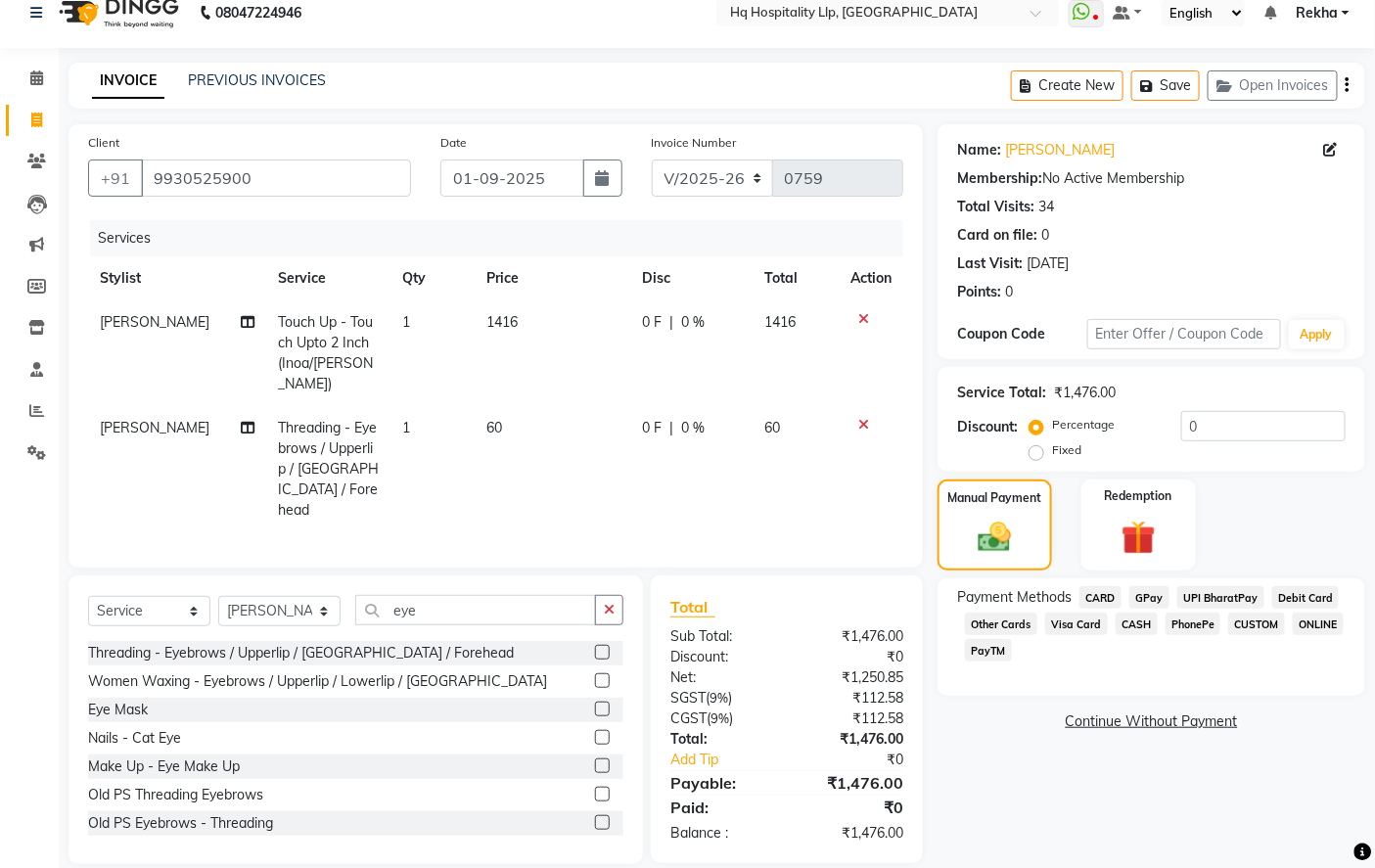
click at [1139, 628] on span "CASH" at bounding box center [1136, 624] width 42 height 23
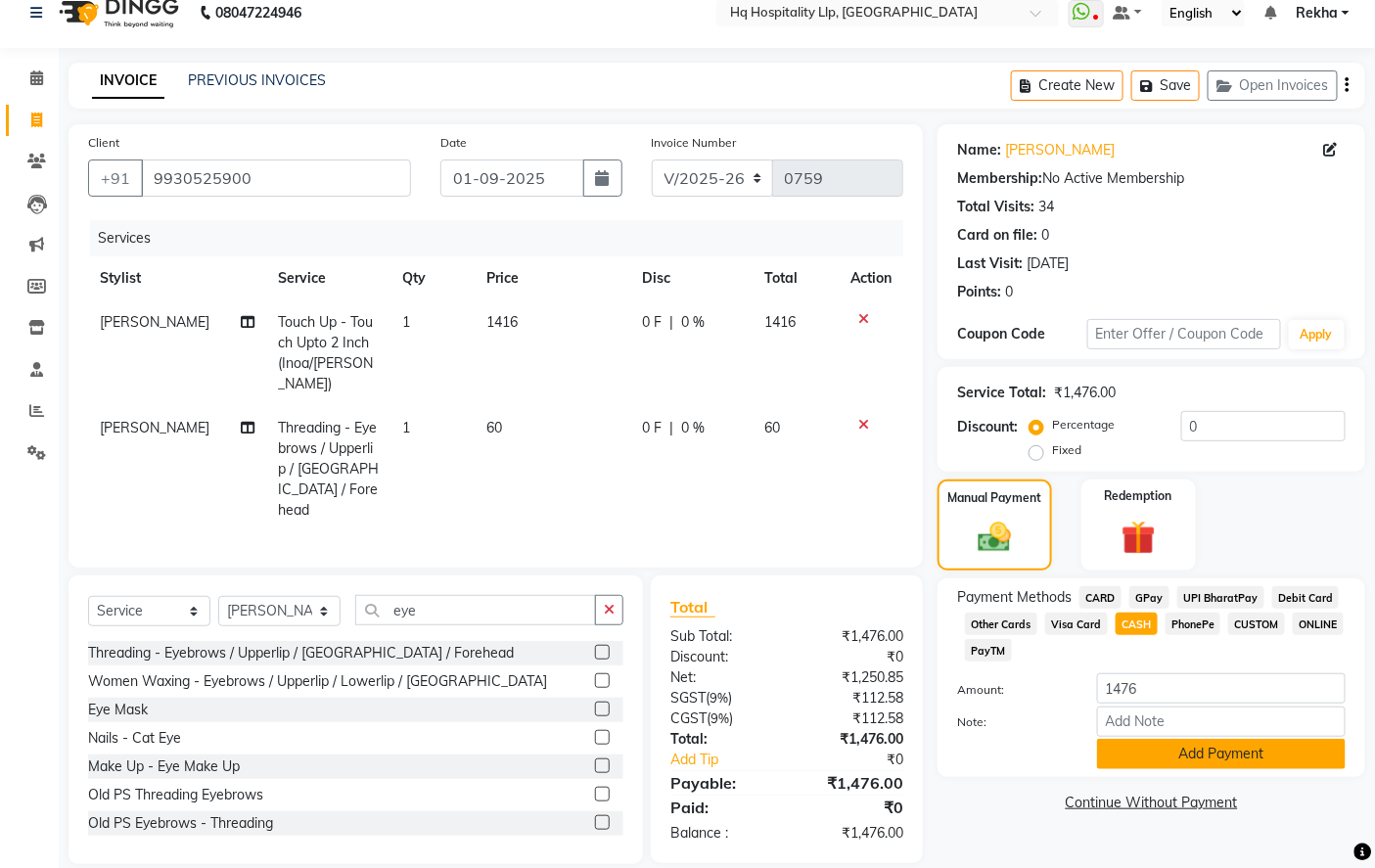
click at [1180, 751] on button "Add Payment" at bounding box center [1221, 754] width 248 height 30
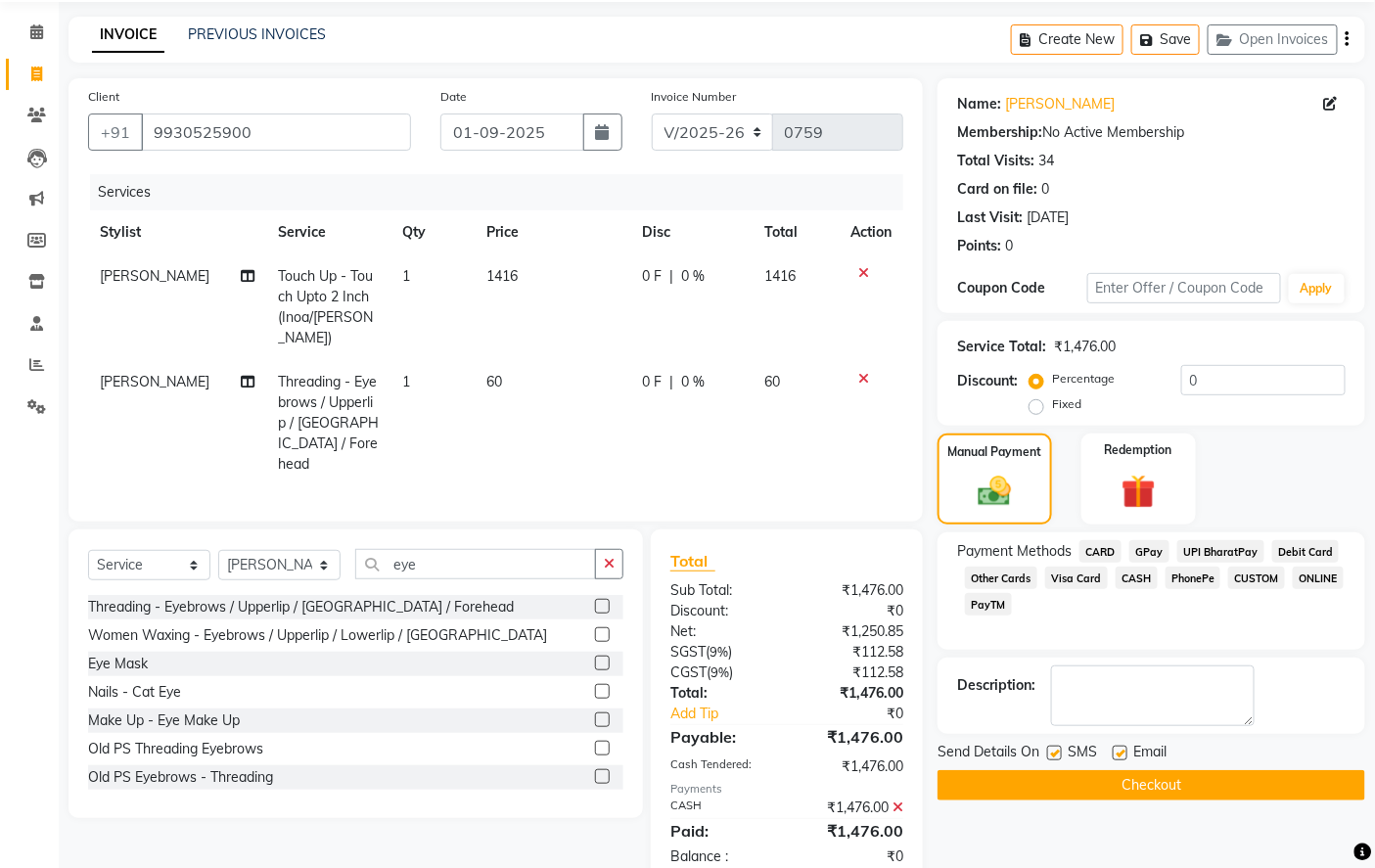
scroll to position [91, 0]
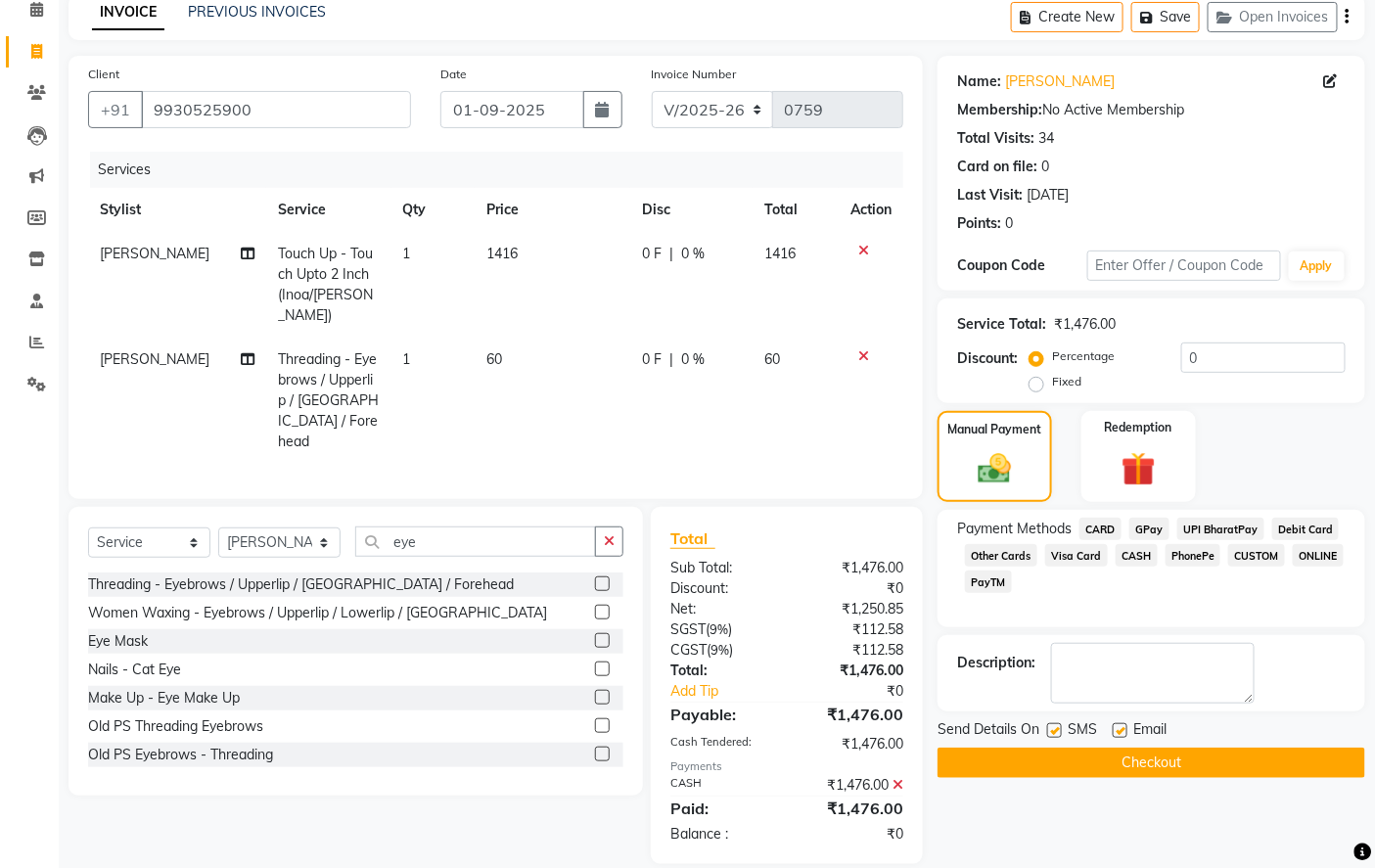
click at [1187, 768] on button "Checkout" at bounding box center [1152, 763] width 428 height 30
